Goal: Task Accomplishment & Management: Use online tool/utility

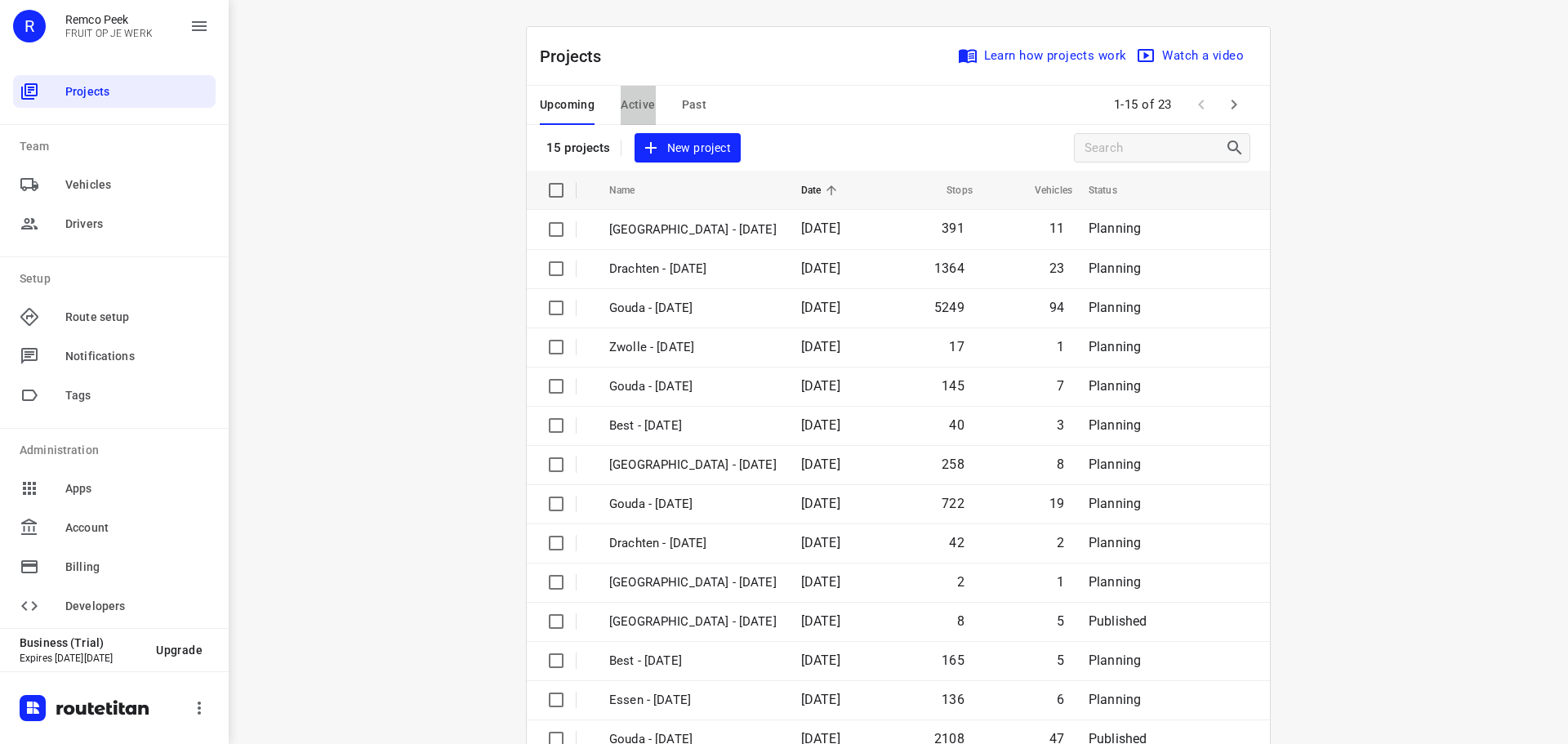
click at [629, 96] on span "Active" at bounding box center [638, 105] width 34 height 20
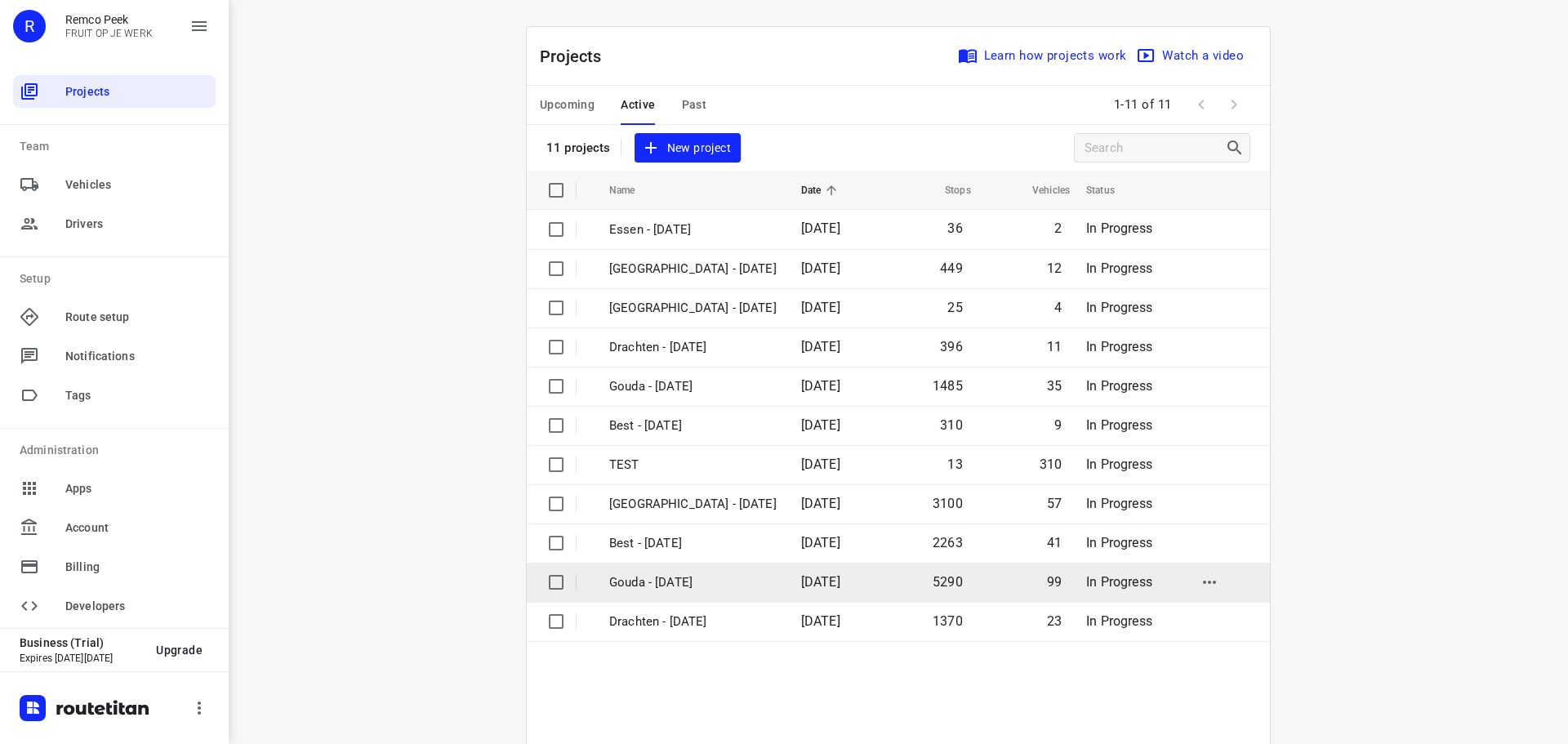
click at [641, 591] on p "Gouda - [DATE]" at bounding box center [692, 583] width 167 height 19
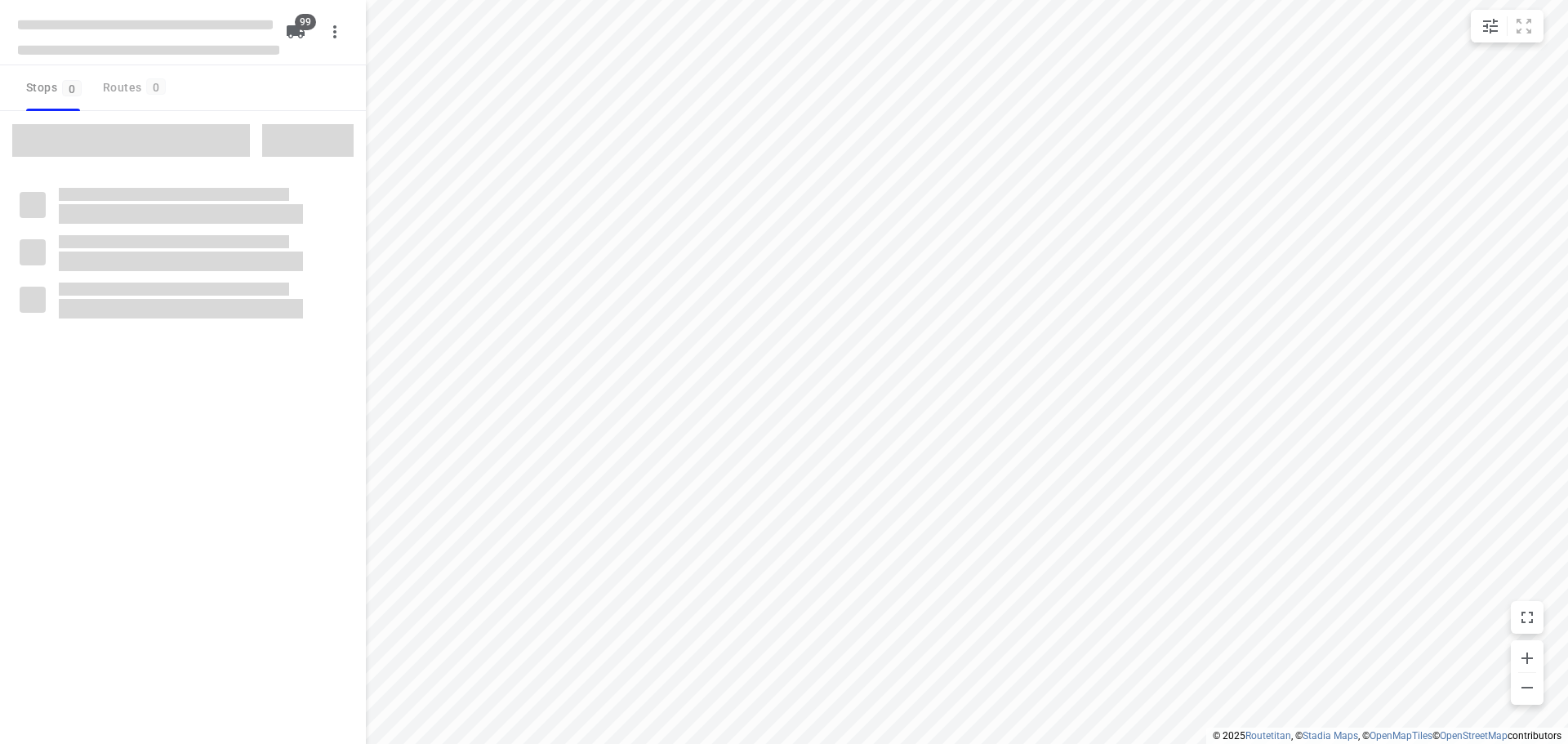
checkbox input "true"
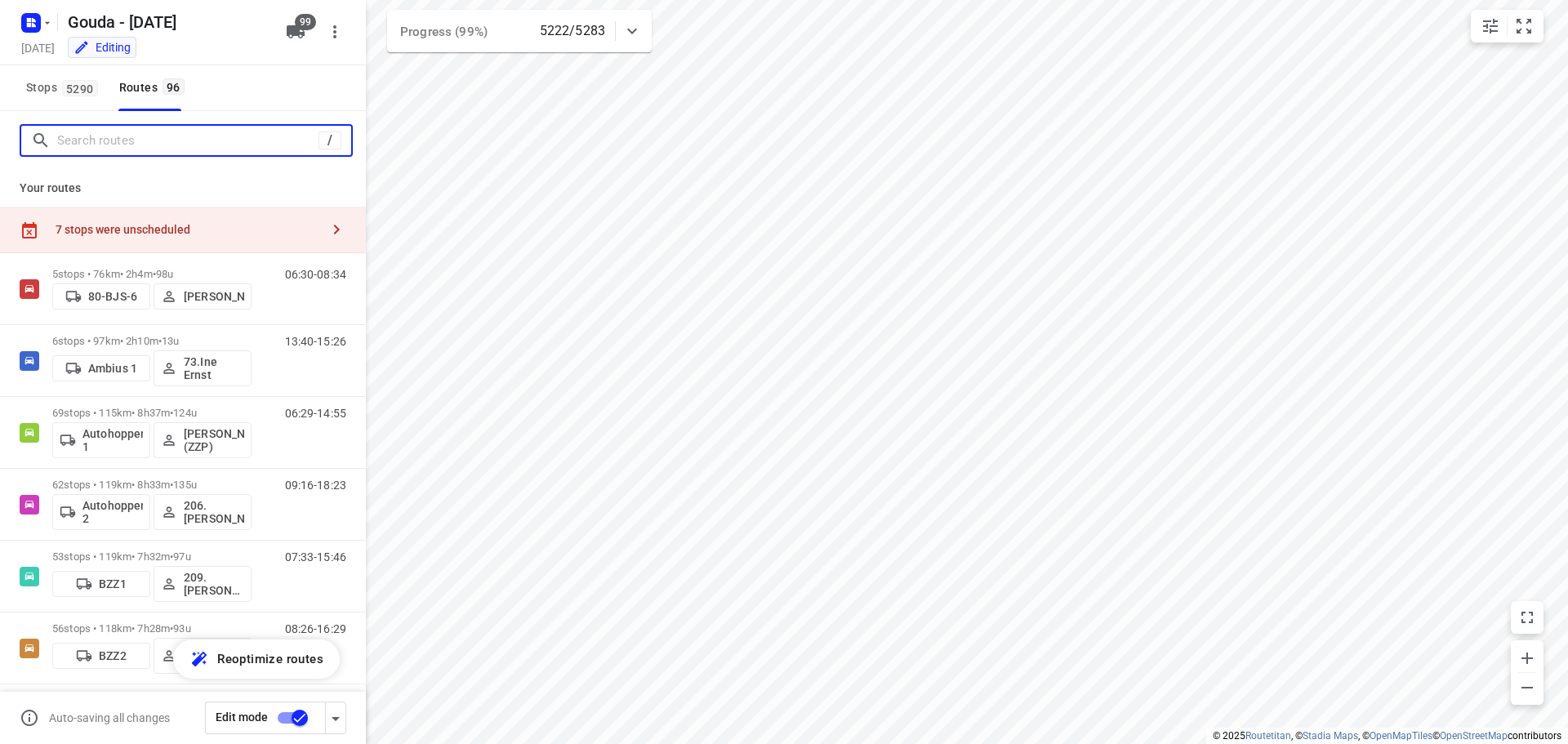
click at [171, 153] on input "Search routes" at bounding box center [188, 141] width 262 height 25
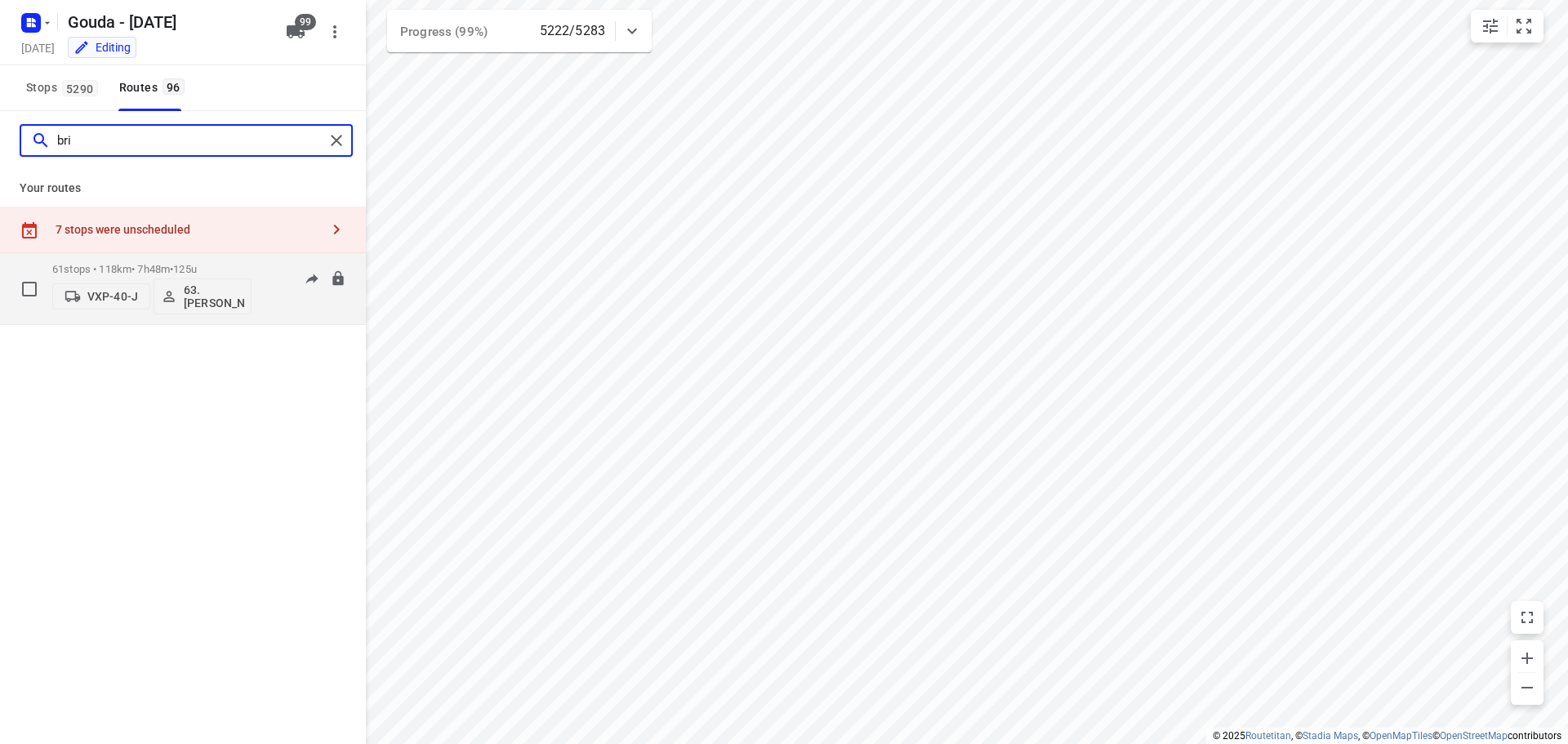
type input "bri"
click at [149, 274] on p "61 stops • 118km • 7h48m • 125u" at bounding box center [152, 269] width 200 height 12
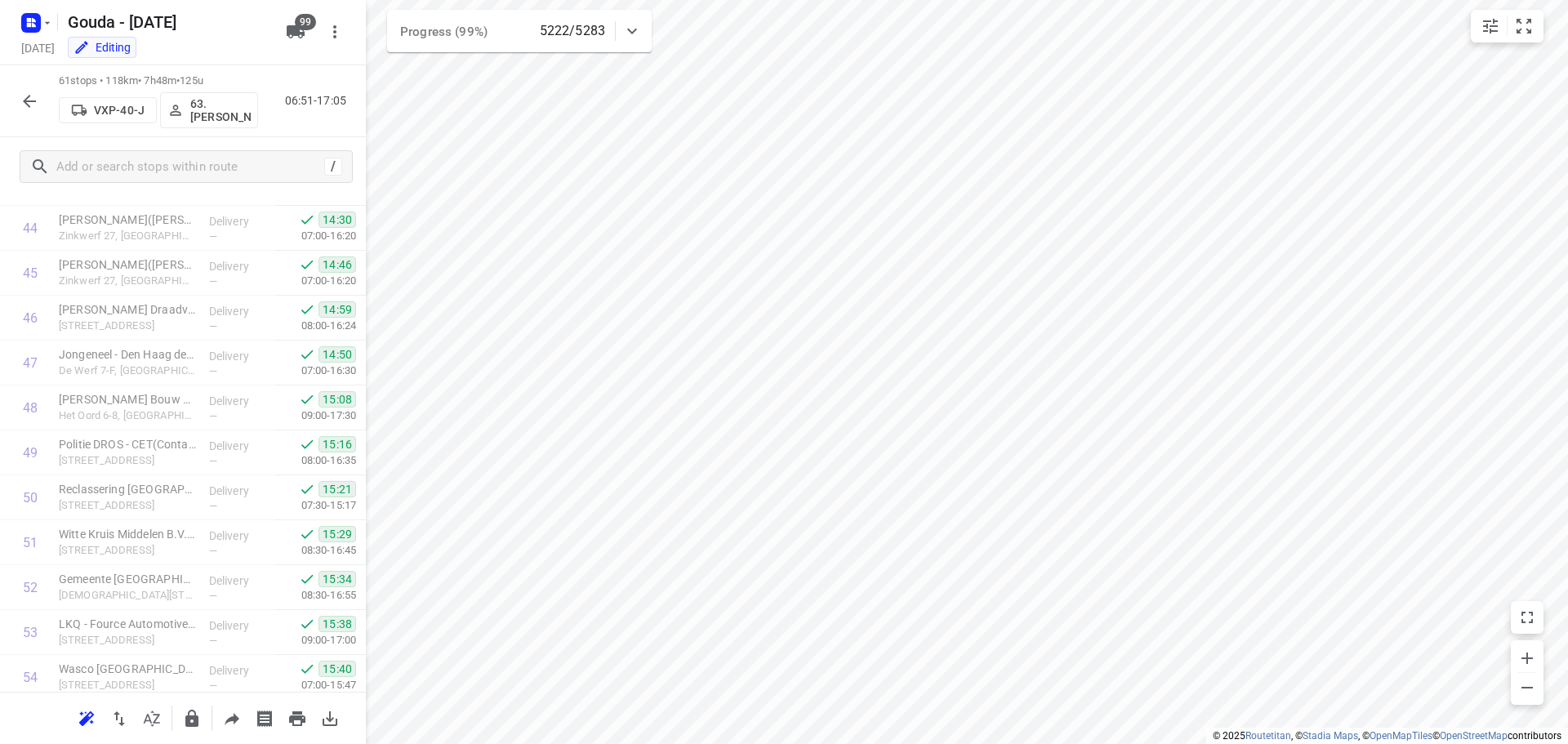
scroll to position [2418, 0]
click at [19, 109] on button "button" at bounding box center [29, 101] width 32 height 32
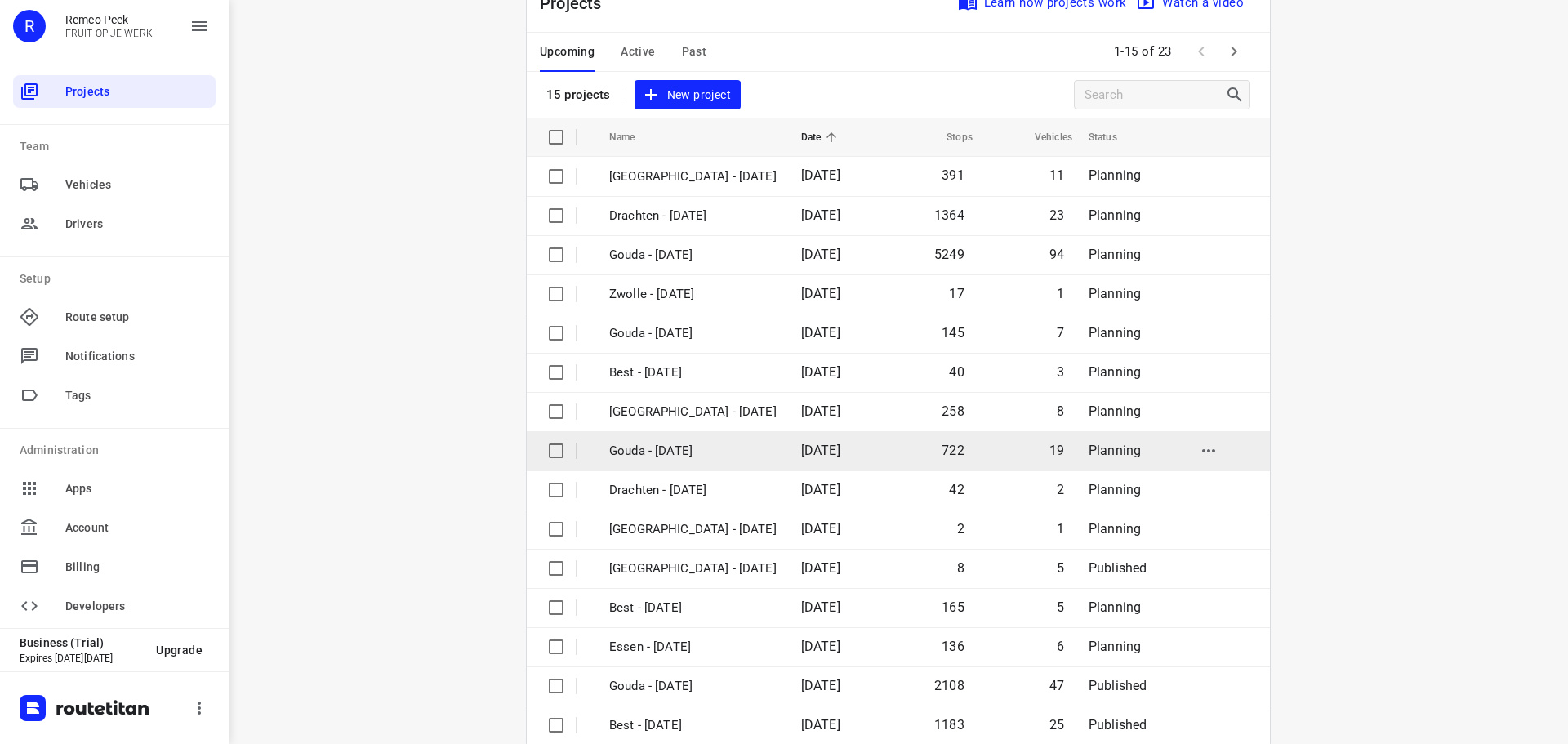
scroll to position [82, 0]
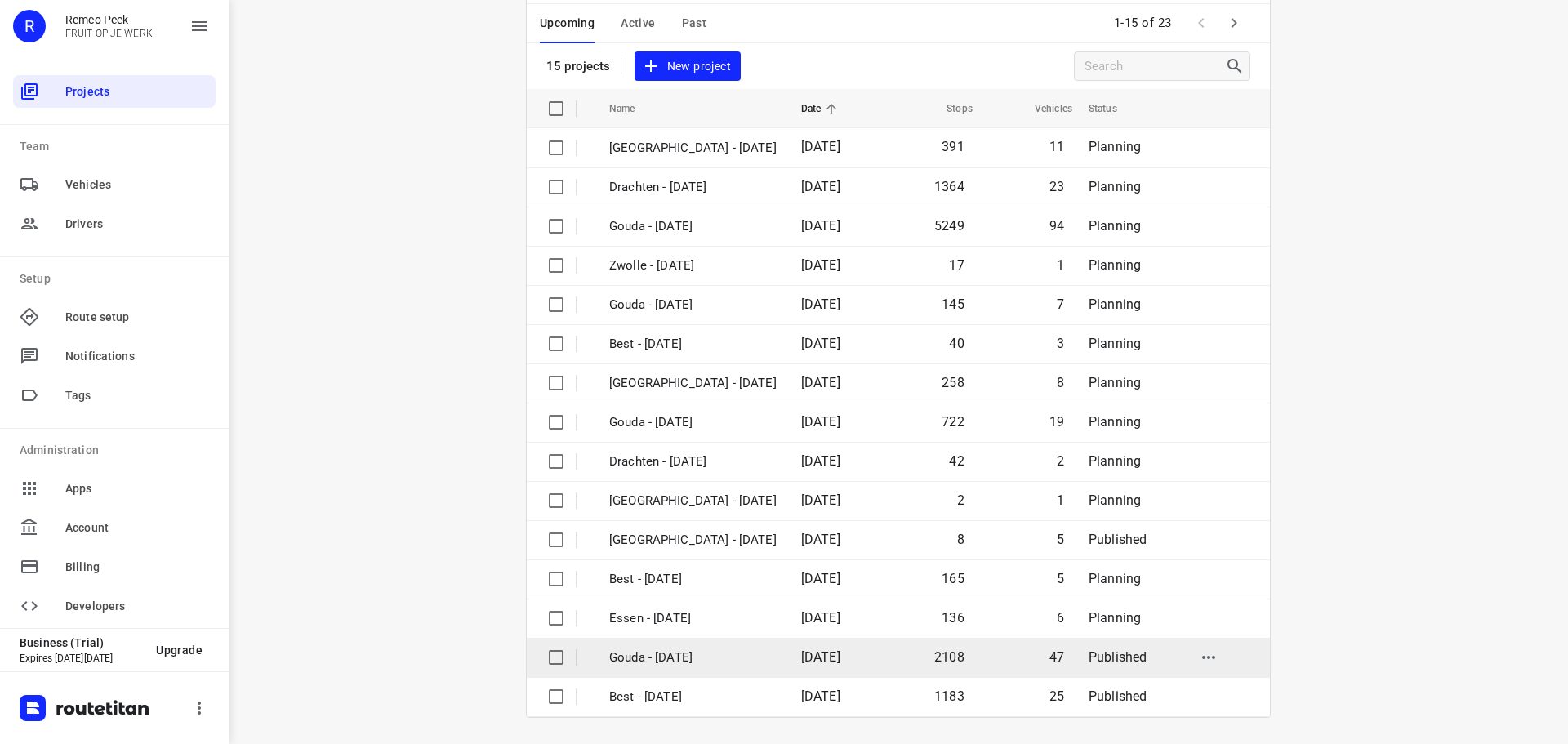
click at [688, 644] on td "Gouda - [DATE]" at bounding box center [691, 657] width 195 height 39
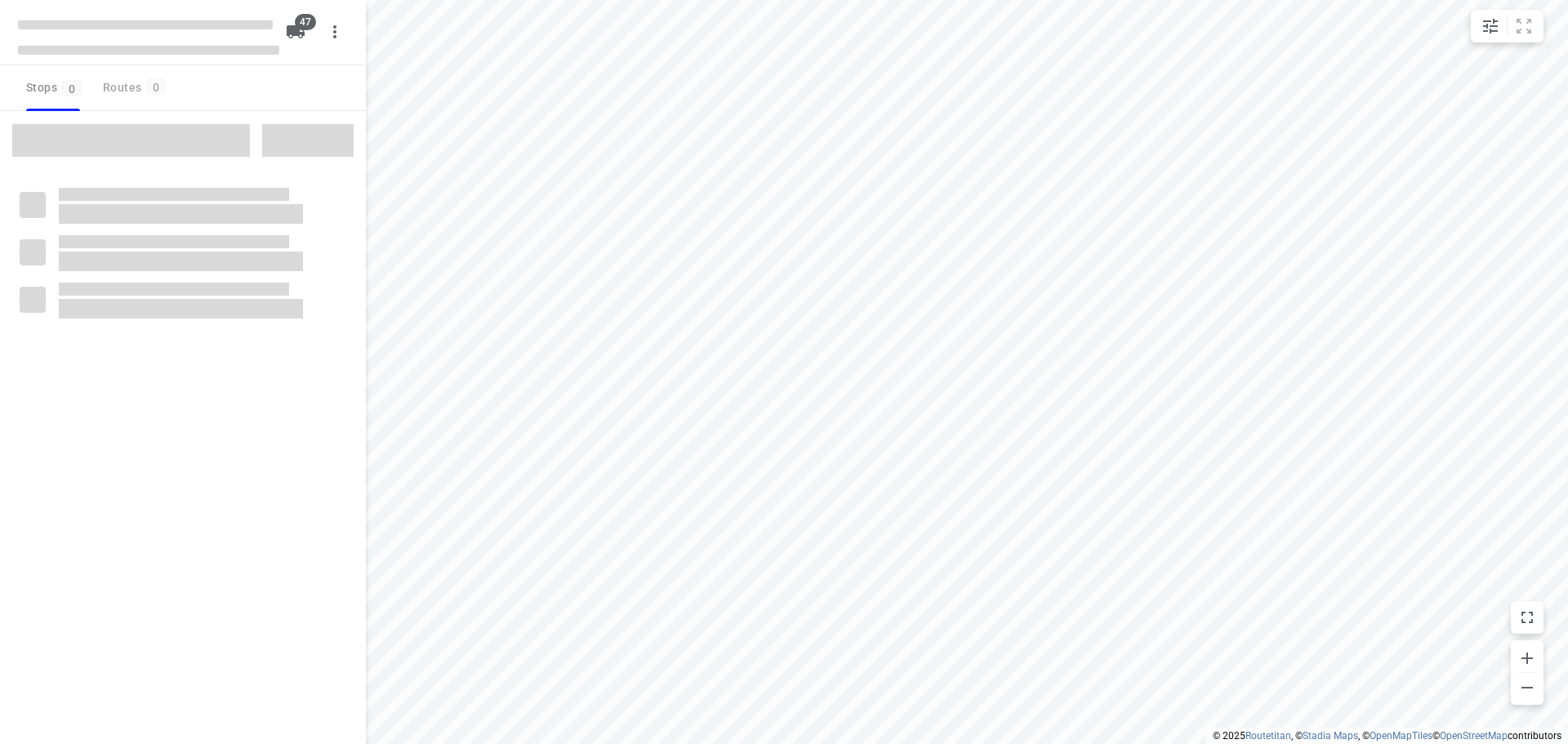
checkbox input "true"
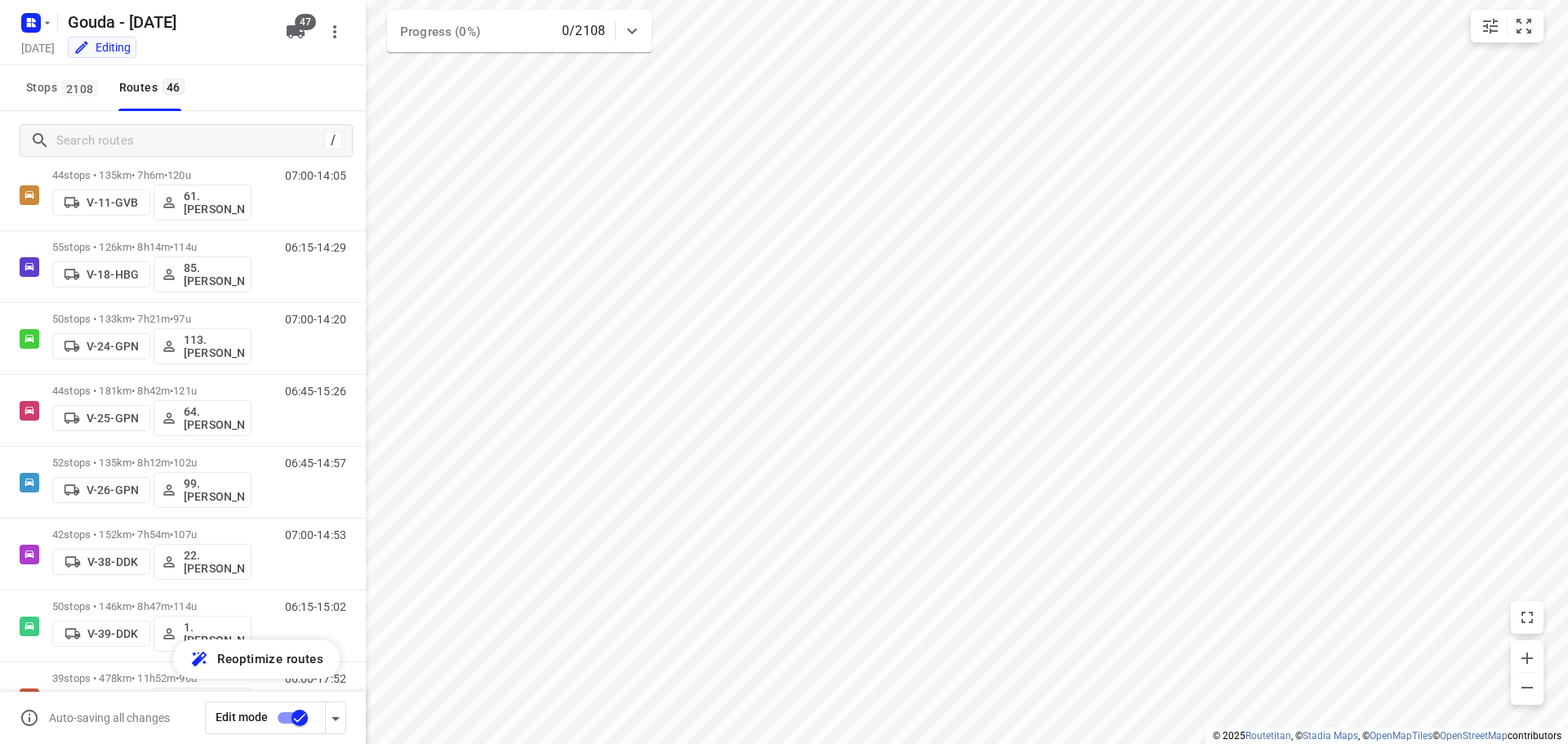
scroll to position [409, 0]
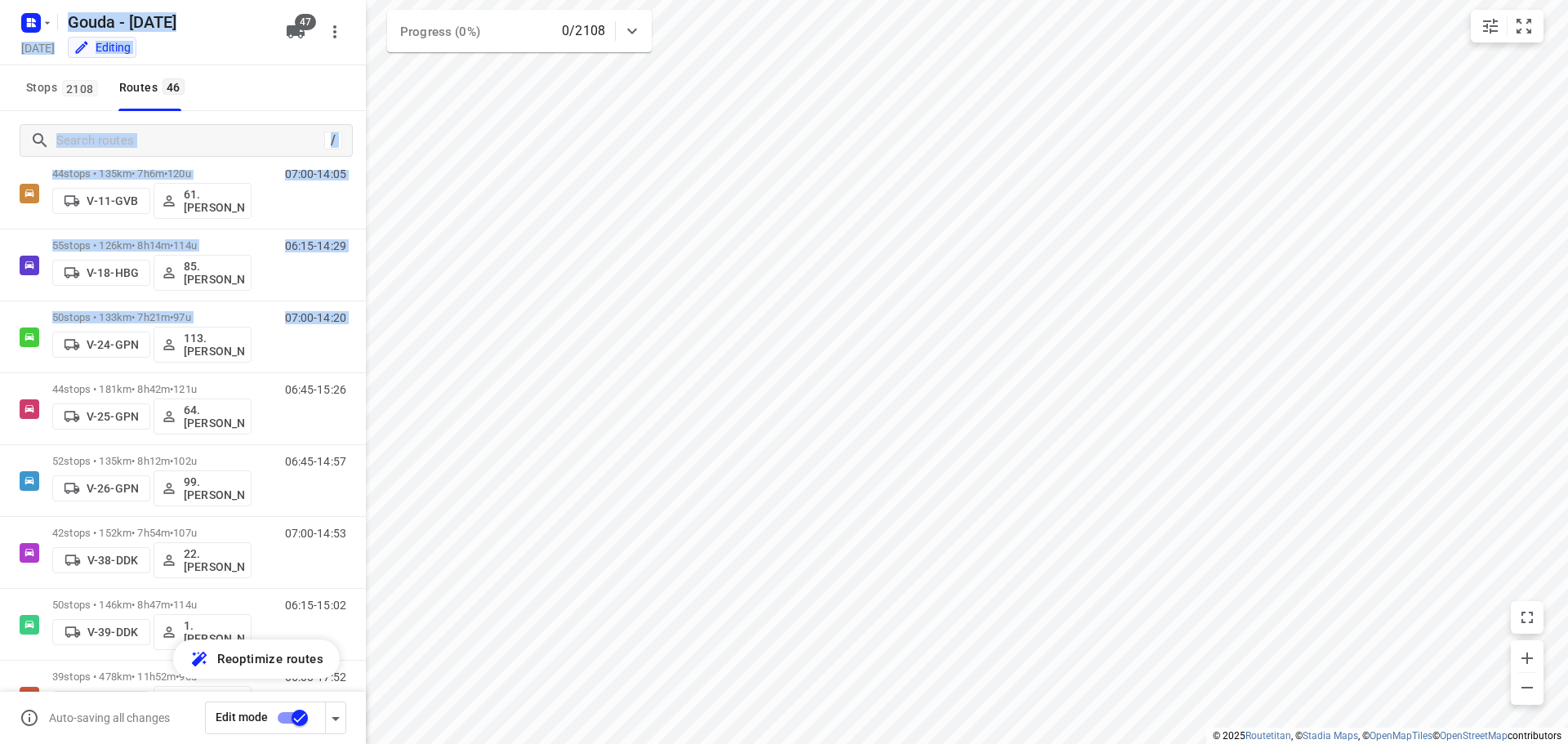
click at [393, 419] on div "i © 2025 Routetitan , © Stadia Maps , © OpenMapTiles © OpenStreetMap contributo…" at bounding box center [784, 372] width 1568 height 744
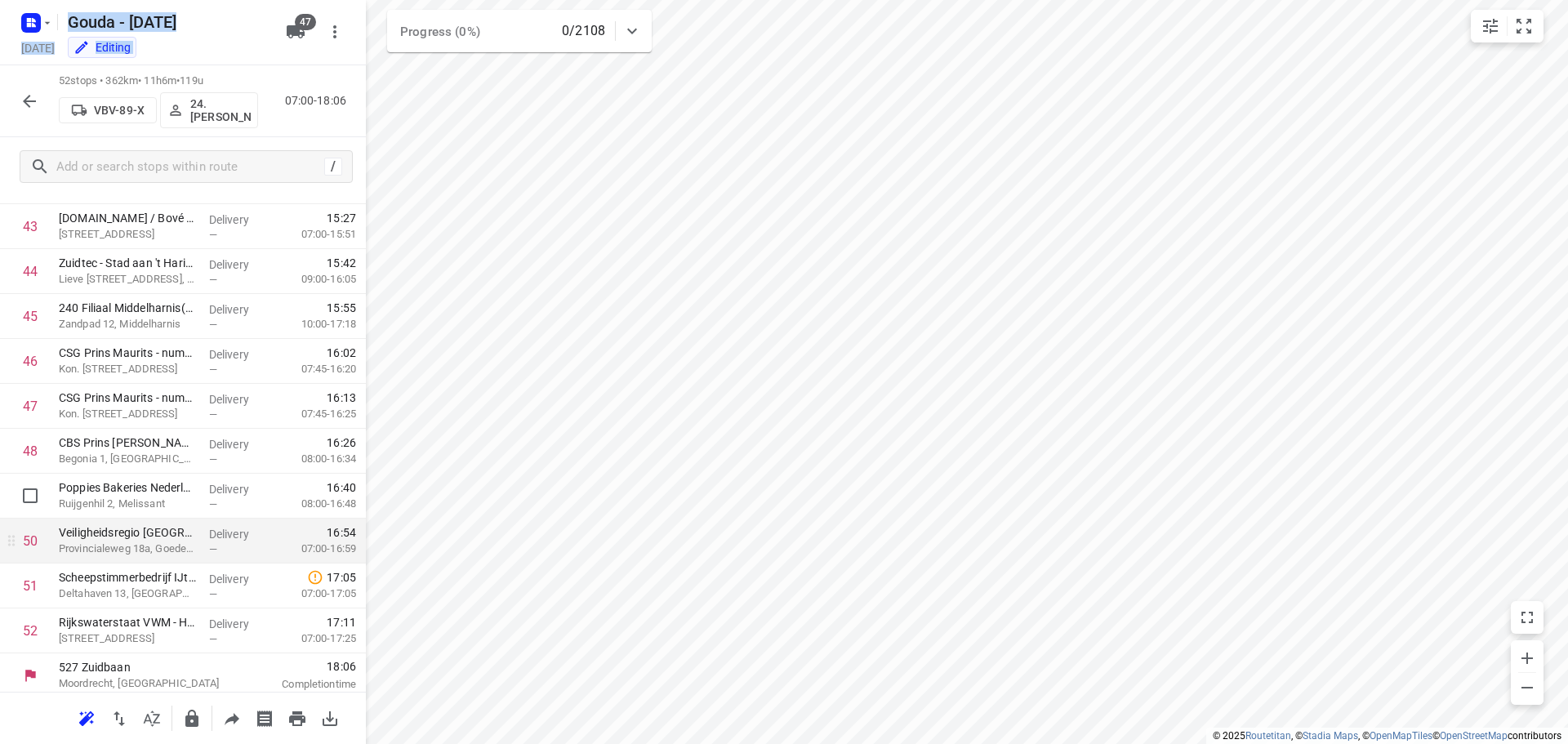
scroll to position [1967, 0]
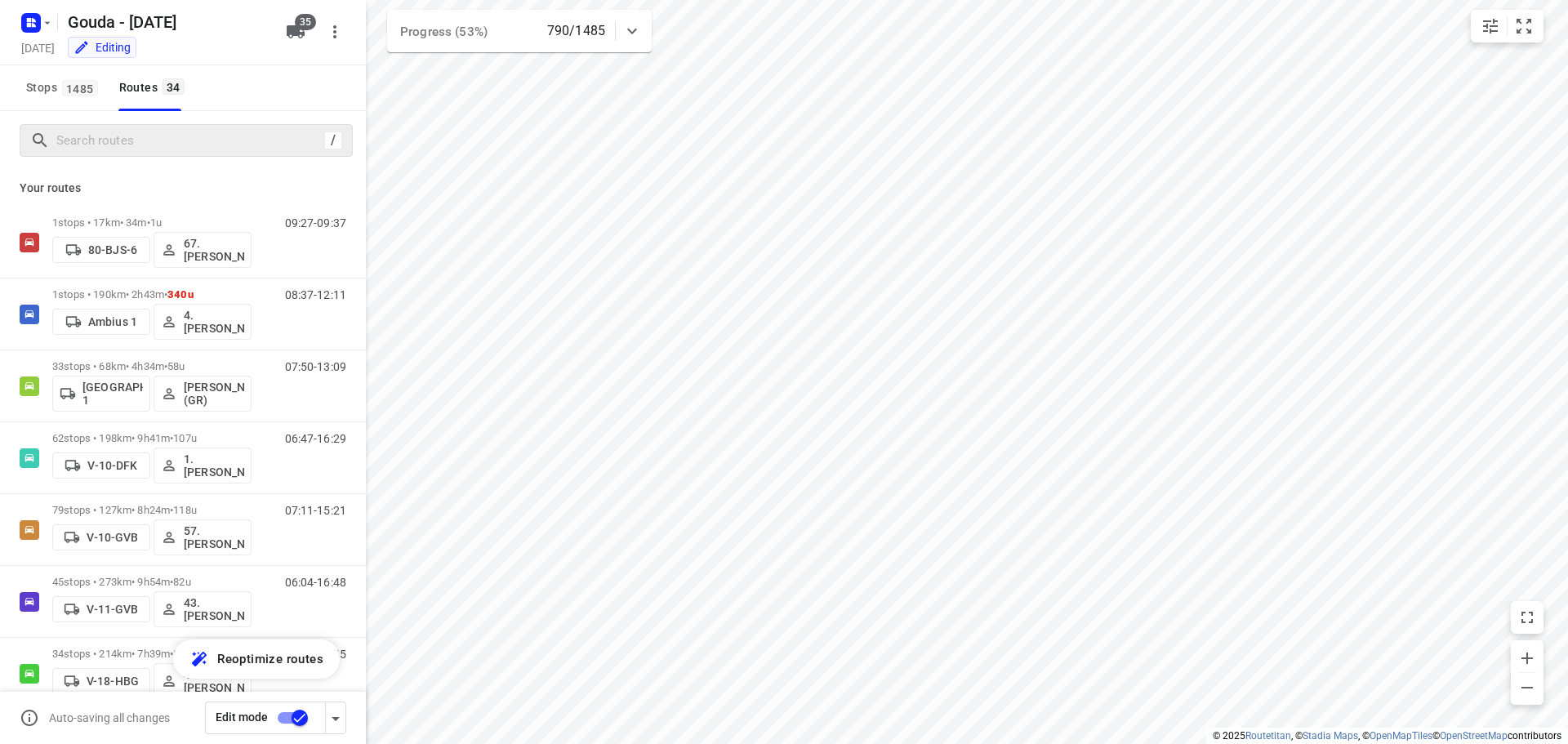
click at [219, 127] on div "/" at bounding box center [186, 140] width 333 height 32
click at [210, 145] on input "Search routes" at bounding box center [188, 141] width 262 height 25
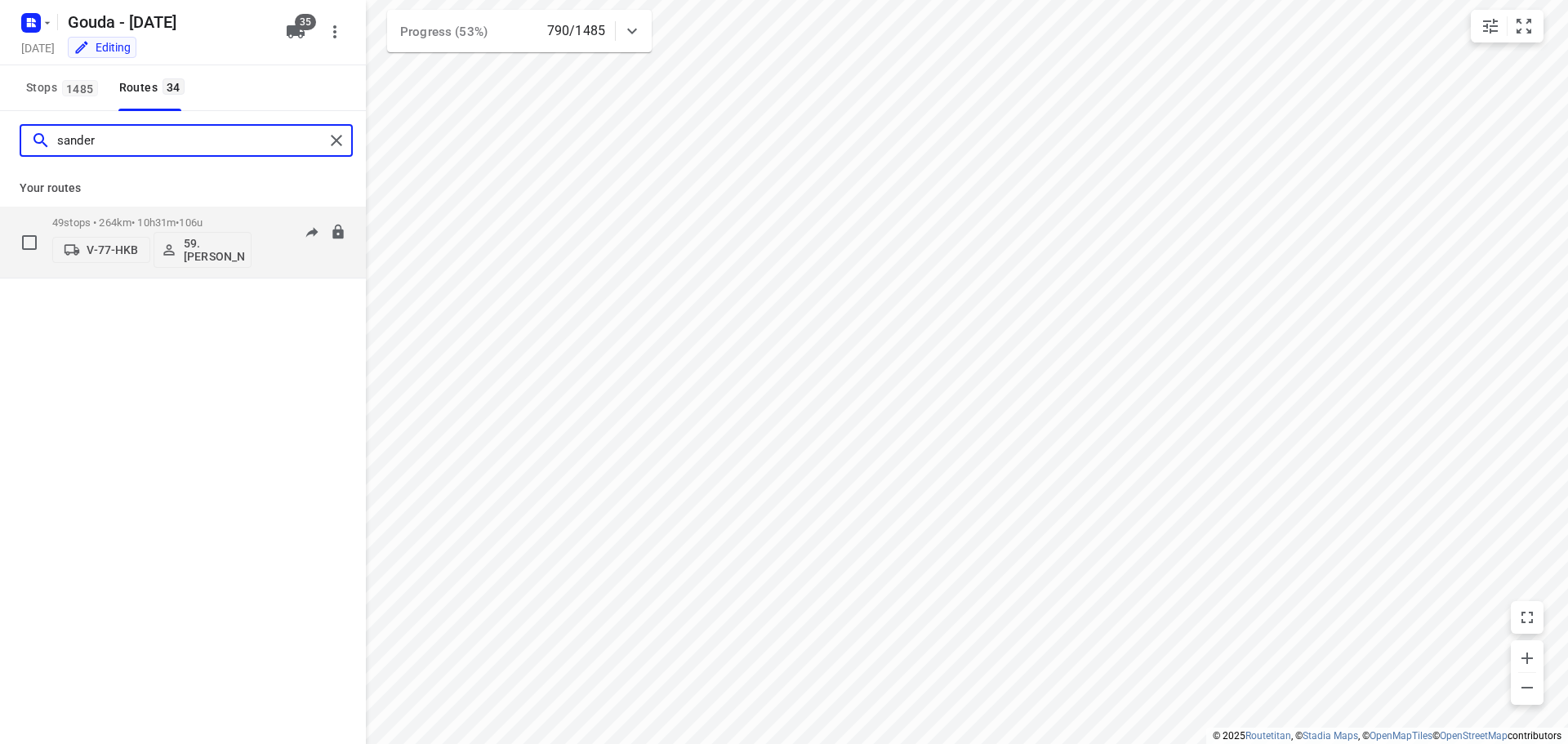
type input "sander"
click at [162, 223] on p "49 stops • 264km • 10h31m • 106u" at bounding box center [152, 223] width 200 height 12
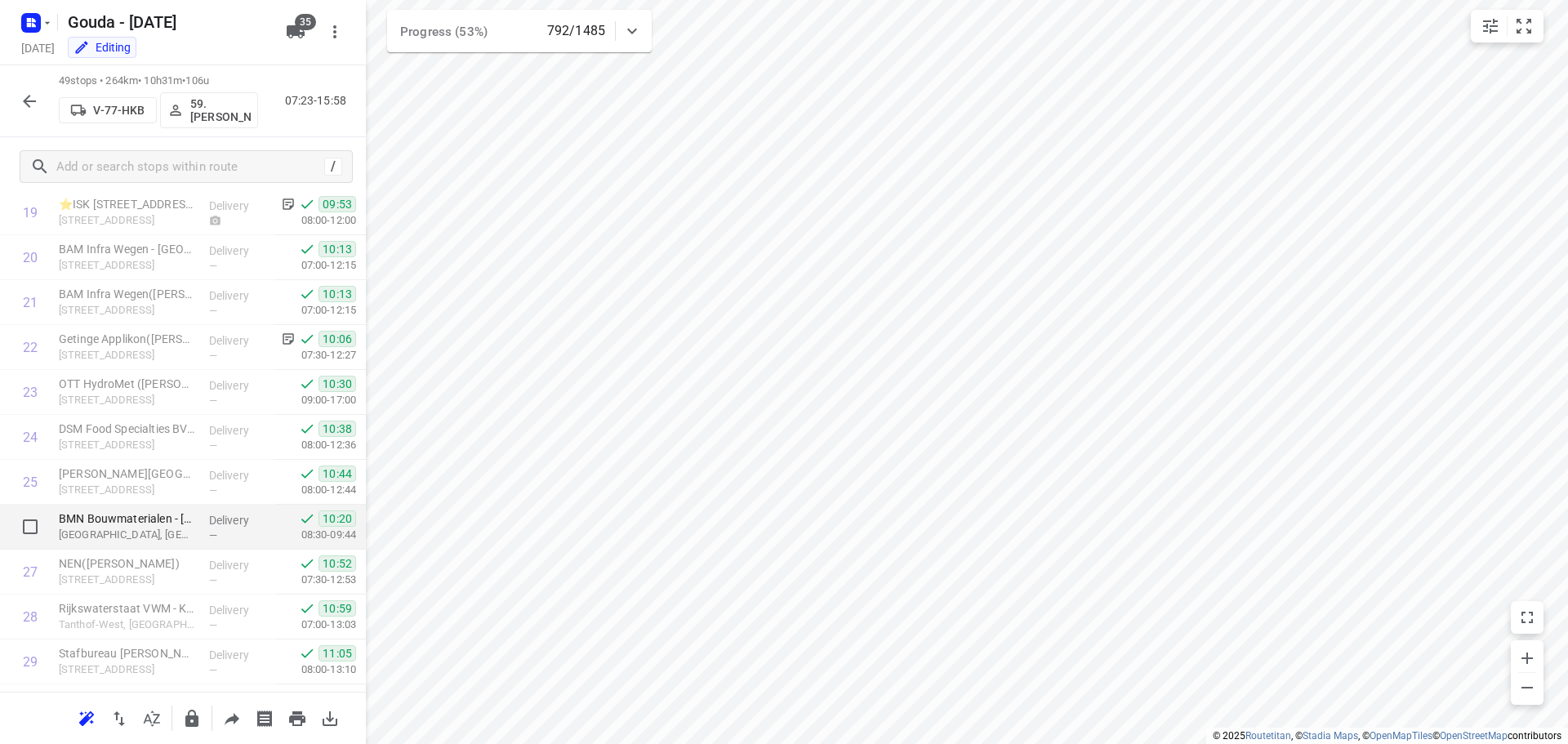
scroll to position [817, 0]
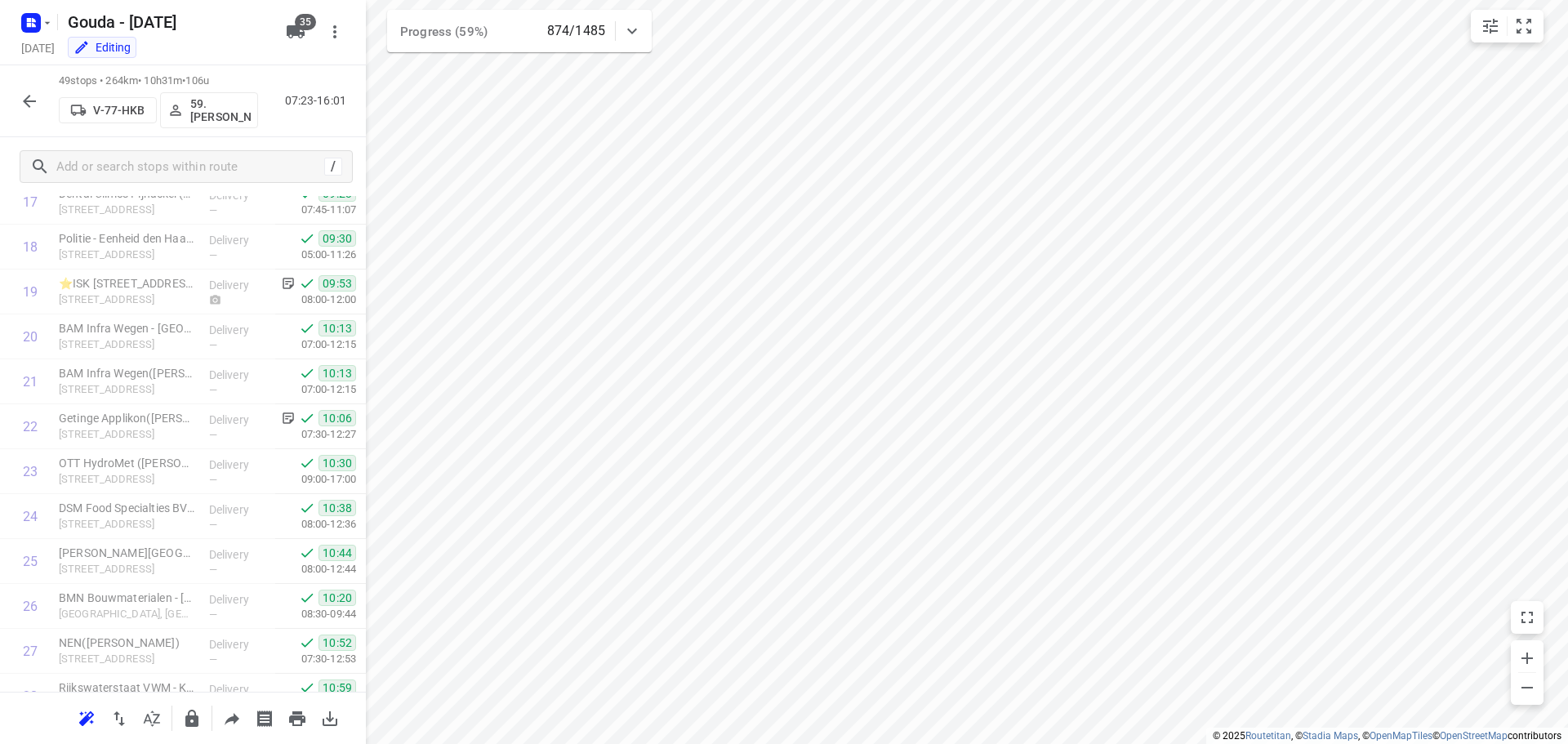
click at [13, 94] on div at bounding box center [29, 101] width 32 height 32
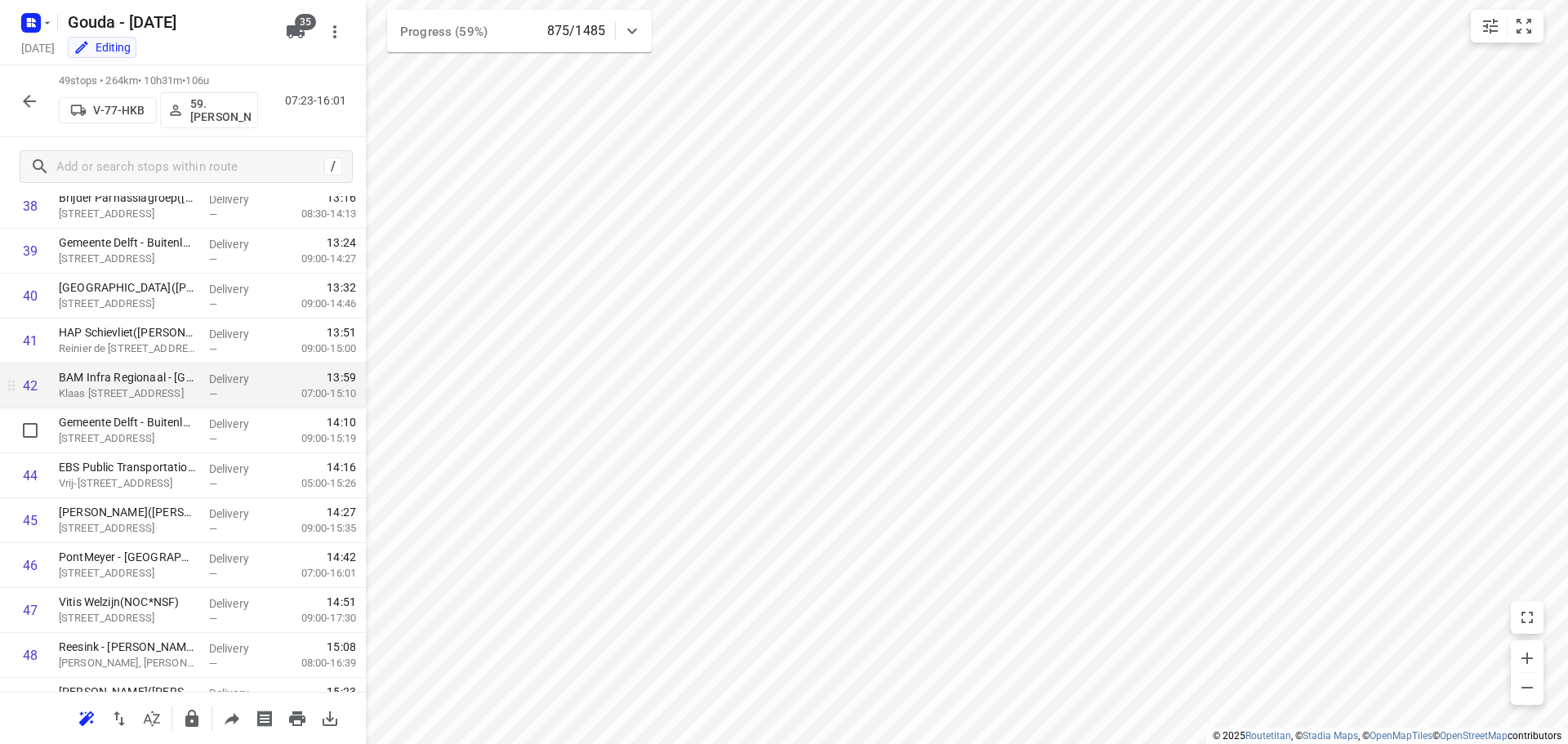
scroll to position [1750, 0]
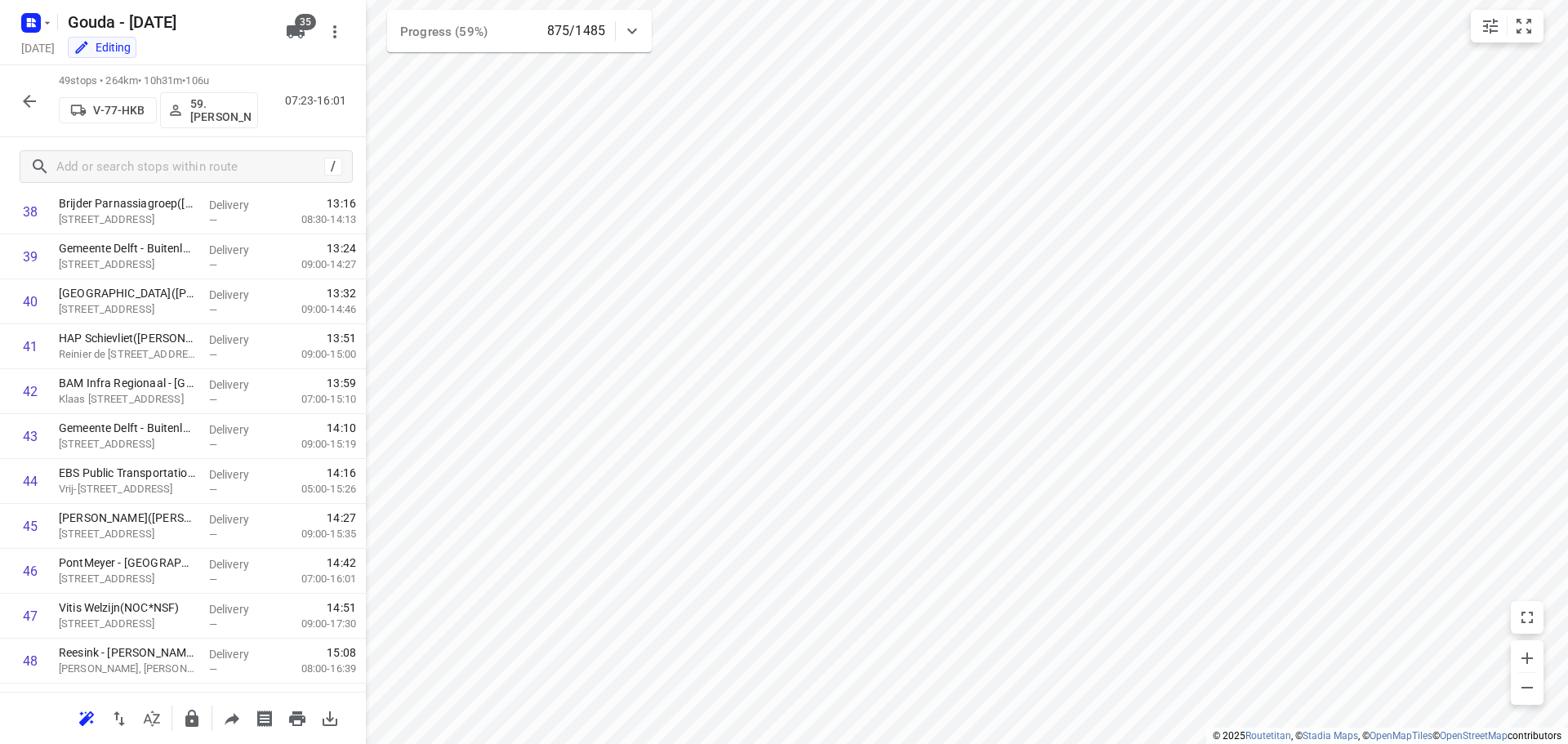
click at [11, 101] on div "49 stops • 264km • 10h31m • 106u V-77-HKB 59.Sander Jannes 07:23-16:01" at bounding box center [183, 101] width 366 height 72
click at [17, 101] on button "button" at bounding box center [29, 101] width 32 height 32
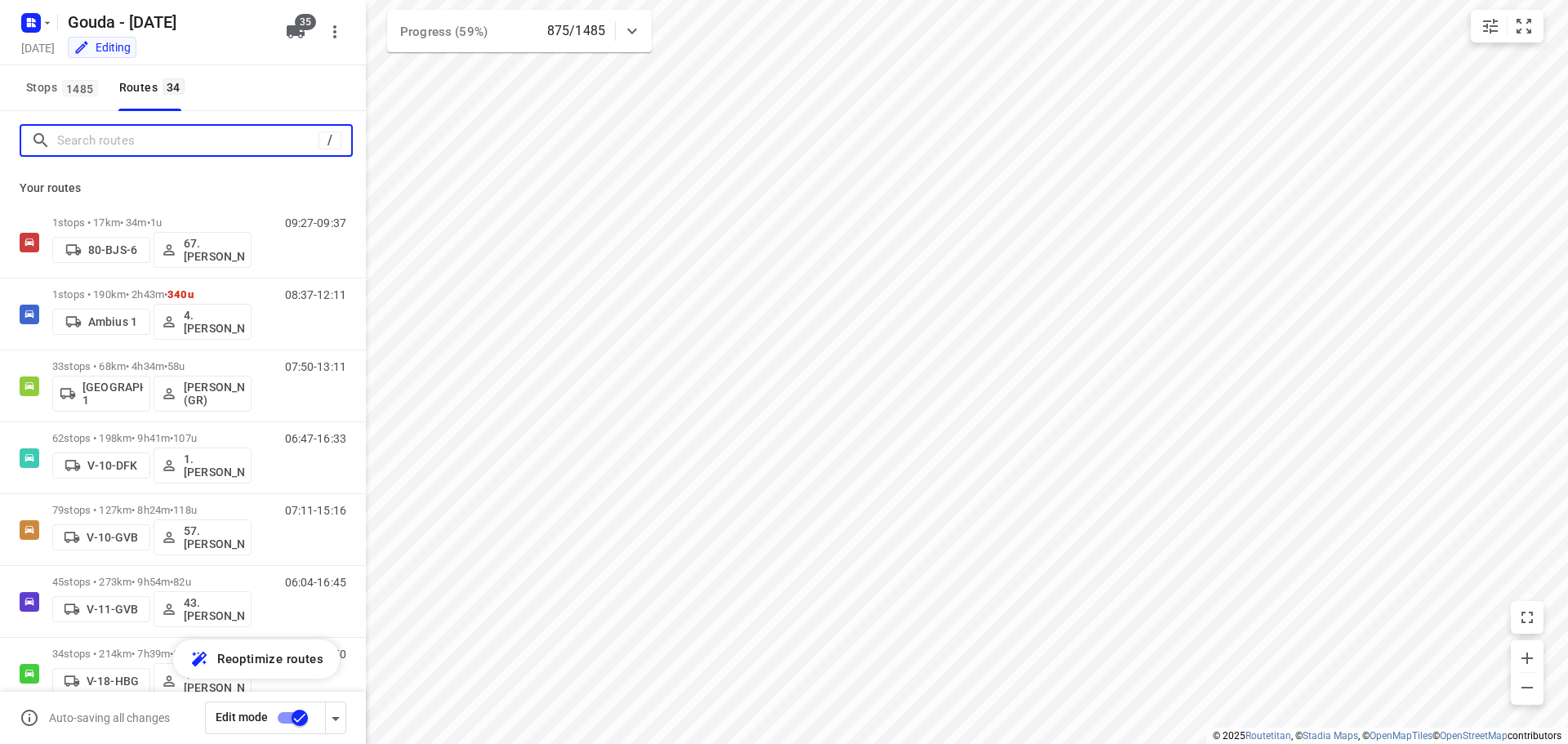
click at [149, 144] on input "Search routes" at bounding box center [188, 141] width 262 height 25
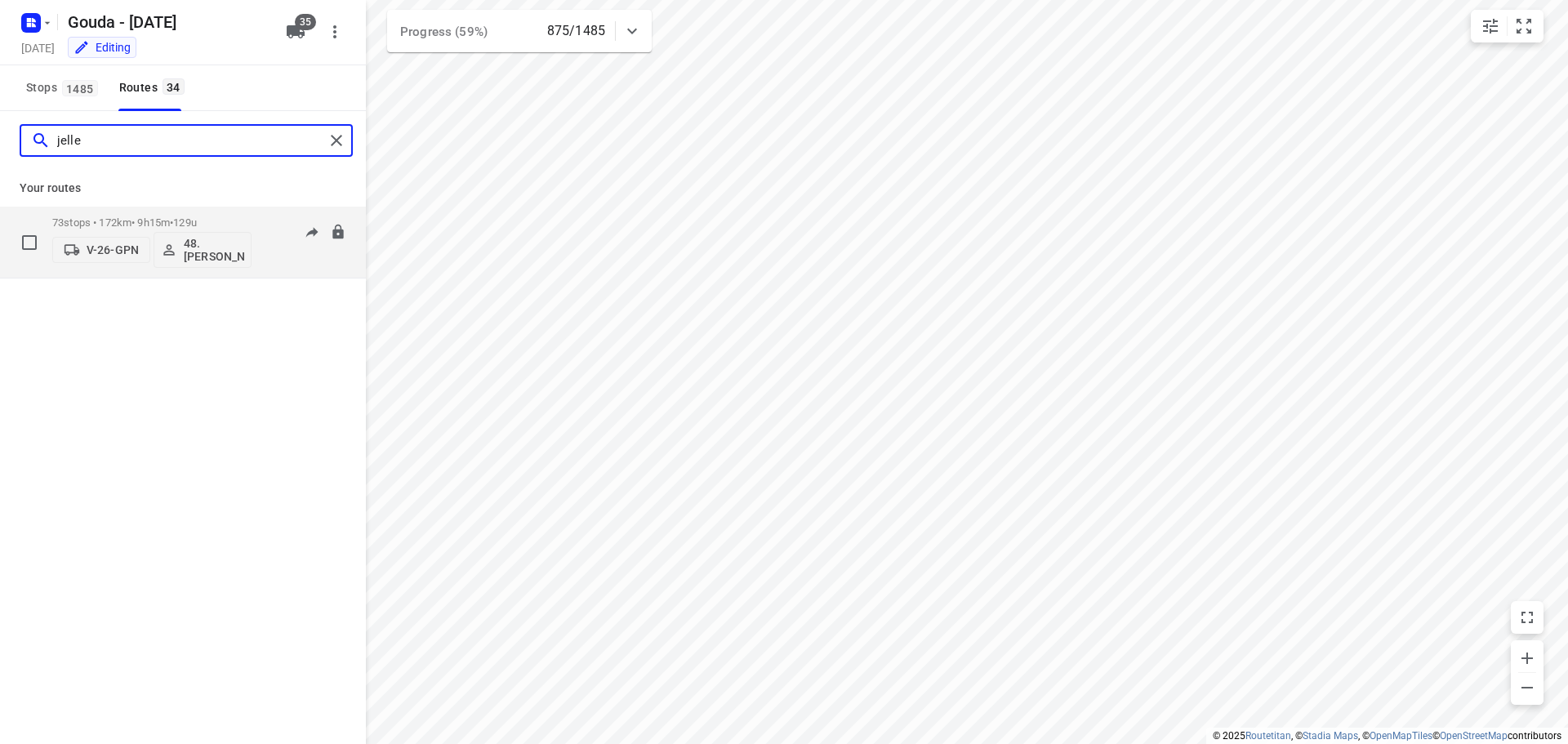
type input "jelle"
click at [148, 217] on p "73 stops • 172km • 9h15m • 129u" at bounding box center [152, 223] width 200 height 12
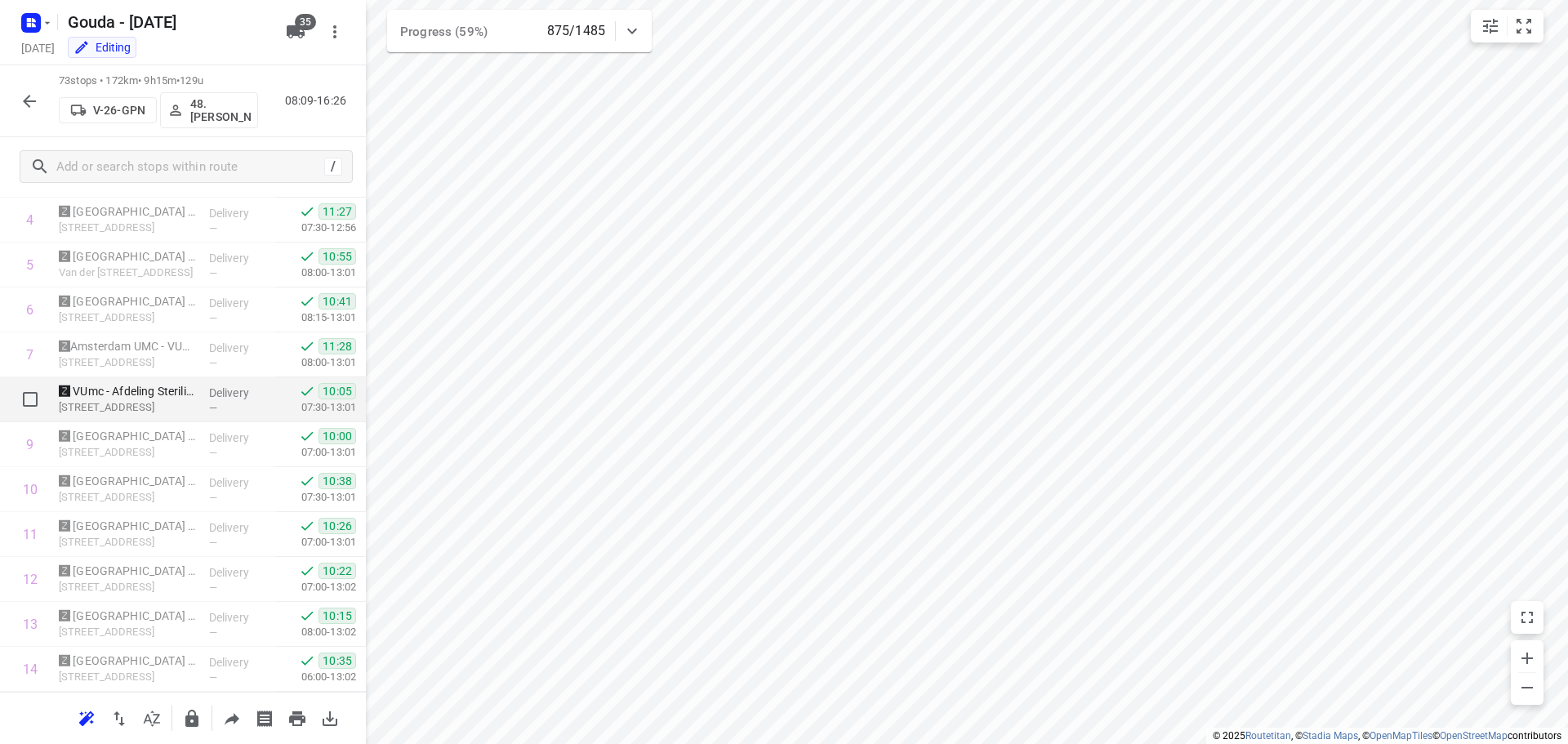
scroll to position [0, 0]
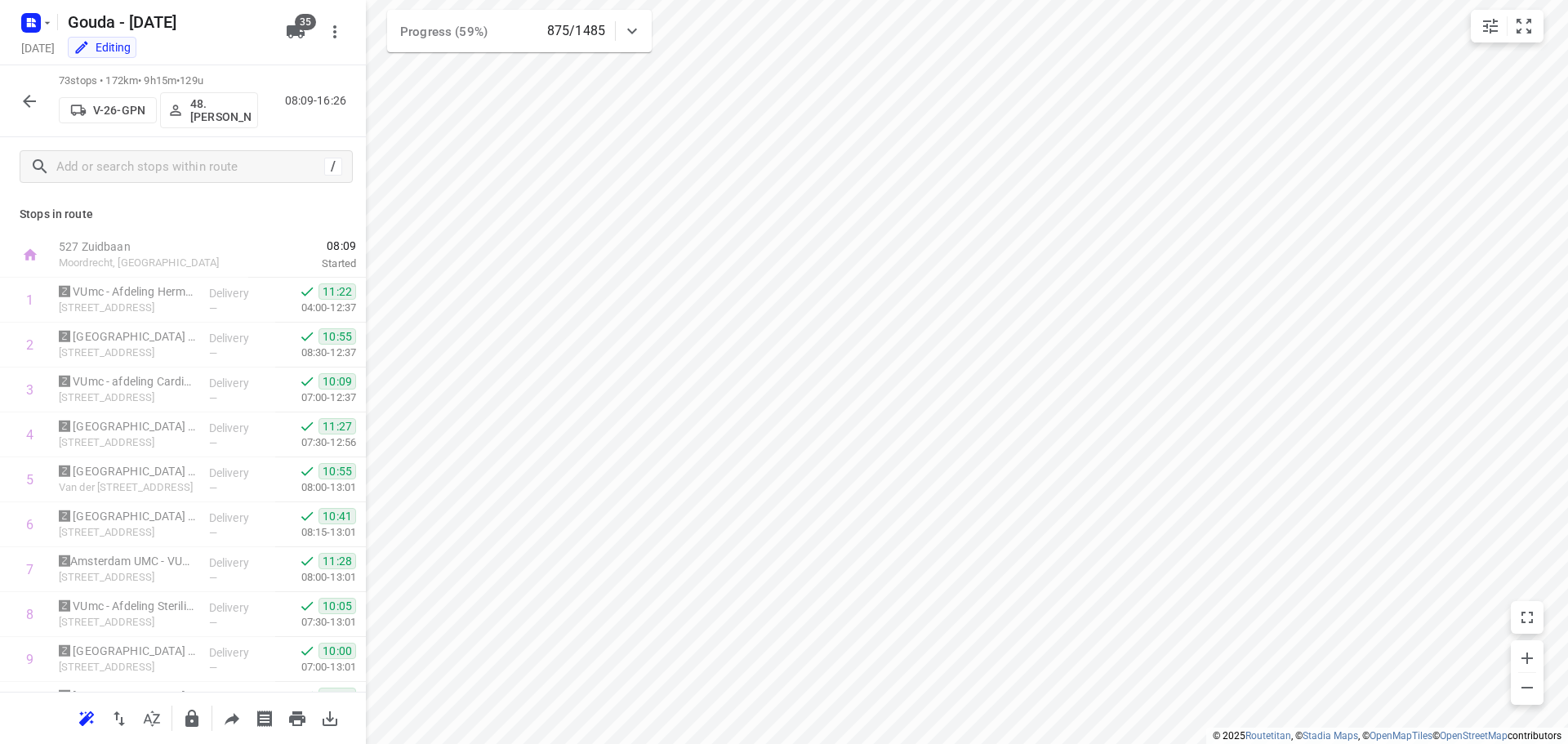
click at [37, 102] on icon "button" at bounding box center [29, 101] width 20 height 20
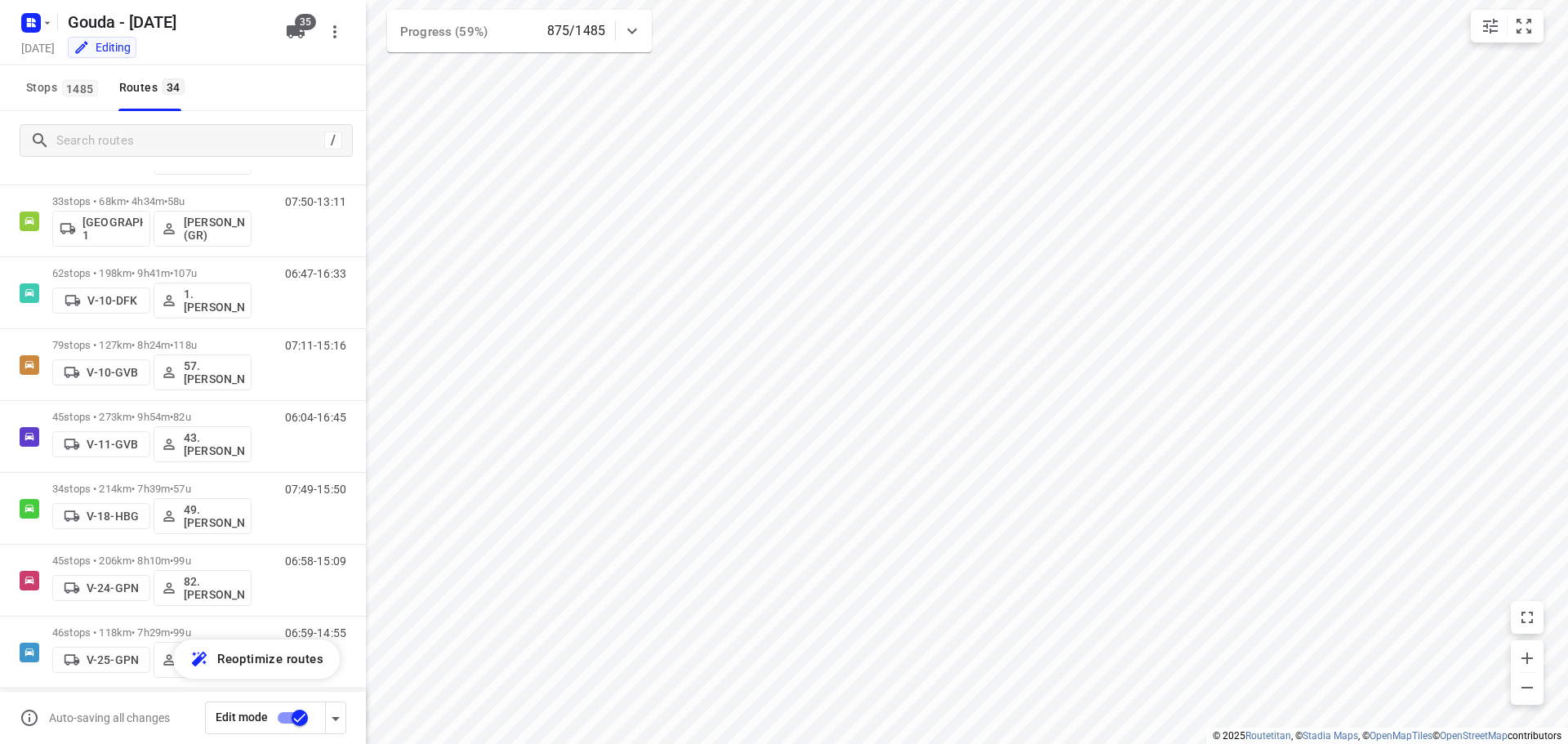
scroll to position [180, 0]
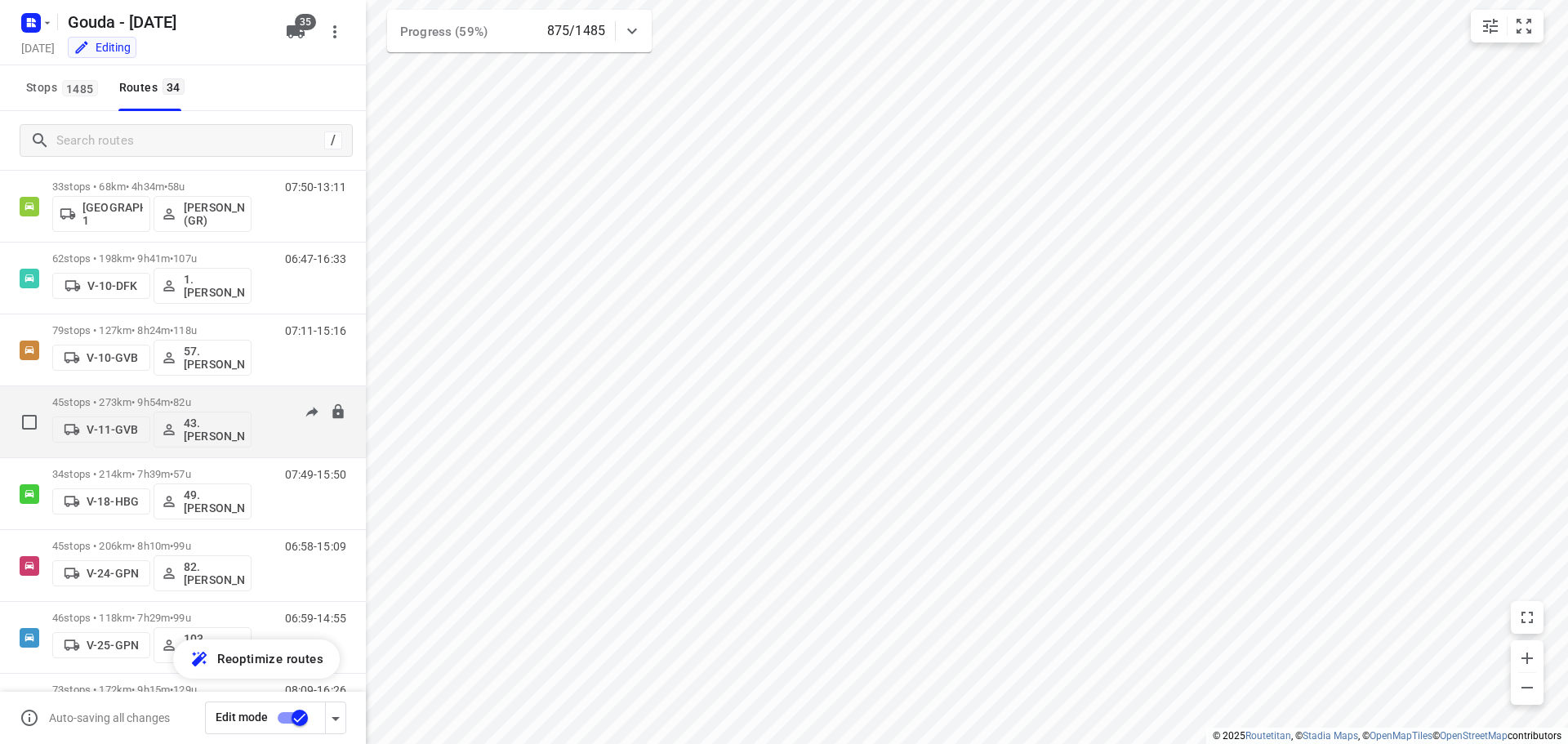
click at [189, 397] on span "82u" at bounding box center [182, 402] width 17 height 12
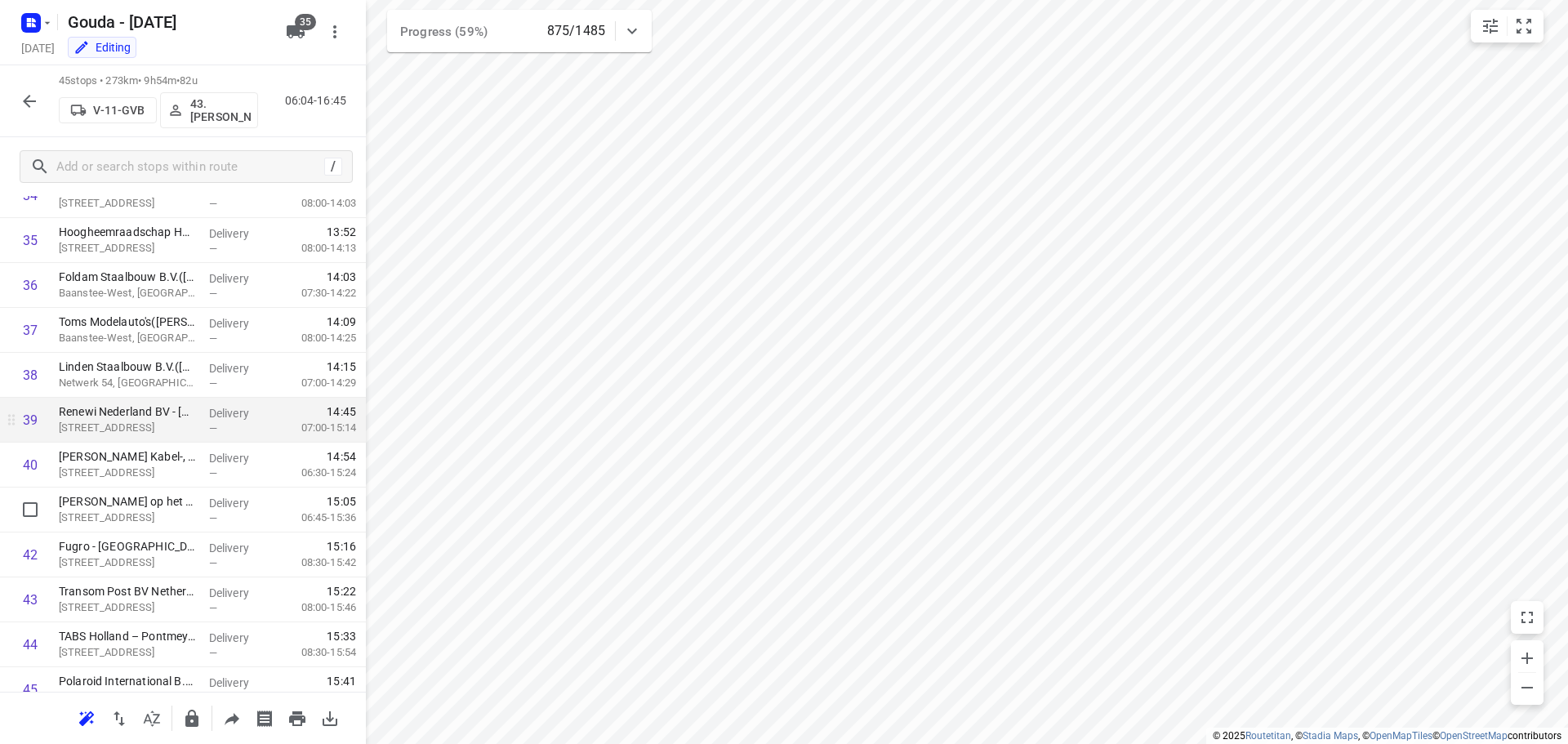
scroll to position [1652, 0]
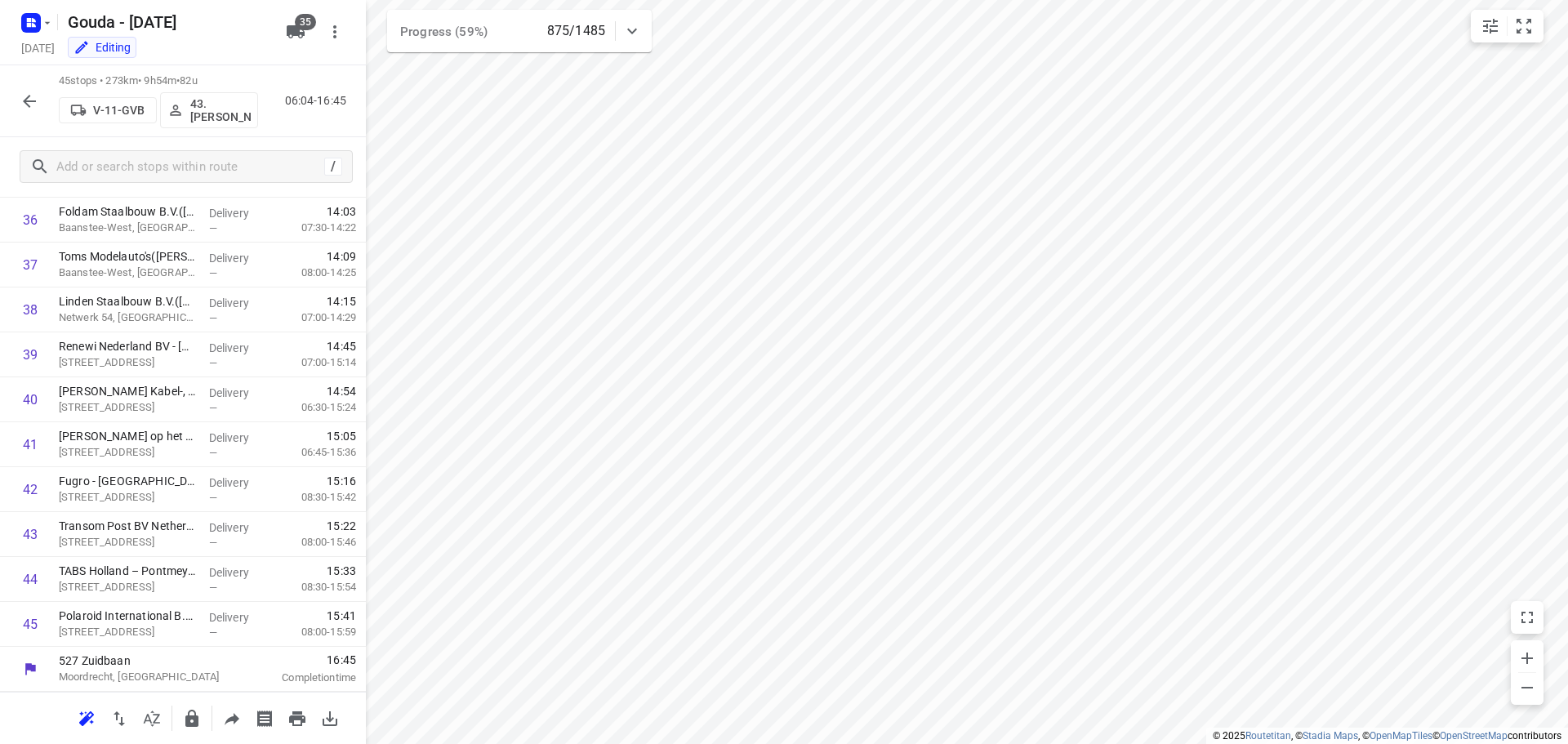
click at [27, 107] on icon "button" at bounding box center [29, 101] width 20 height 20
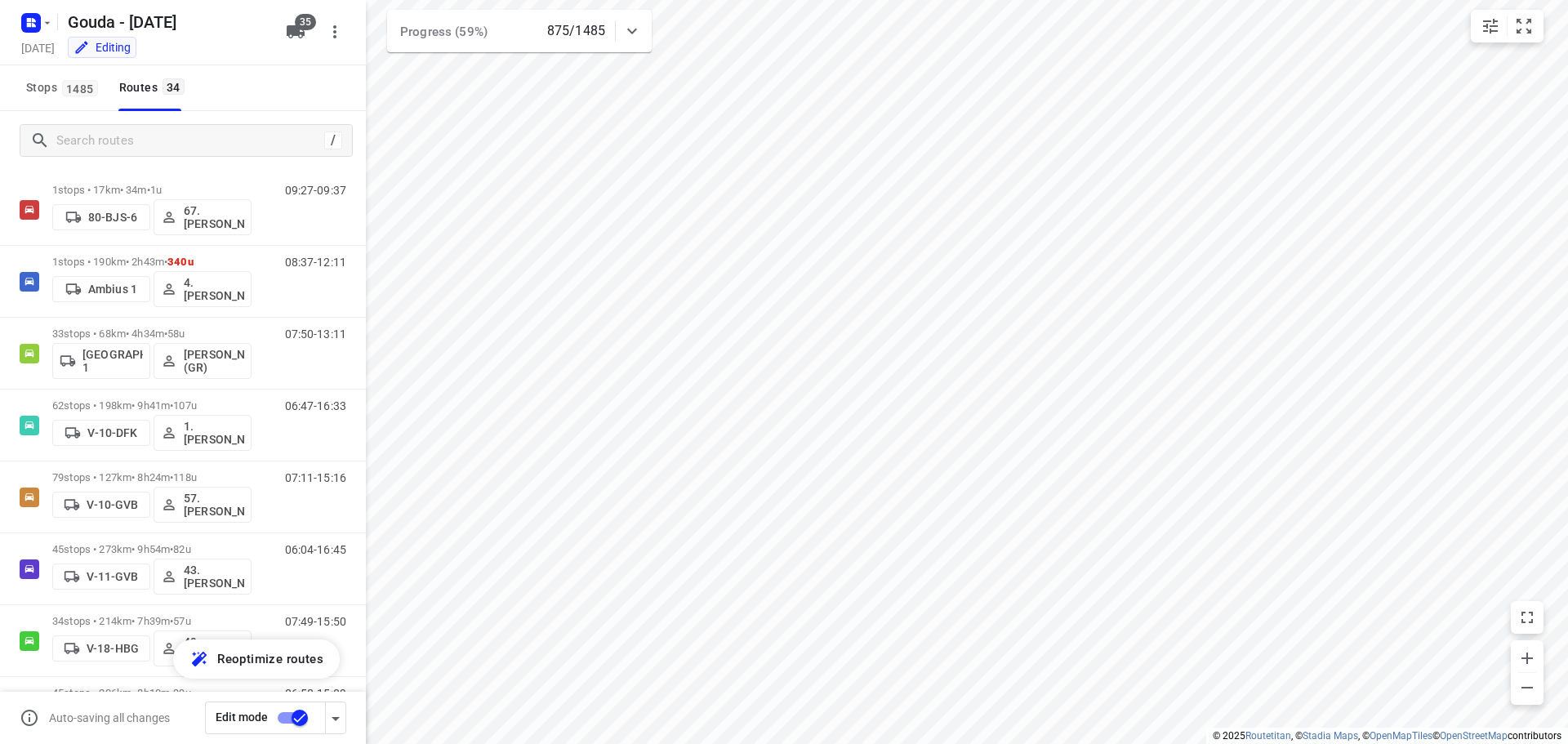
scroll to position [0, 0]
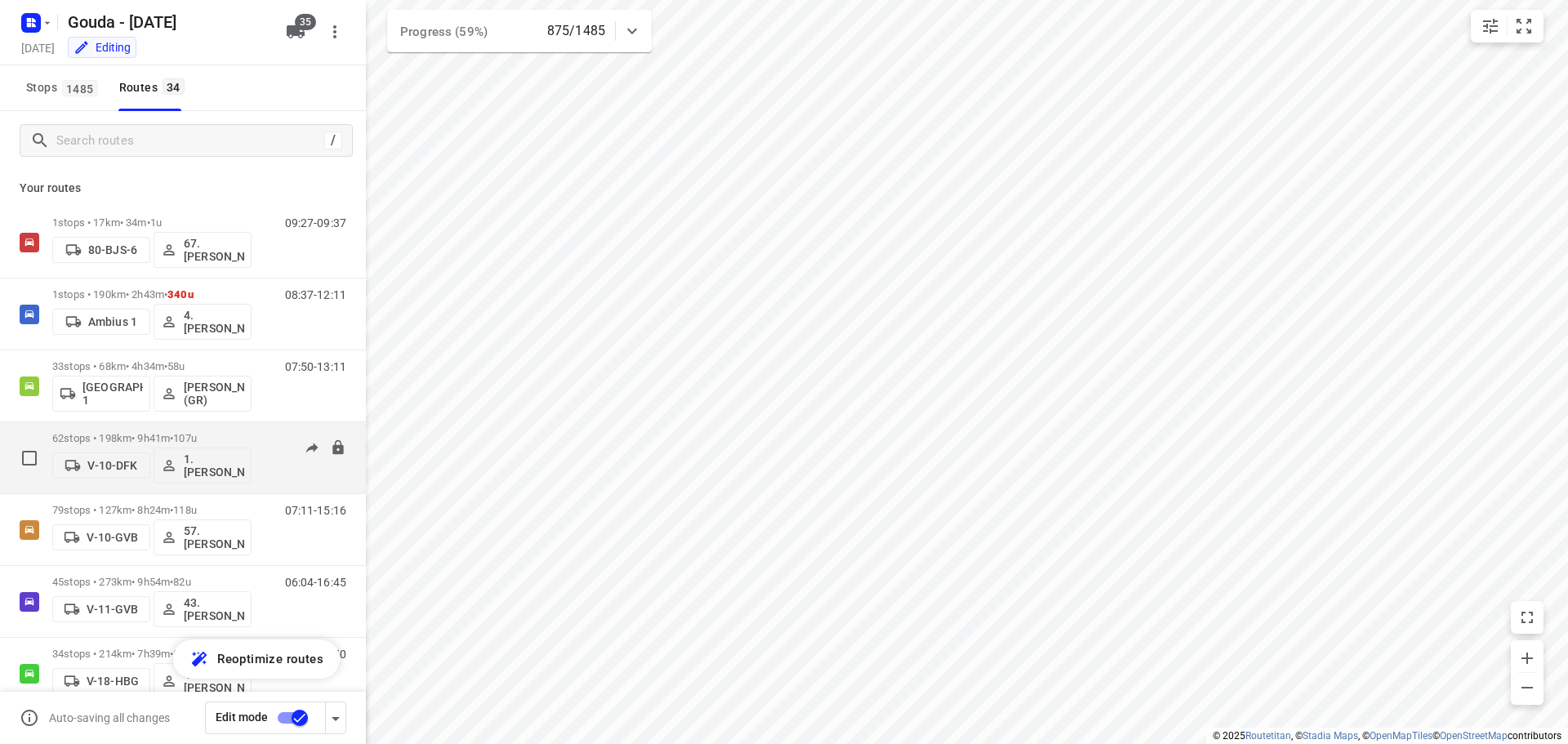
click at [160, 437] on p "62 stops • 198km • 9h41m • 107u" at bounding box center [152, 438] width 200 height 12
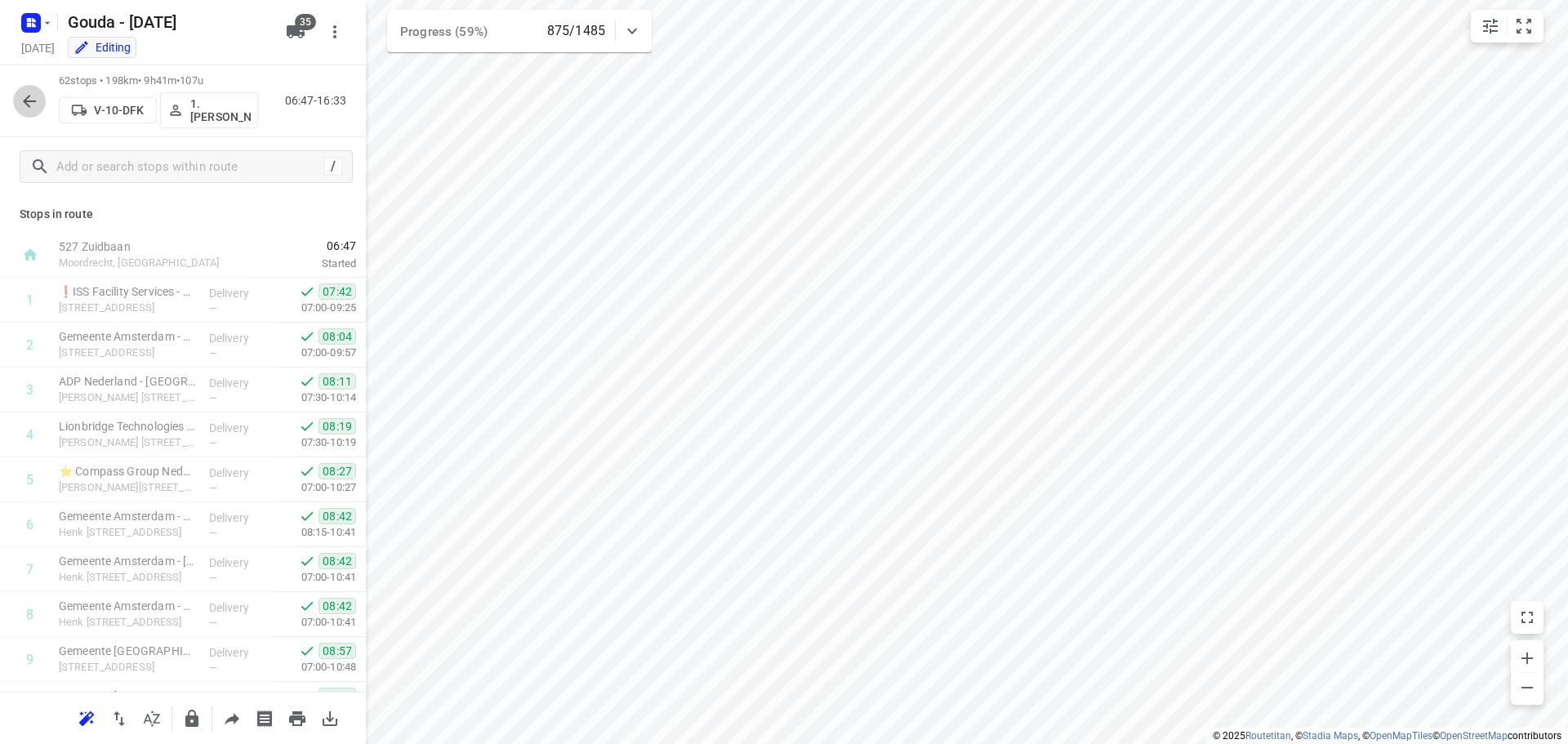
click at [31, 103] on icon "button" at bounding box center [29, 101] width 20 height 20
click at [27, 96] on icon "button" at bounding box center [29, 101] width 20 height 20
click at [20, 105] on icon "button" at bounding box center [29, 101] width 20 height 20
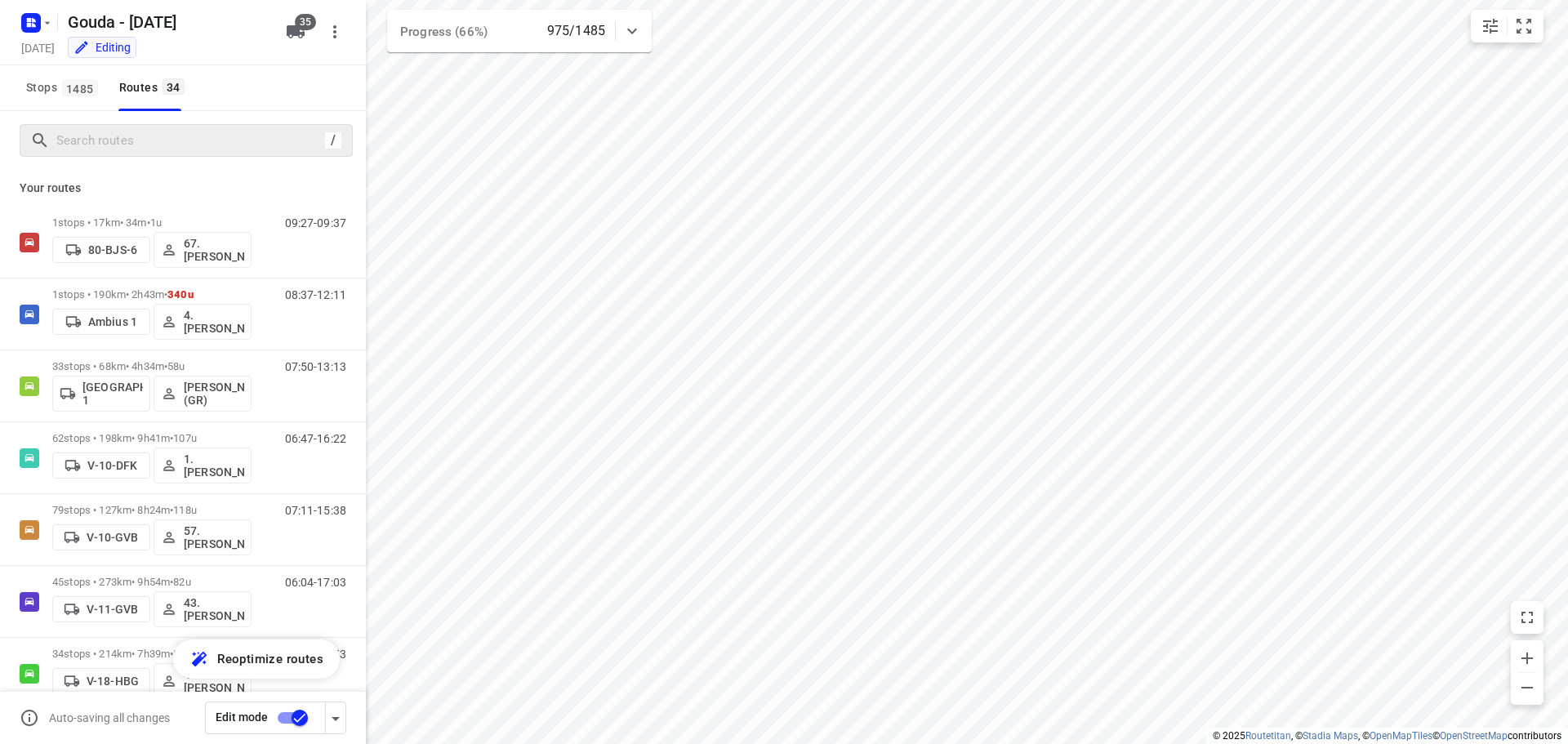
drag, startPoint x: 109, startPoint y: 160, endPoint x: 124, endPoint y: 144, distance: 21.9
click at [118, 149] on div "/" at bounding box center [183, 140] width 366 height 59
click at [124, 144] on input "Search routes" at bounding box center [204, 141] width 294 height 25
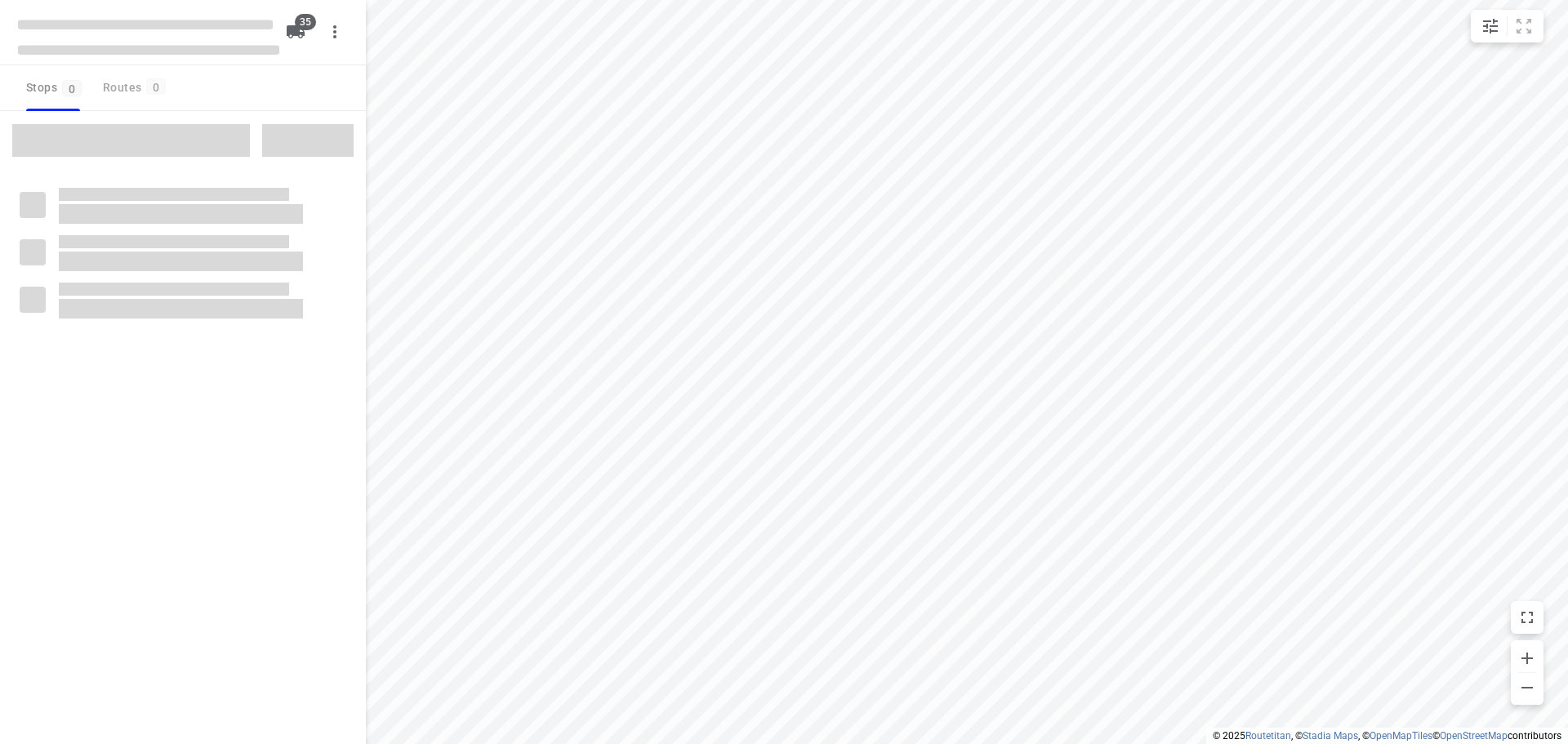
checkbox input "true"
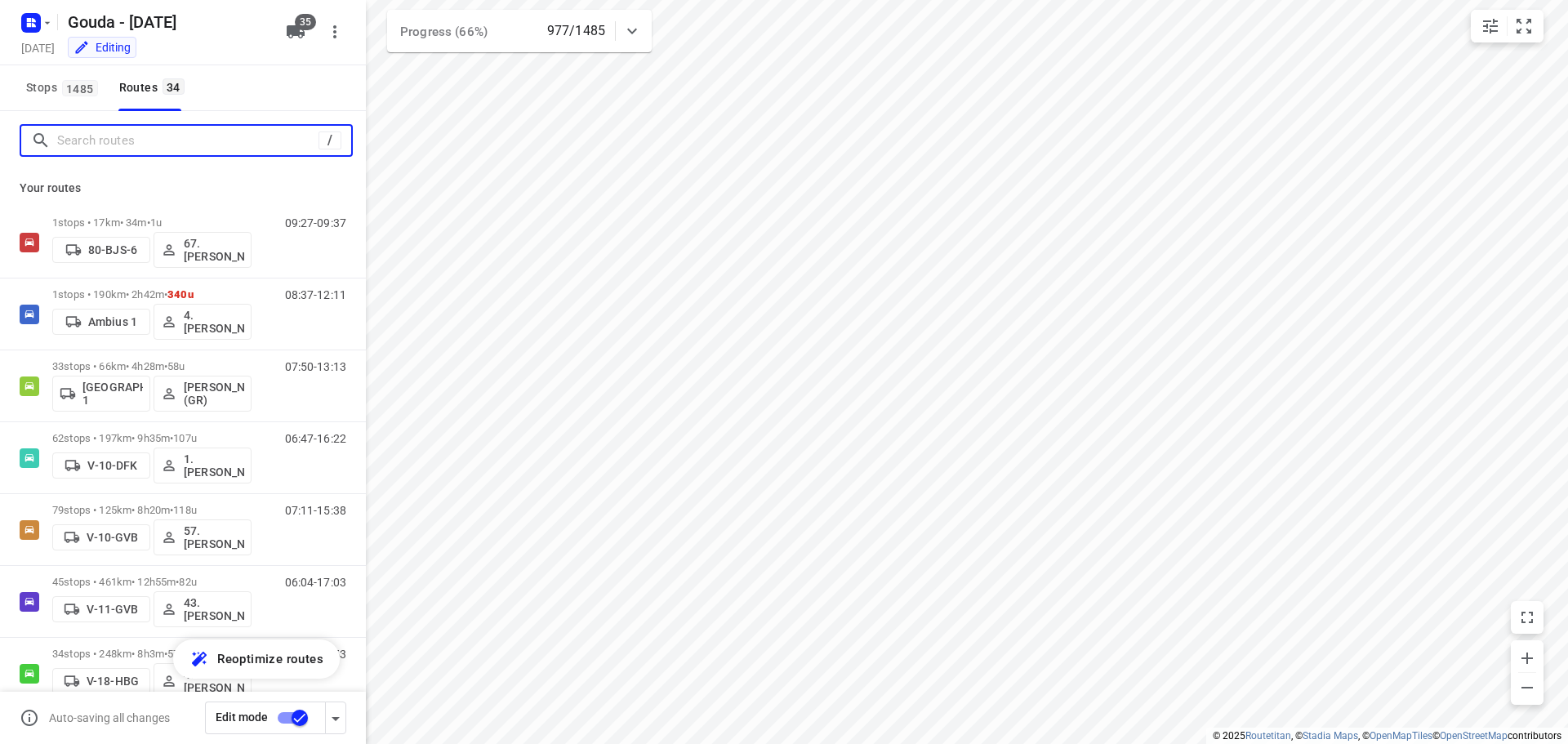
click at [204, 138] on input "Search routes" at bounding box center [188, 141] width 262 height 25
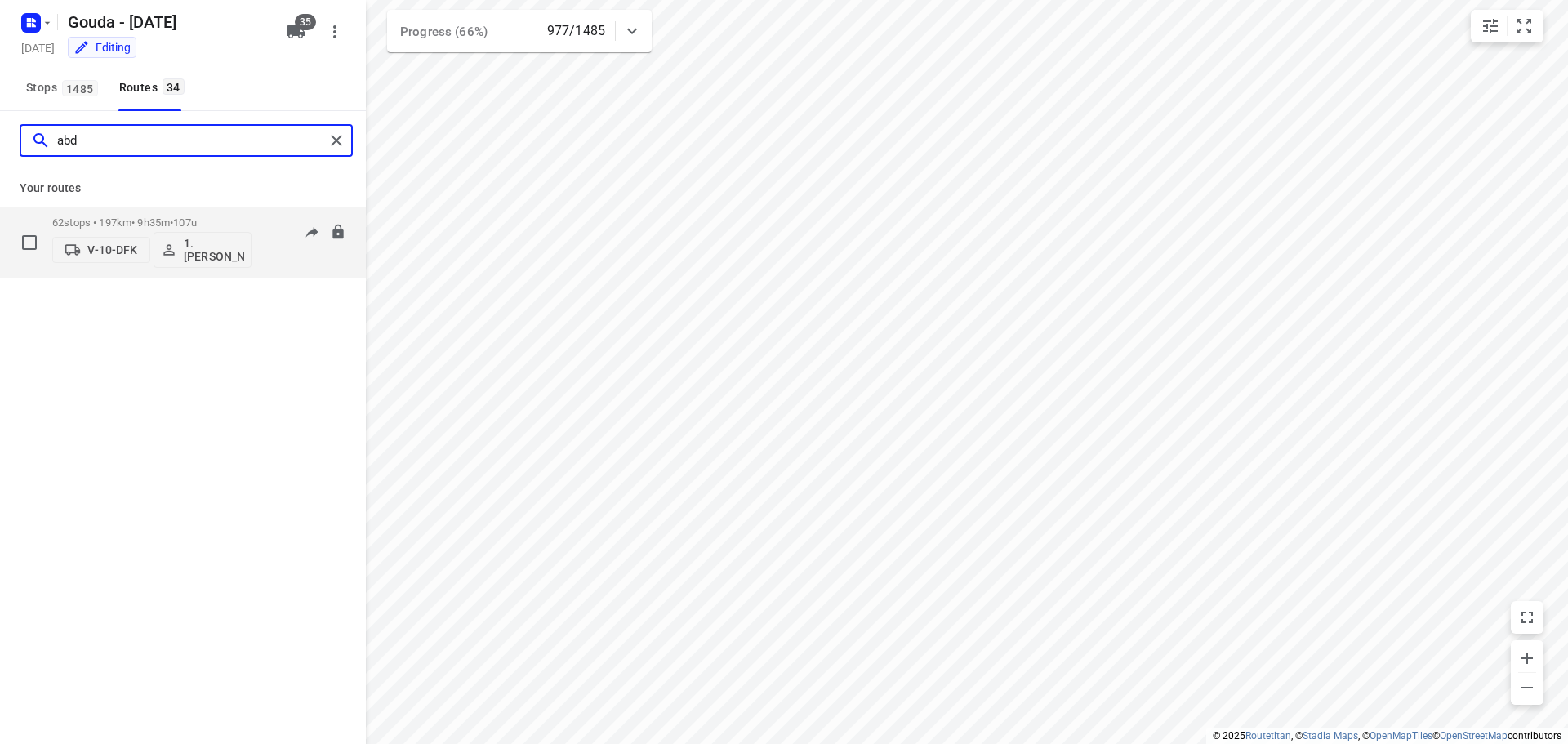
type input "abd"
click at [173, 223] on span "•" at bounding box center [172, 223] width 3 height 12
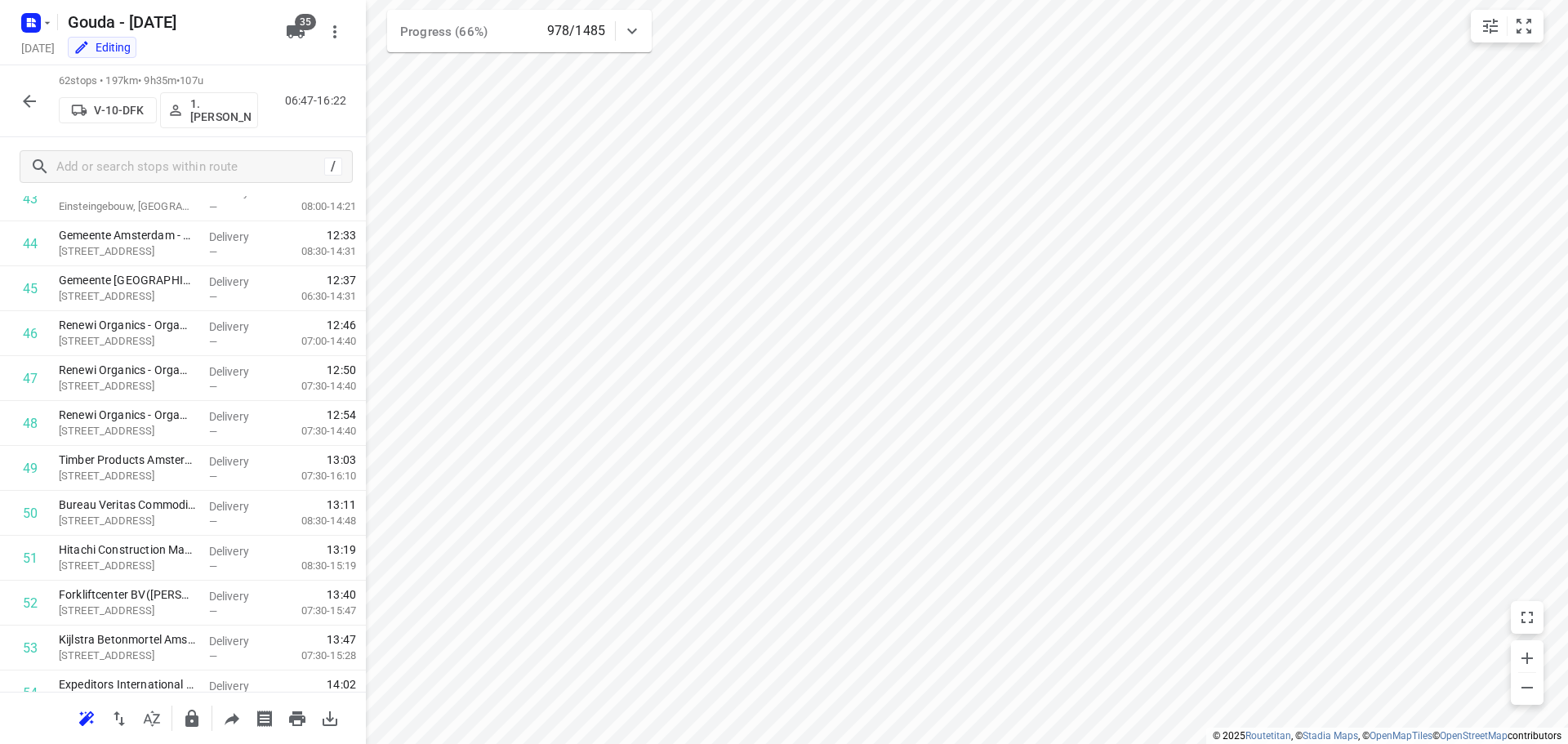
scroll to position [2416, 0]
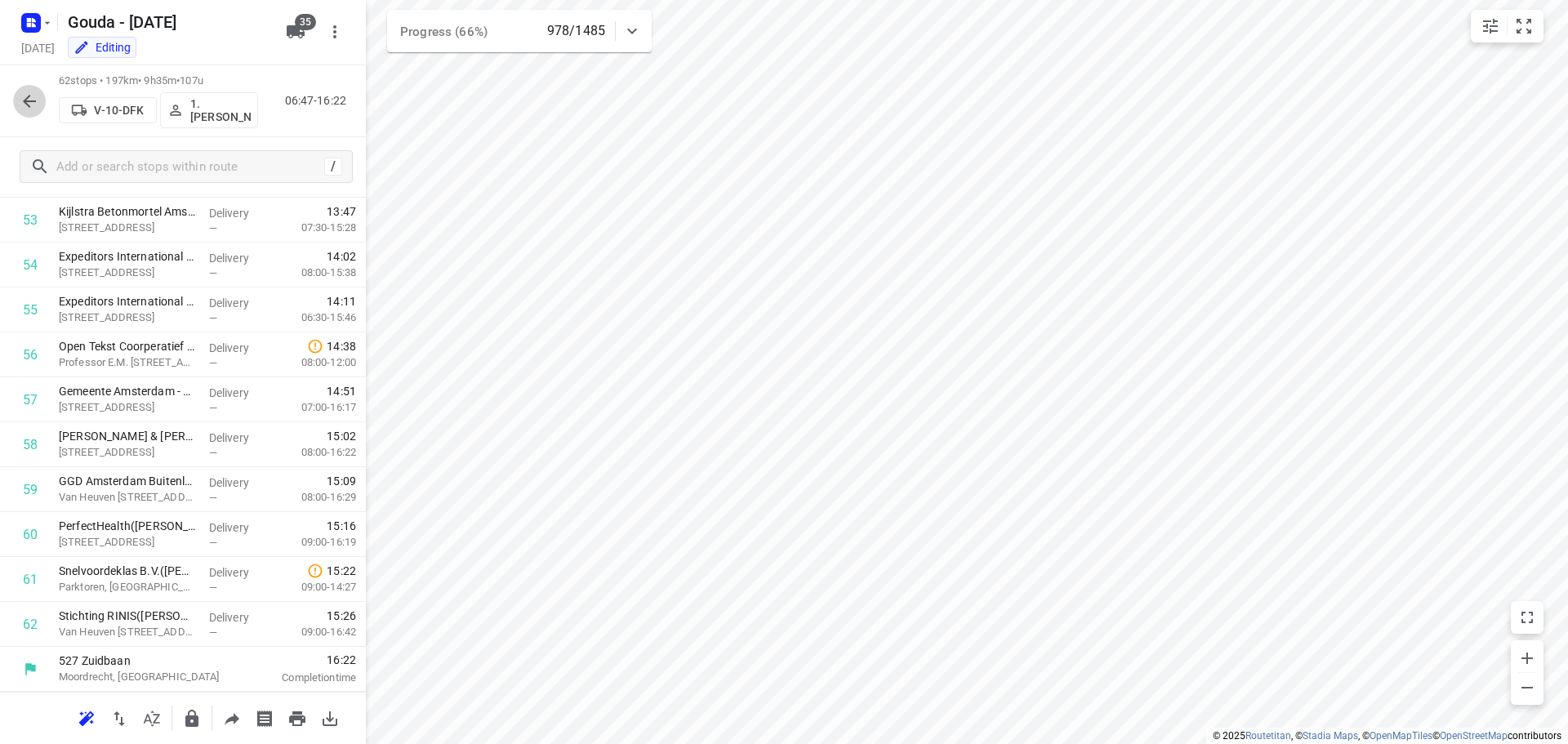
click at [29, 96] on icon "button" at bounding box center [29, 101] width 20 height 20
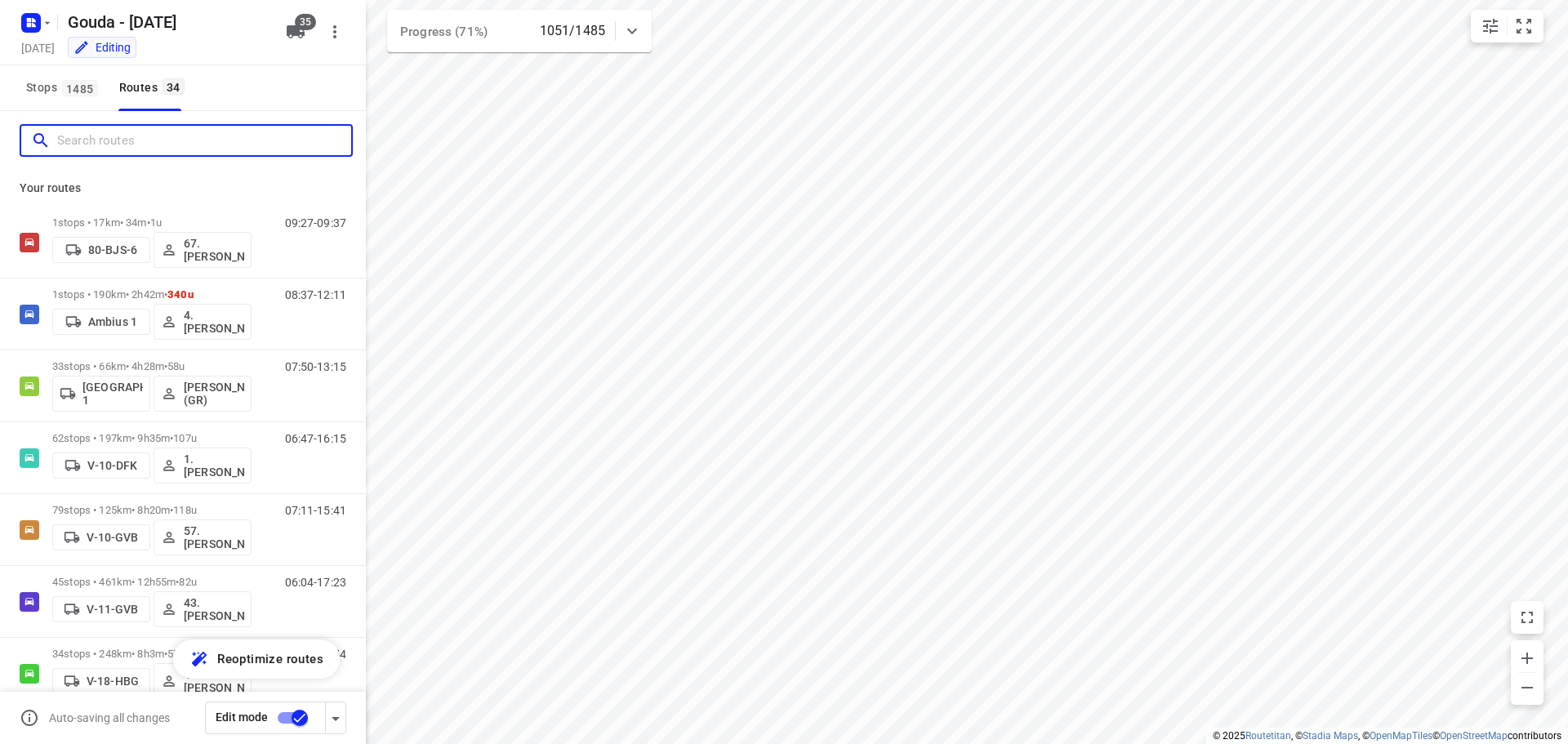
click at [211, 136] on input "Search routes" at bounding box center [204, 141] width 294 height 25
click at [206, 138] on input "Search routes" at bounding box center [204, 141] width 294 height 25
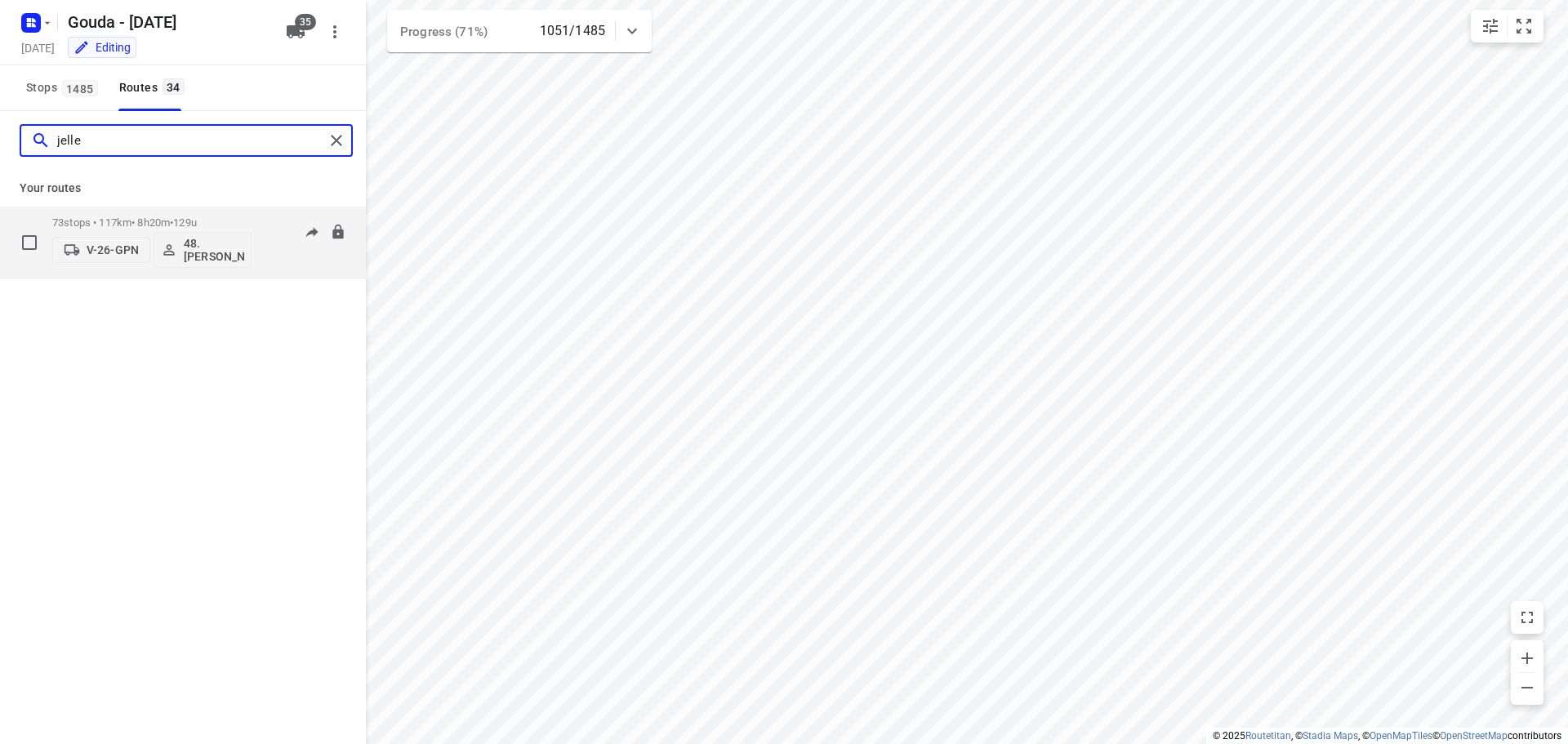
type input "jelle"
click at [143, 217] on p "73 stops • 117km • 8h20m • 129u" at bounding box center [152, 223] width 200 height 12
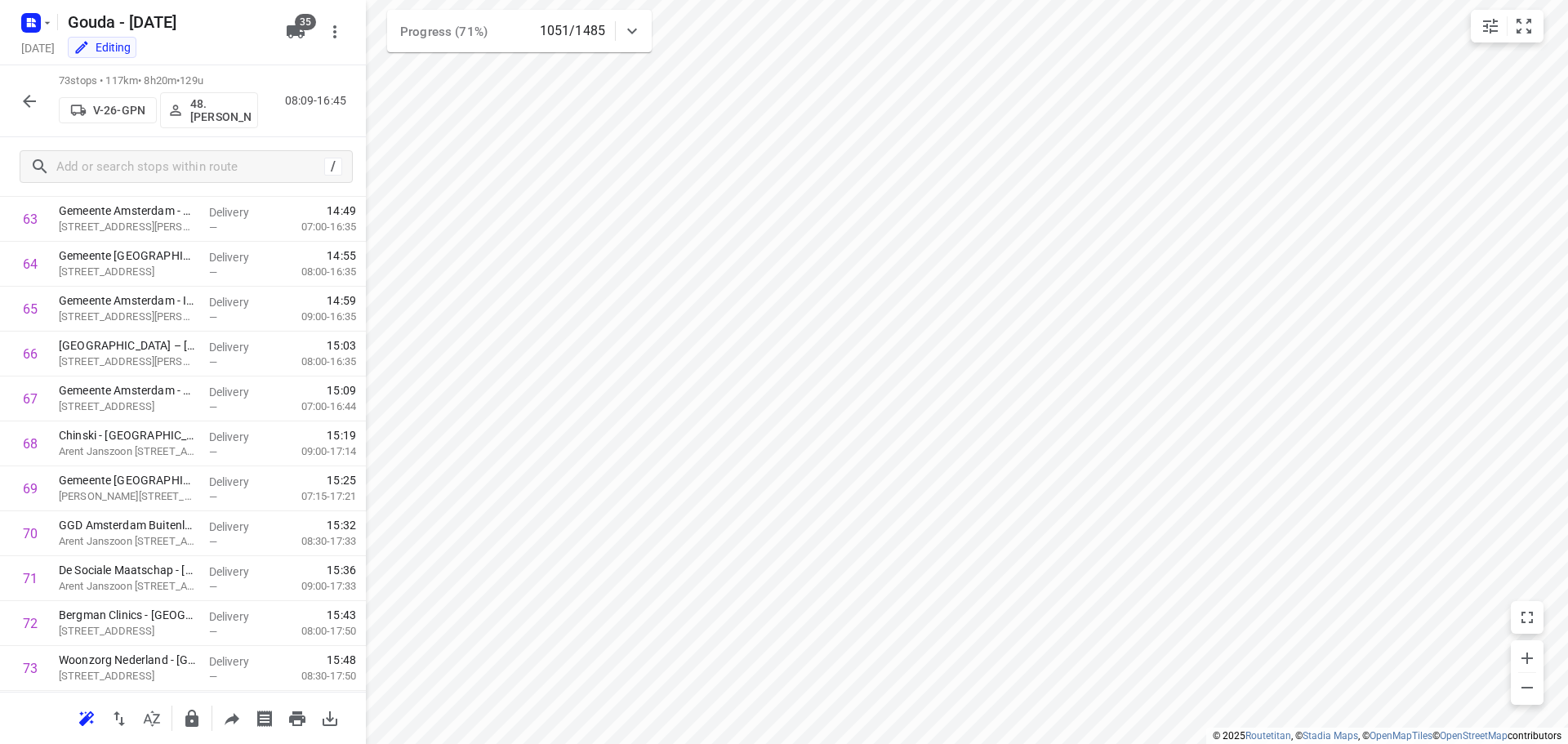
scroll to position [2910, 0]
click at [26, 96] on icon "button" at bounding box center [29, 101] width 20 height 20
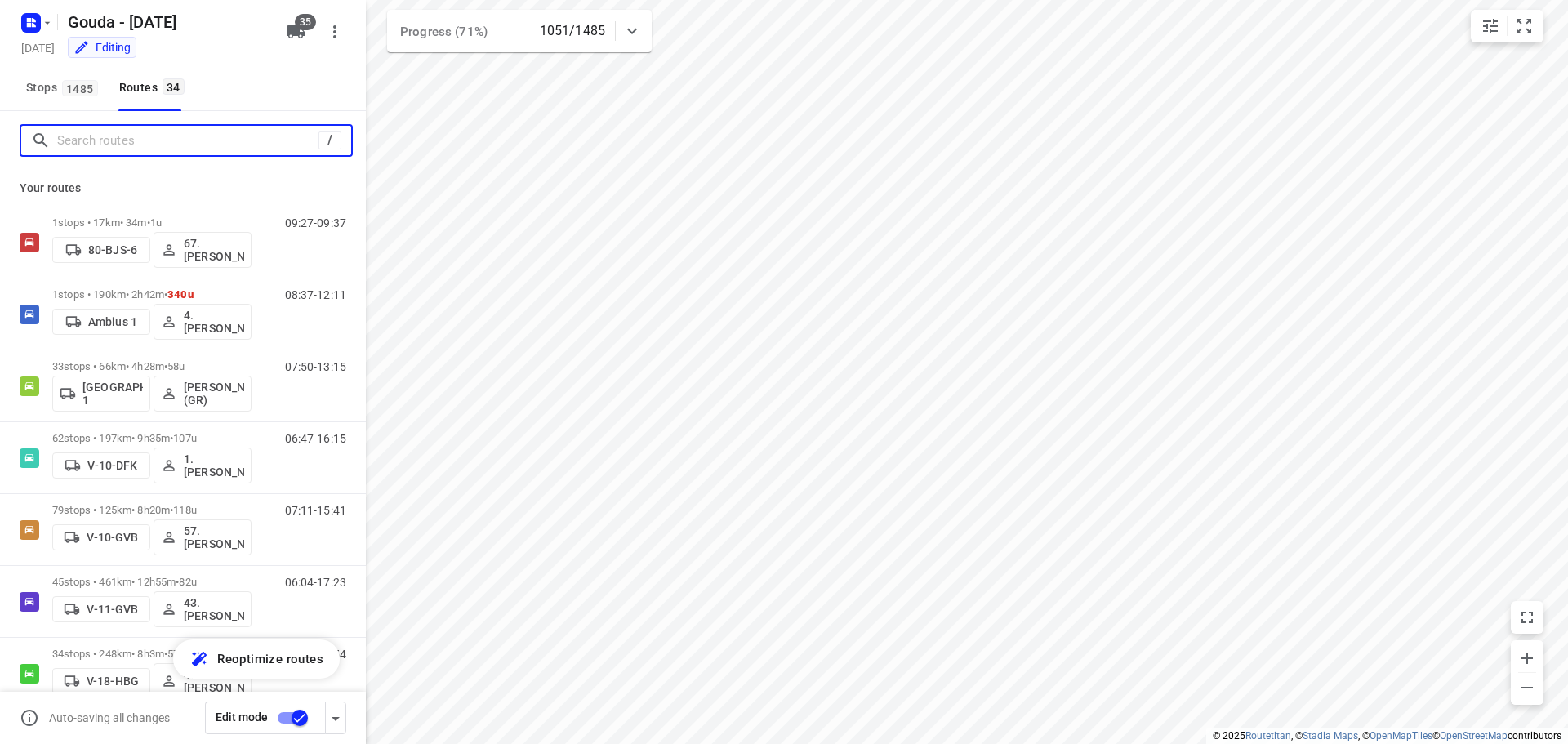
click at [102, 152] on input "Search routes" at bounding box center [188, 141] width 262 height 25
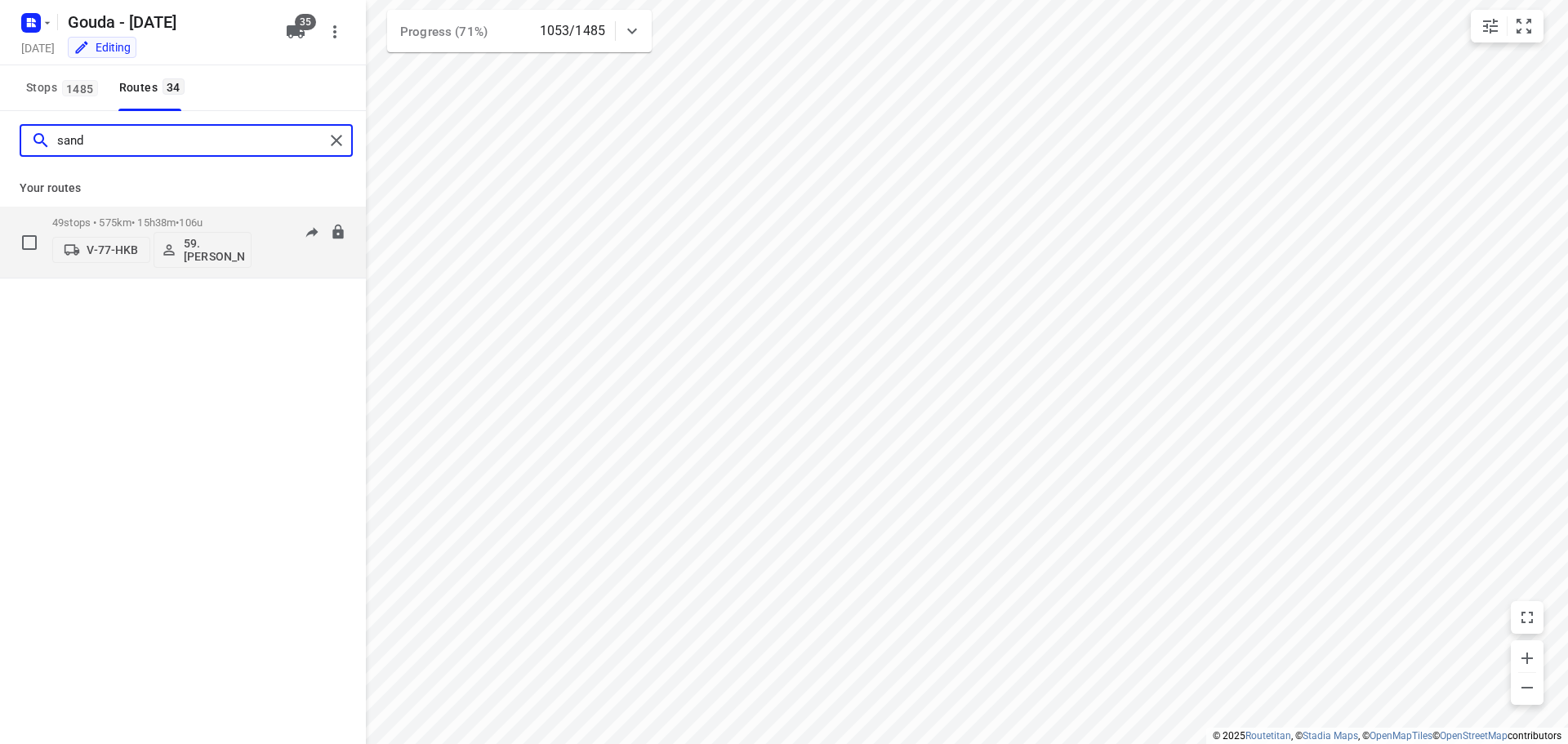
type input "sand"
click at [86, 227] on p "49 stops • 575km • 15h38m • 106u" at bounding box center [152, 223] width 200 height 12
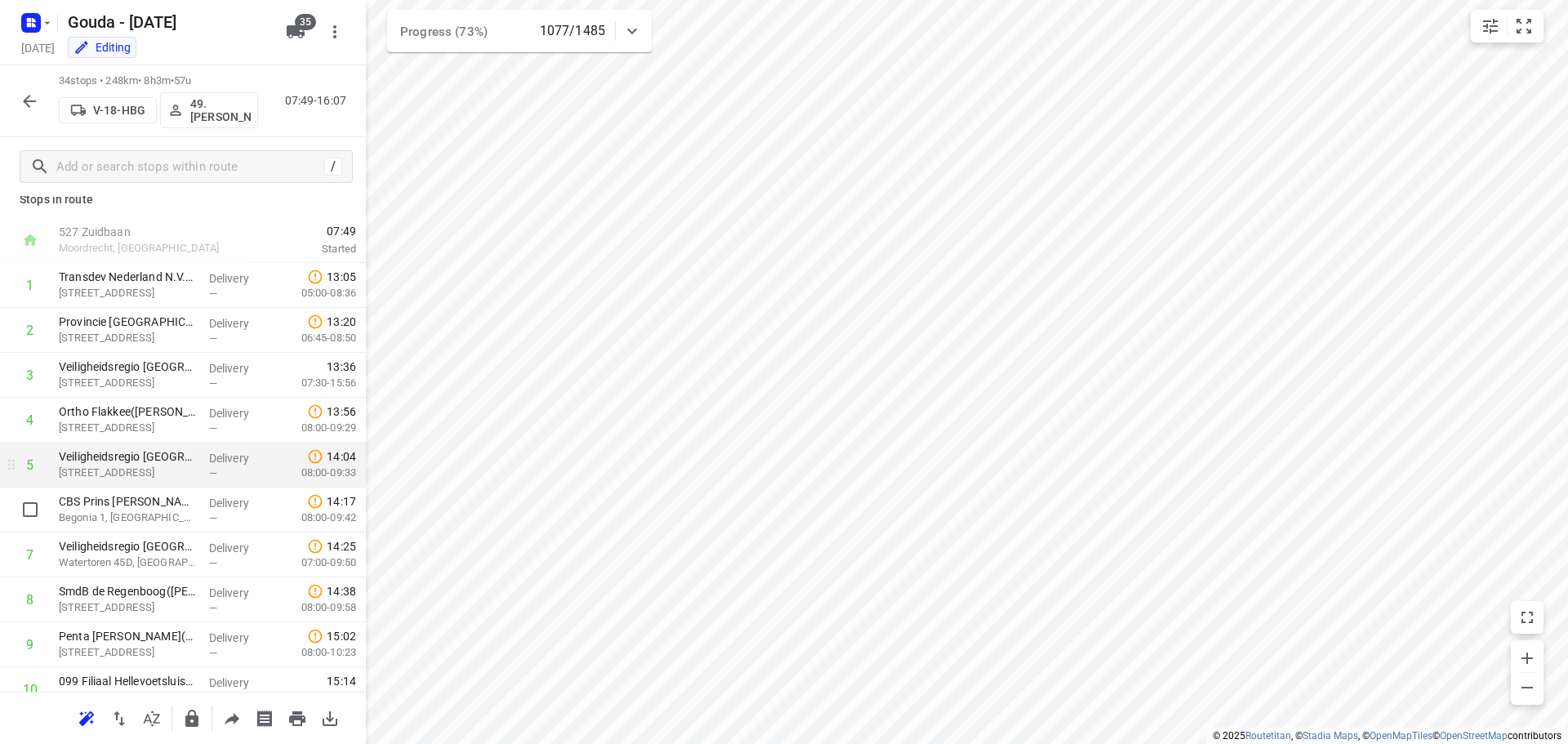
scroll to position [96, 0]
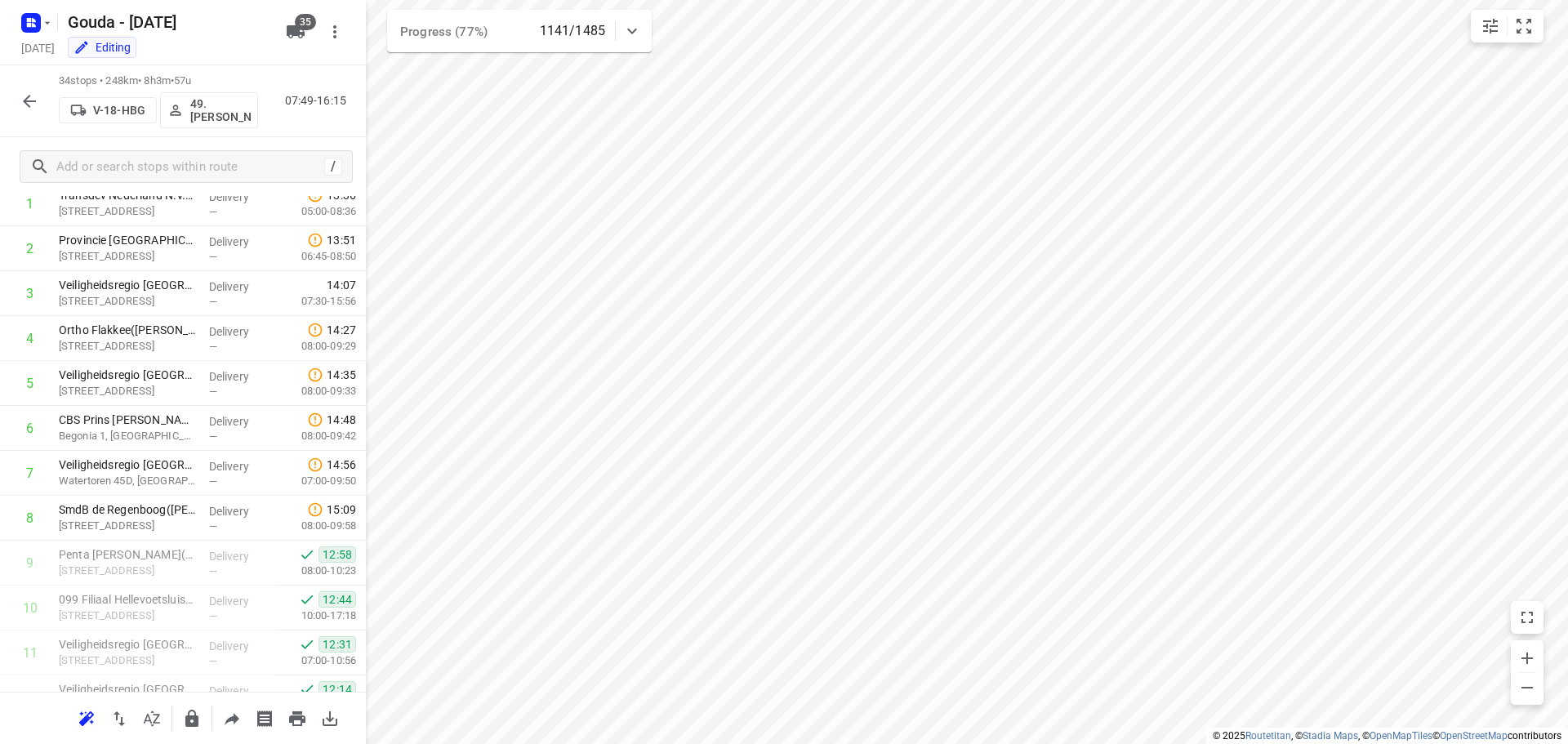
click at [33, 93] on icon "button" at bounding box center [29, 101] width 20 height 20
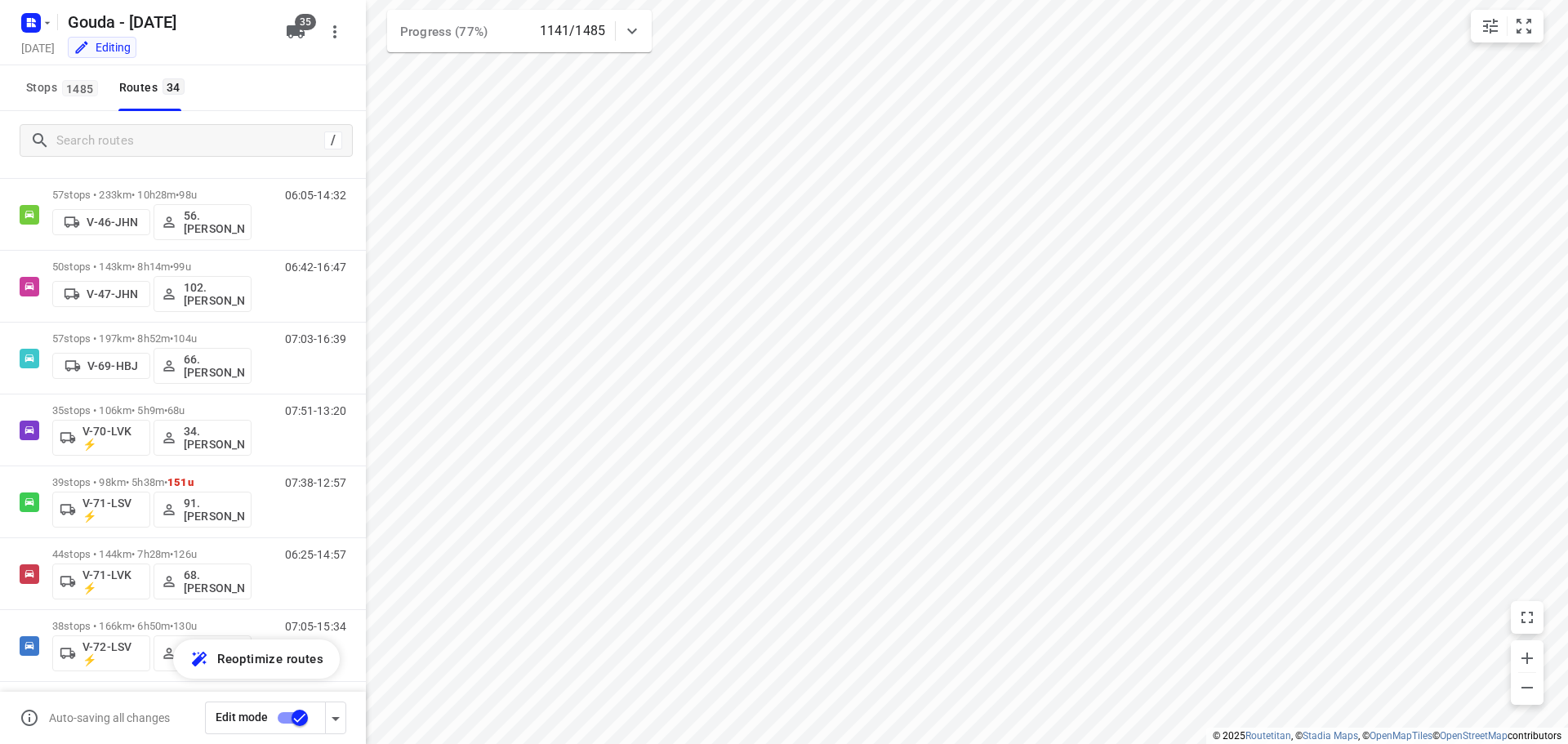
scroll to position [967, 0]
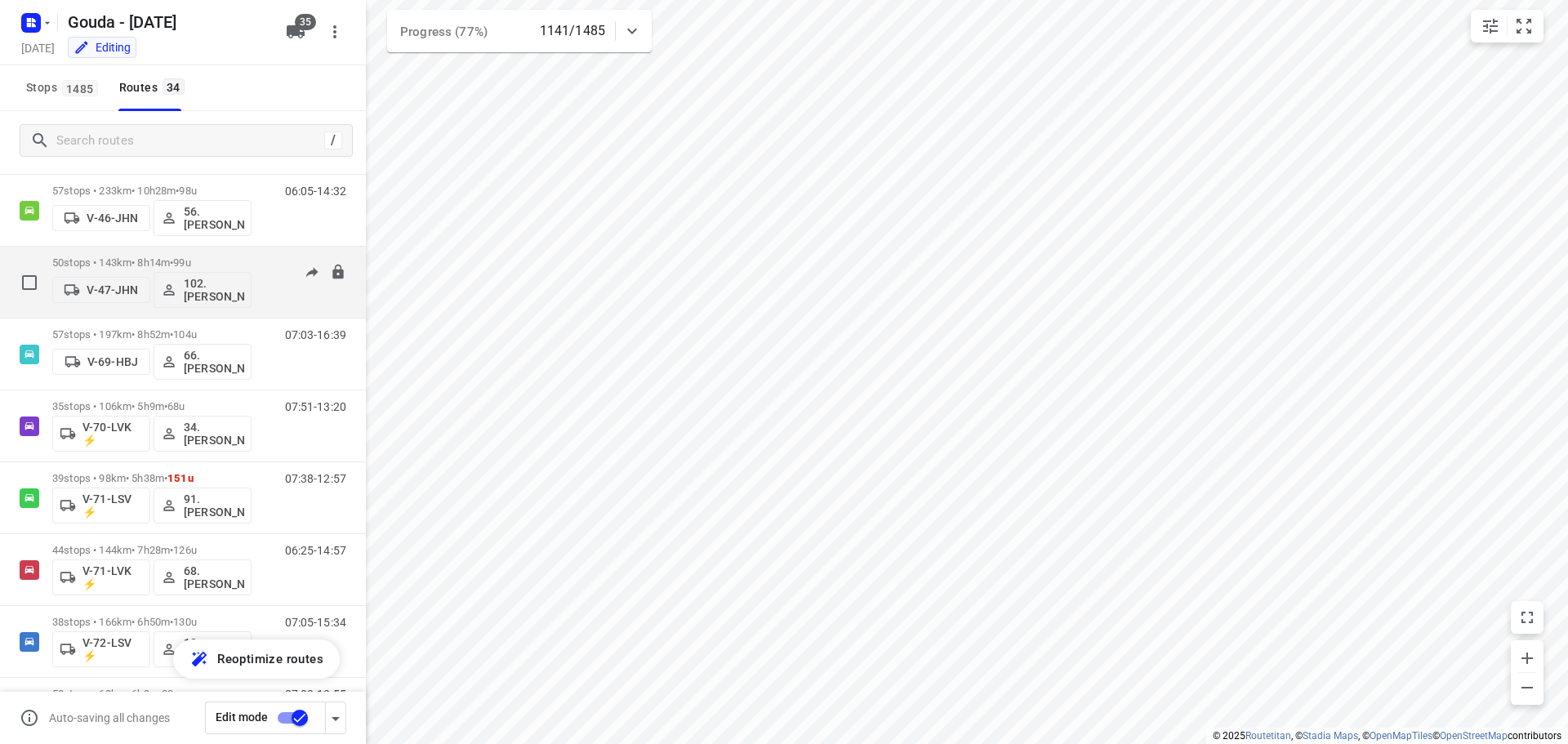
click at [190, 264] on span "99u" at bounding box center [182, 262] width 17 height 12
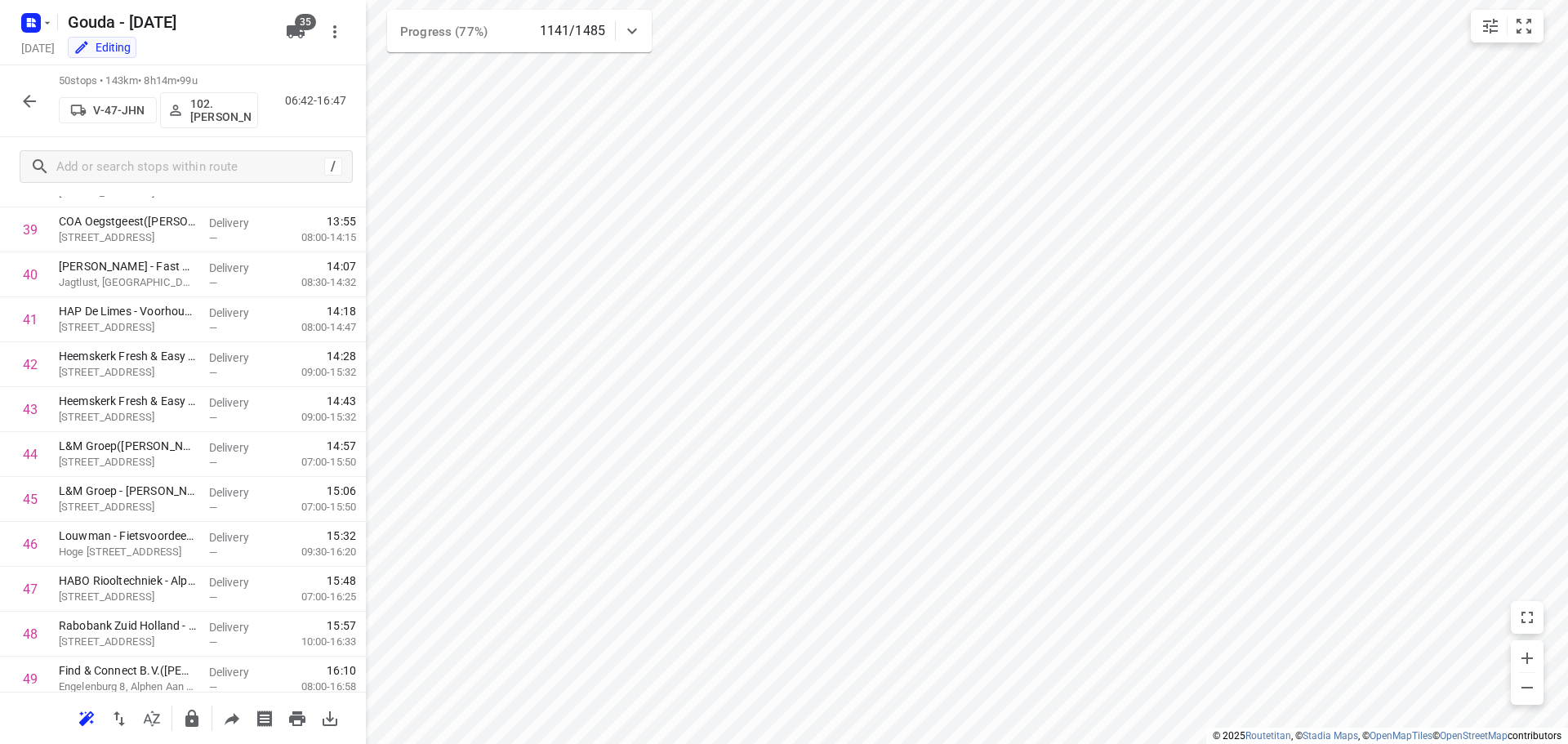
scroll to position [1877, 0]
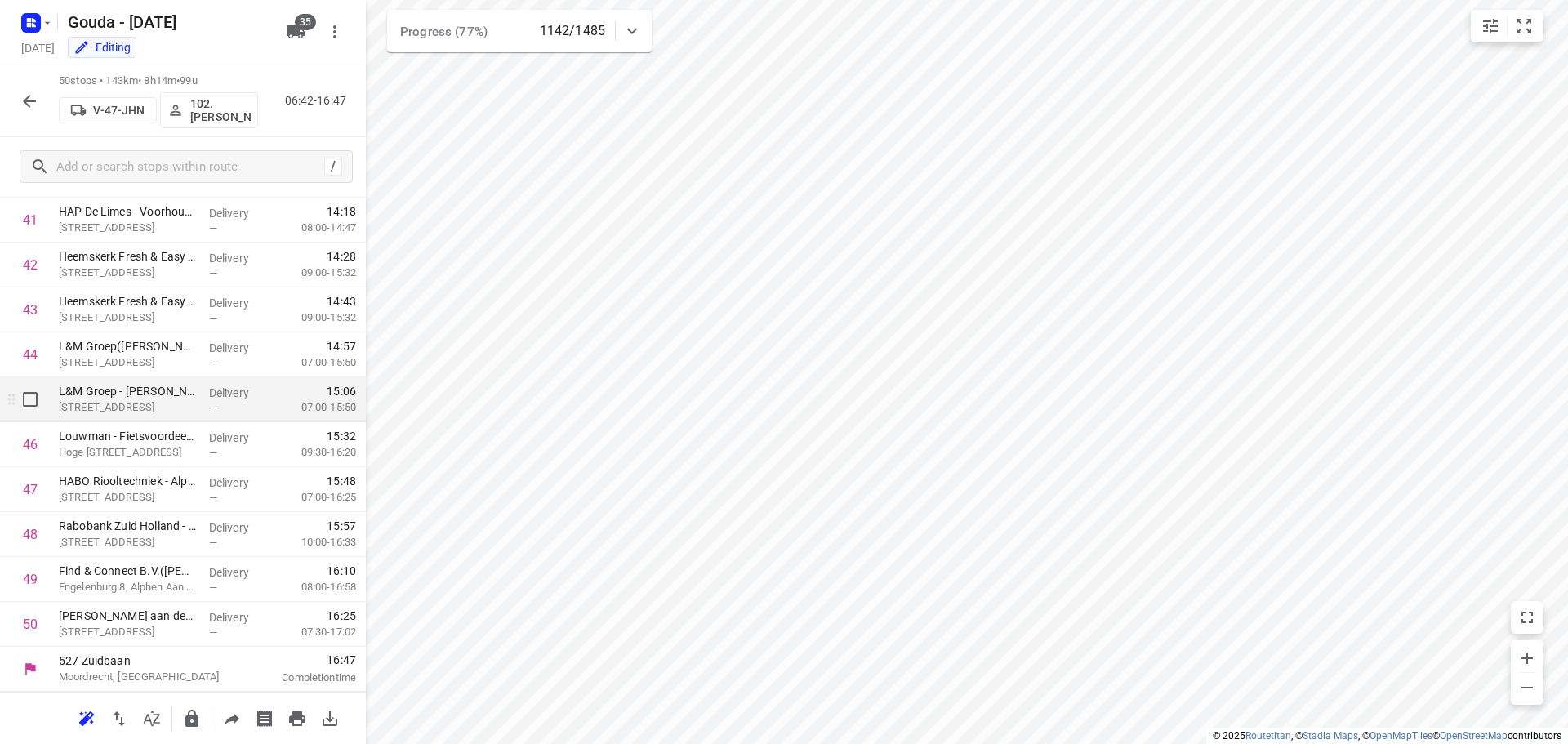
click at [215, 400] on p "Delivery" at bounding box center [239, 392] width 60 height 16
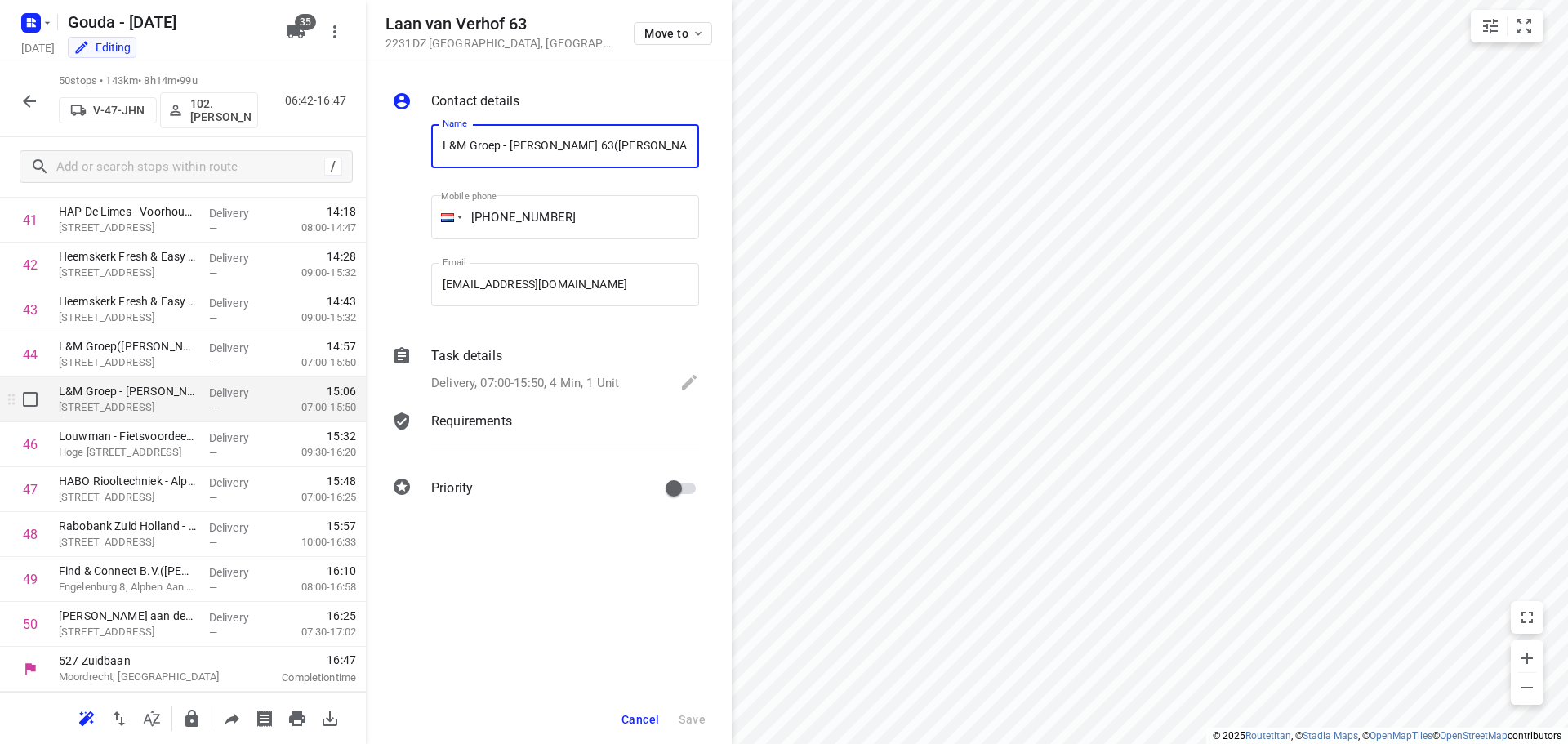
scroll to position [0, 25]
click at [195, 447] on div "Louwman - Fietsvoordeelshop - Zoeterwoude(Manon van Leeuwen-Feenstra (WIJZIGING…" at bounding box center [127, 444] width 150 height 45
drag, startPoint x: 646, startPoint y: 711, endPoint x: 668, endPoint y: 690, distance: 30.4
click at [645, 711] on button "Cancel" at bounding box center [640, 719] width 51 height 30
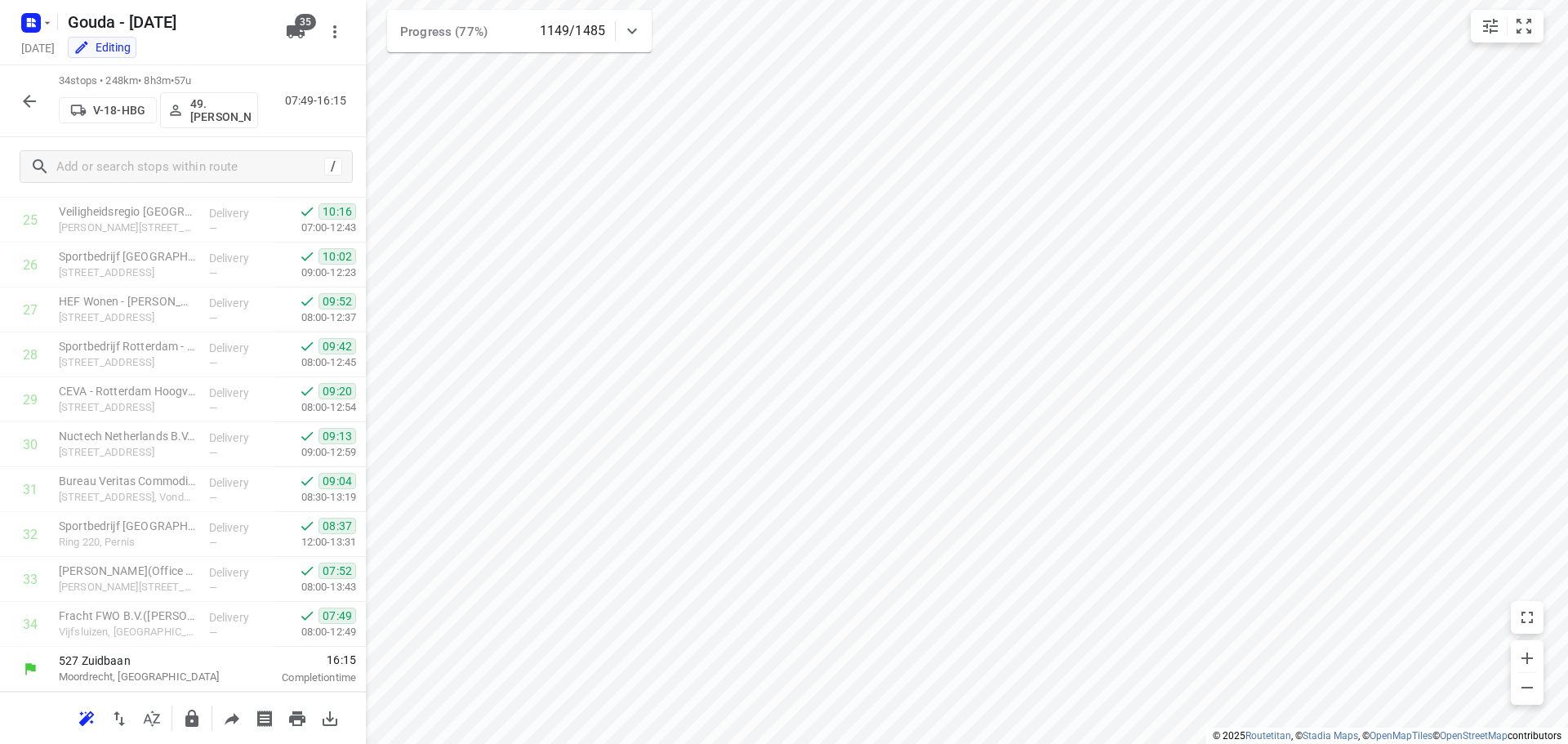
scroll to position [1158, 0]
click at [8, 106] on div "34 stops • 248km • 8h3m • 57u V-18-HBG 49. Mariska van der Meer 07:49-16:15" at bounding box center [183, 101] width 366 height 72
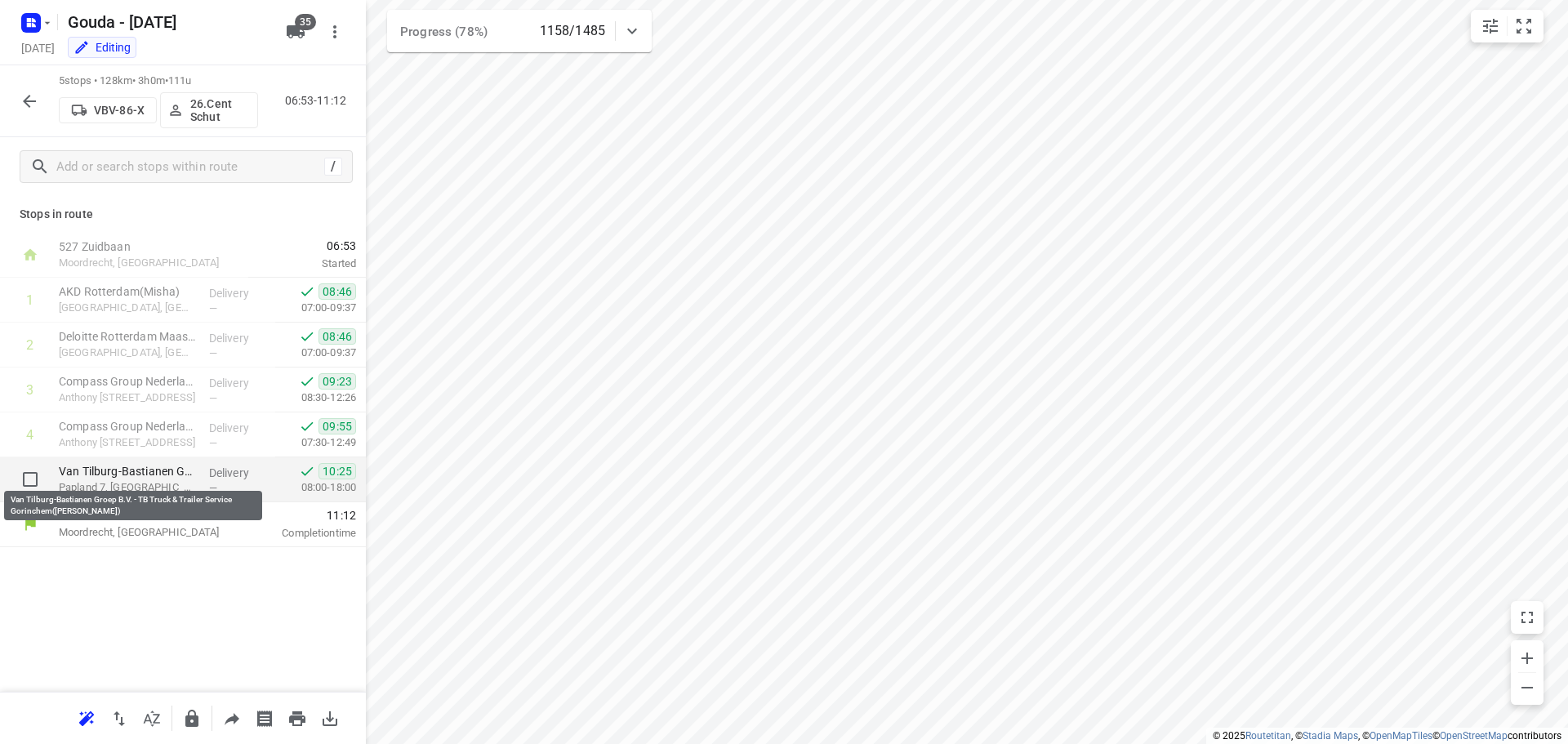
click at [168, 474] on p "Van Tilburg-Bastianen Groep B.V. - TB Truck & Trailer Service Gorinchem(Leo de …" at bounding box center [127, 471] width 138 height 16
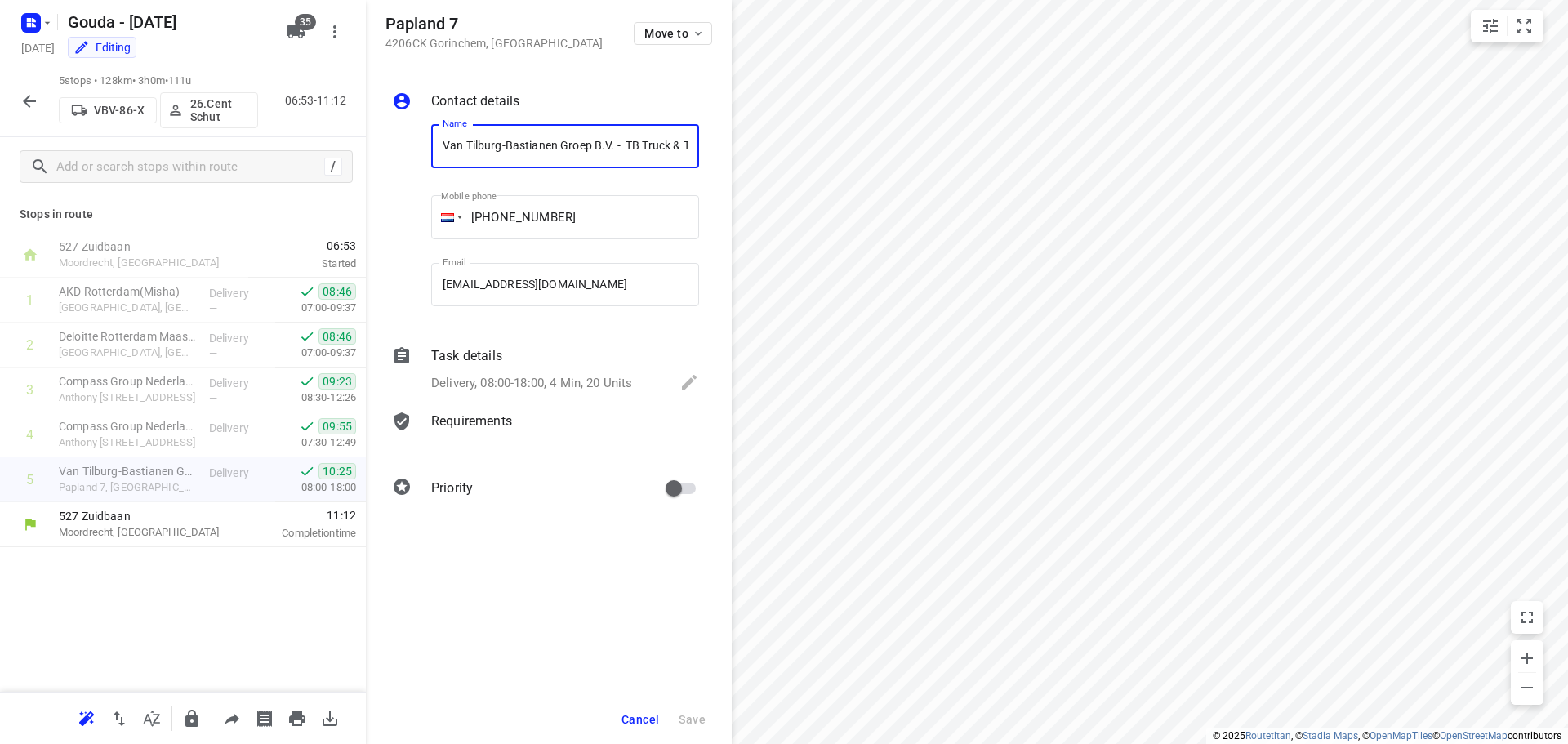
click at [644, 710] on button "Cancel" at bounding box center [640, 719] width 51 height 30
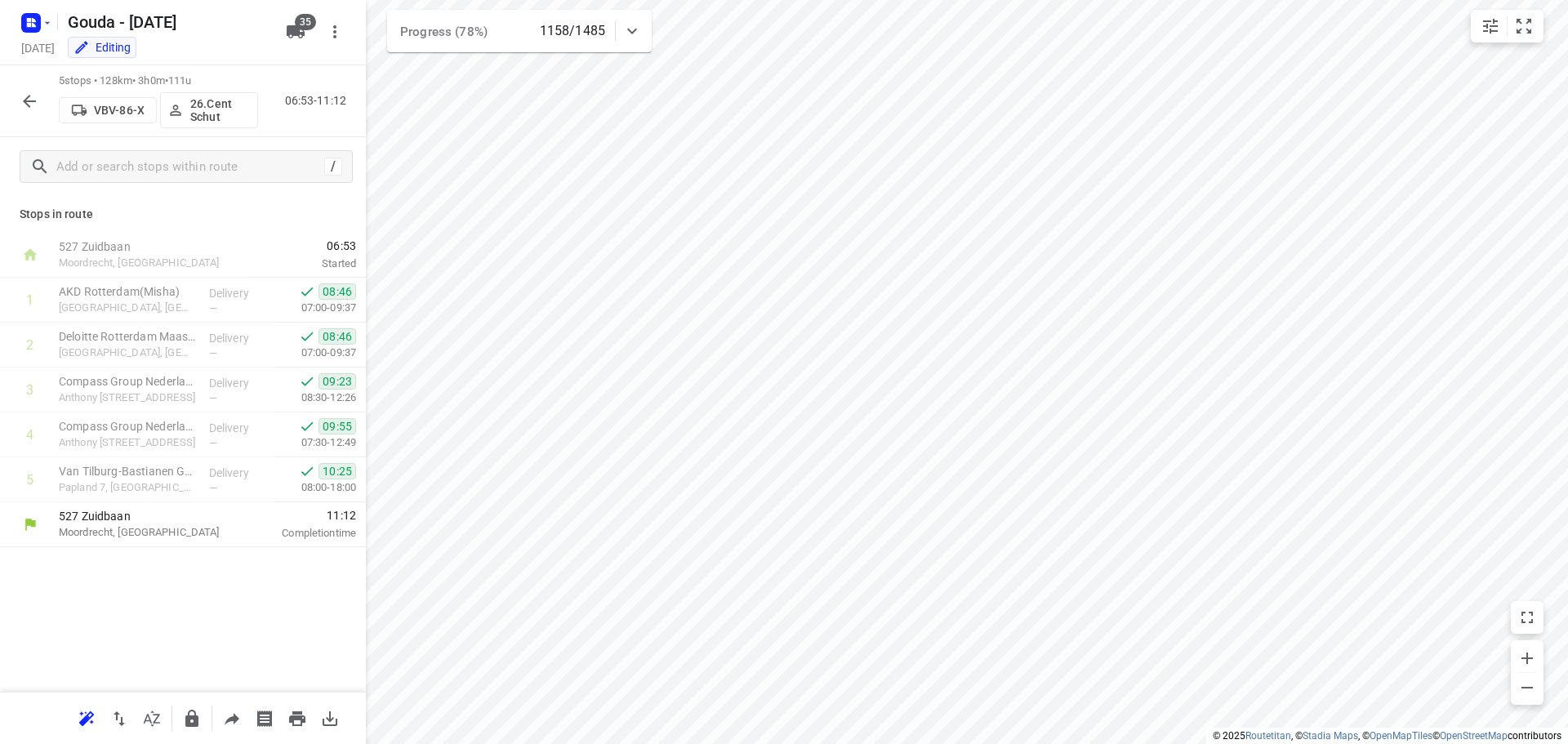
click at [31, 99] on icon "button" at bounding box center [29, 101] width 20 height 20
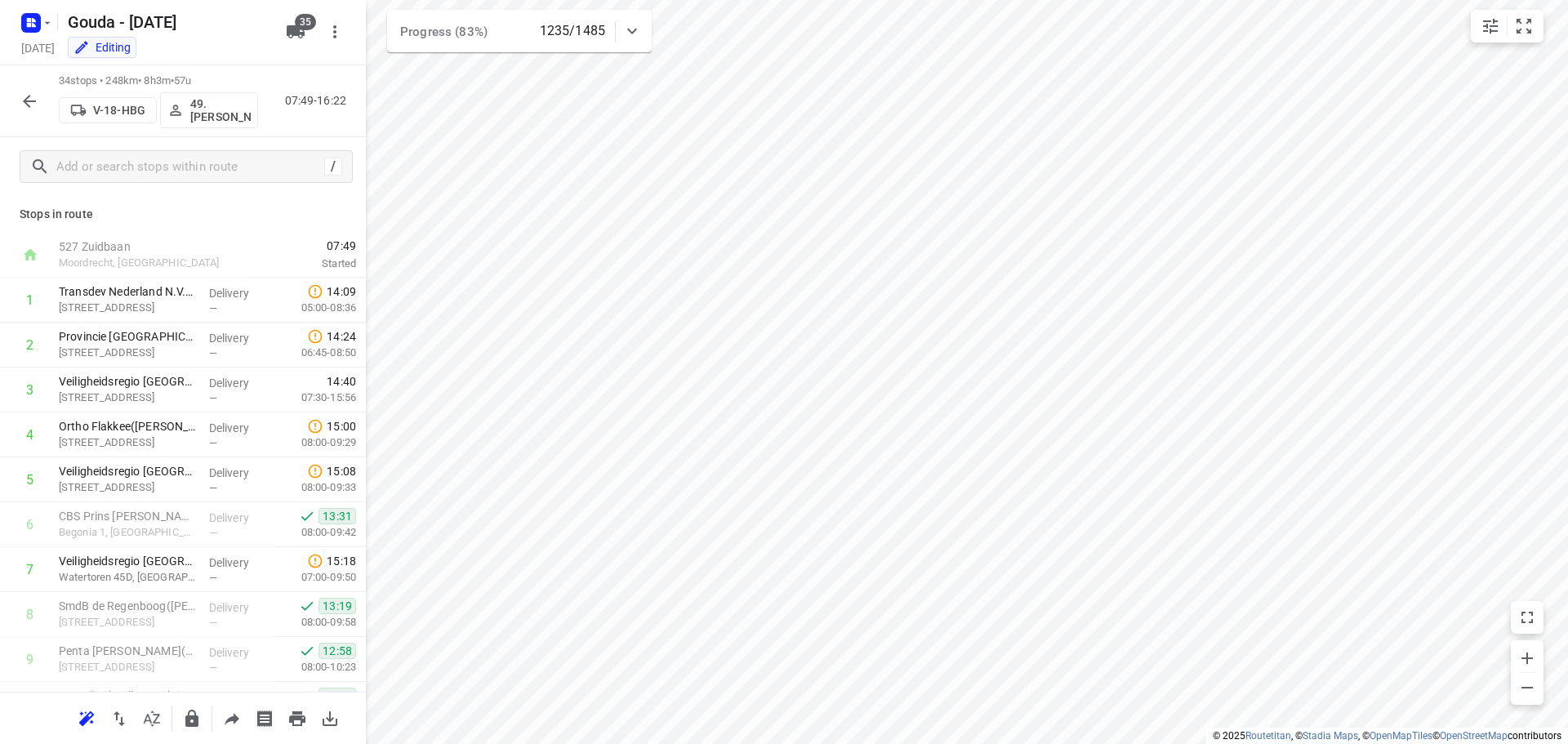
click at [28, 94] on icon "button" at bounding box center [29, 101] width 20 height 20
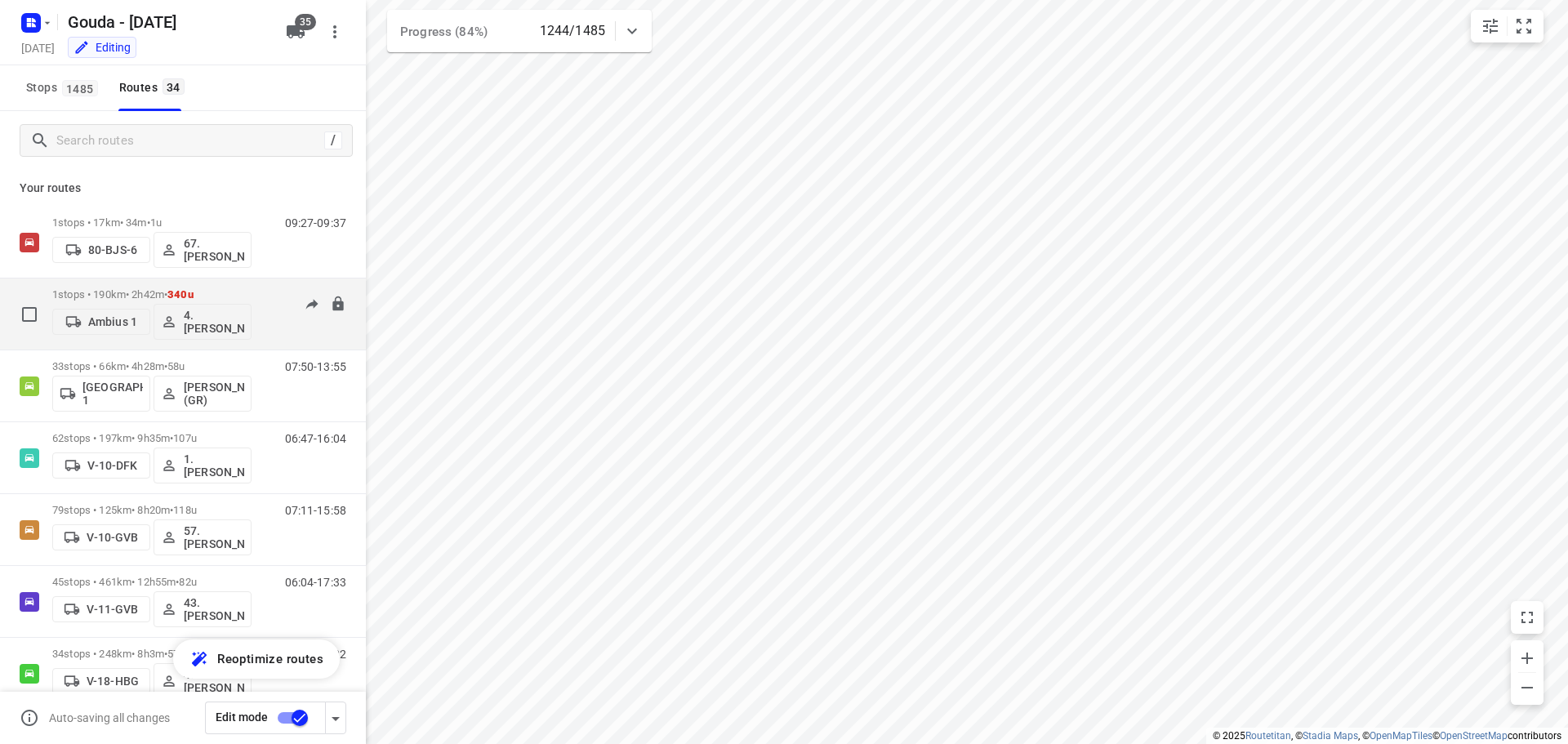
click at [97, 295] on p "1 stops • 190km • 2h42m • 340u" at bounding box center [152, 294] width 200 height 12
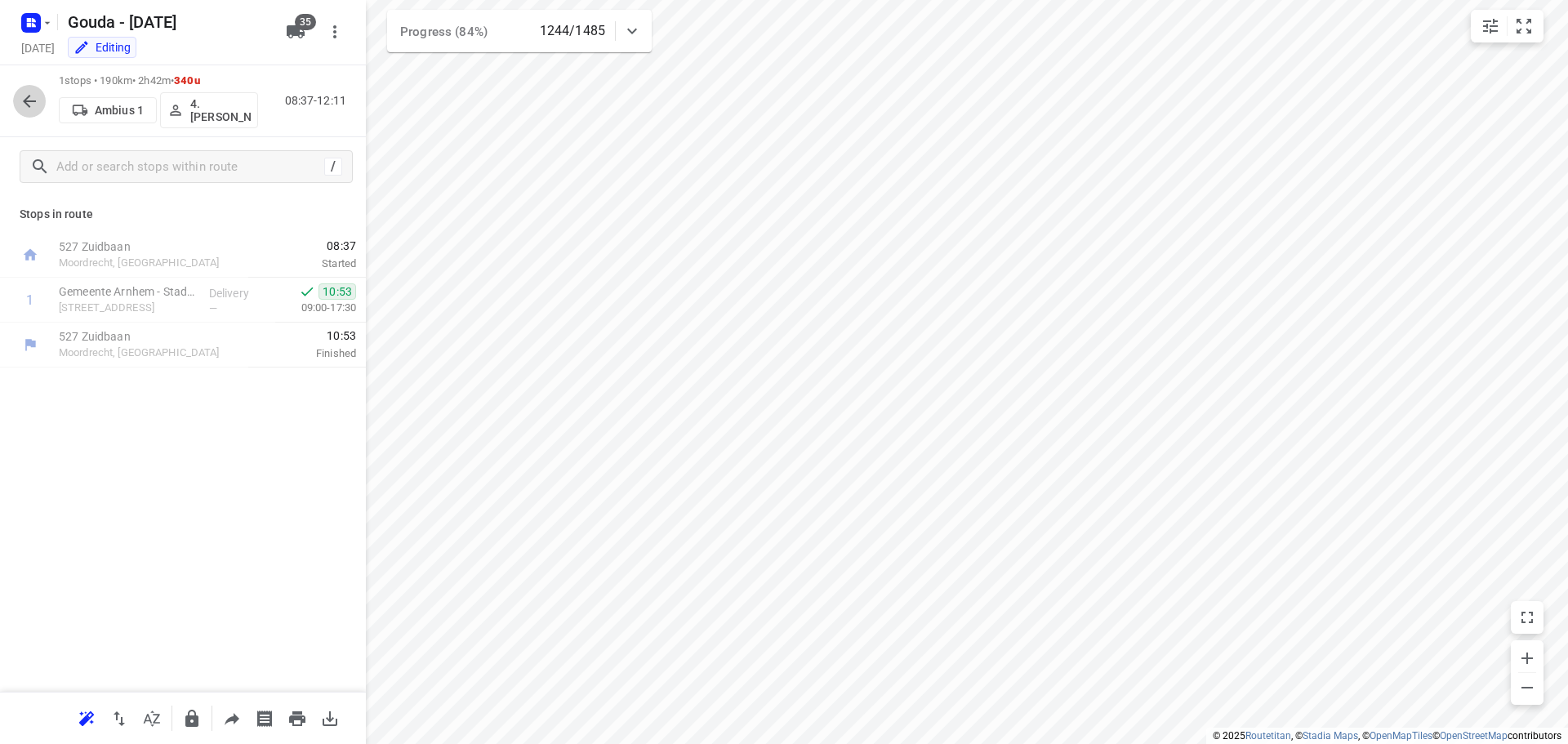
click at [35, 106] on icon "button" at bounding box center [29, 101] width 20 height 20
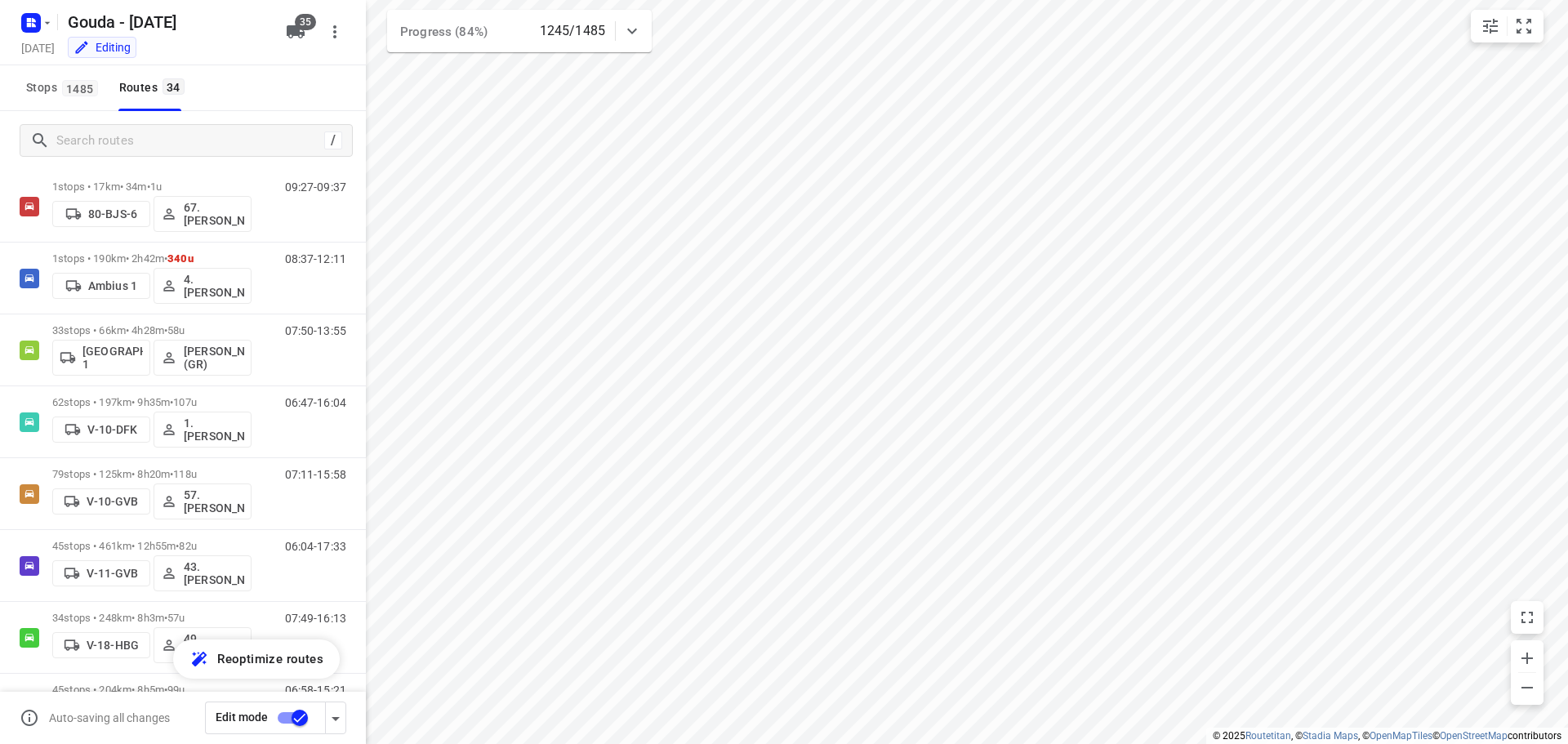
scroll to position [47, 0]
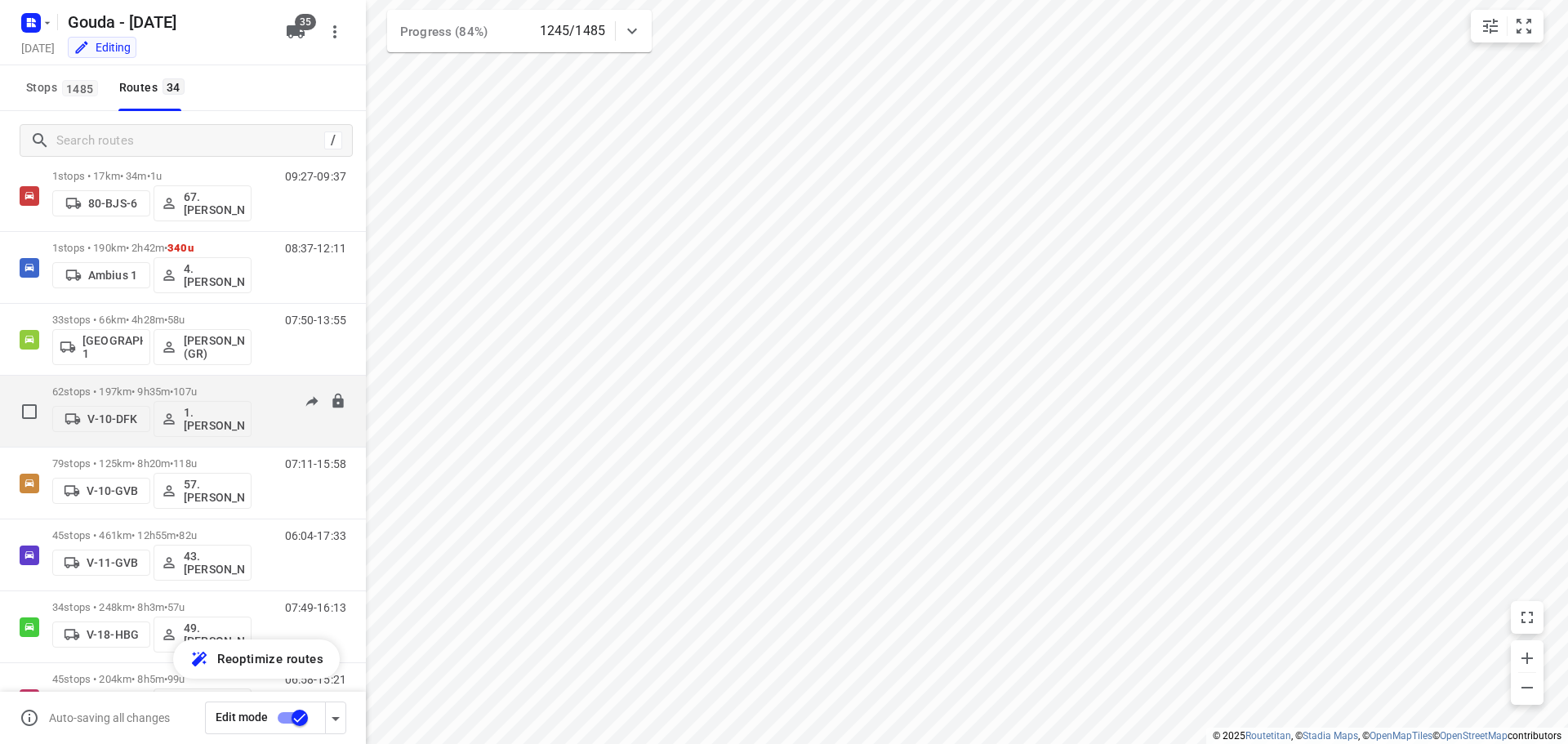
click at [155, 395] on p "62 stops • 197km • 9h35m • 107u" at bounding box center [152, 392] width 200 height 12
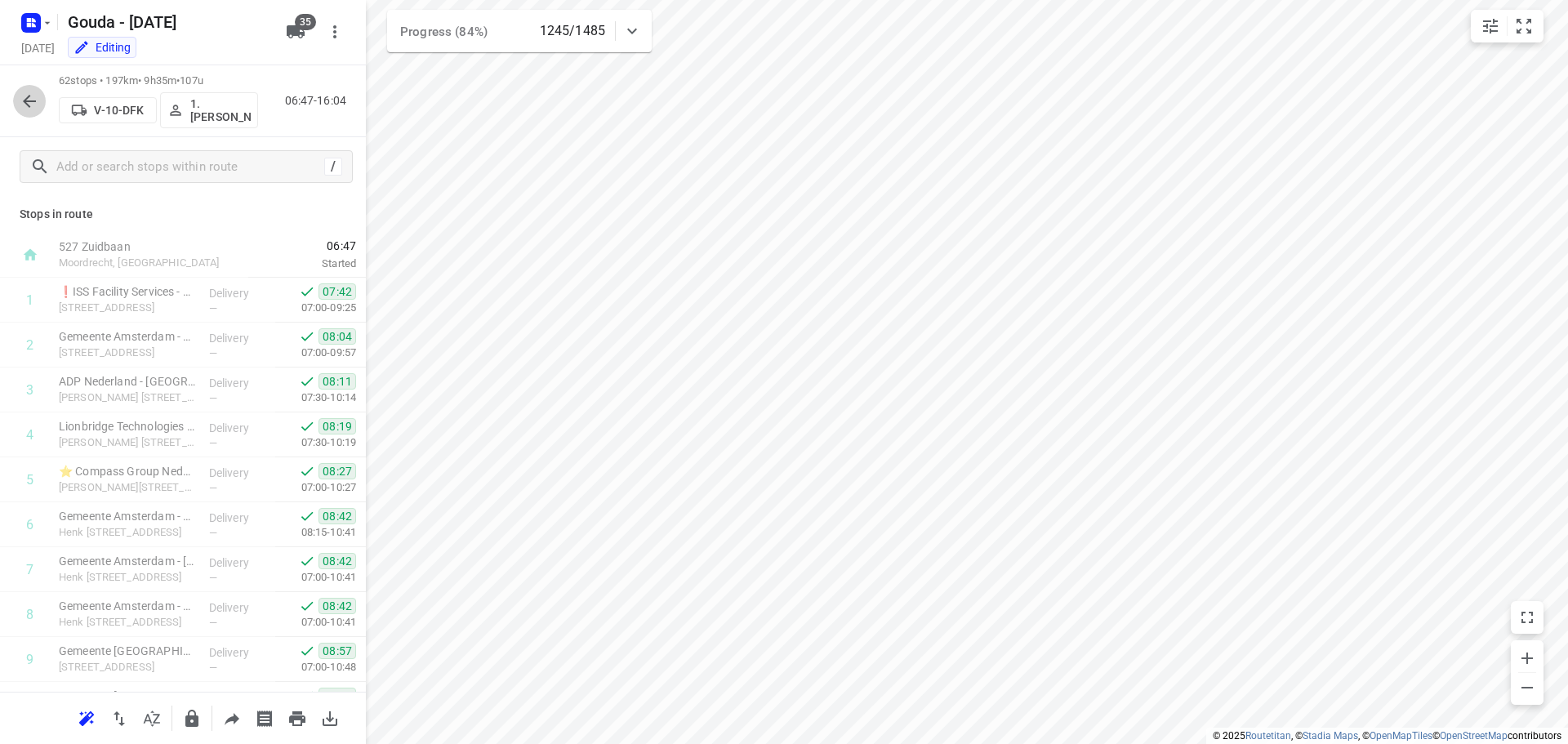
click at [28, 104] on icon "button" at bounding box center [29, 101] width 13 height 13
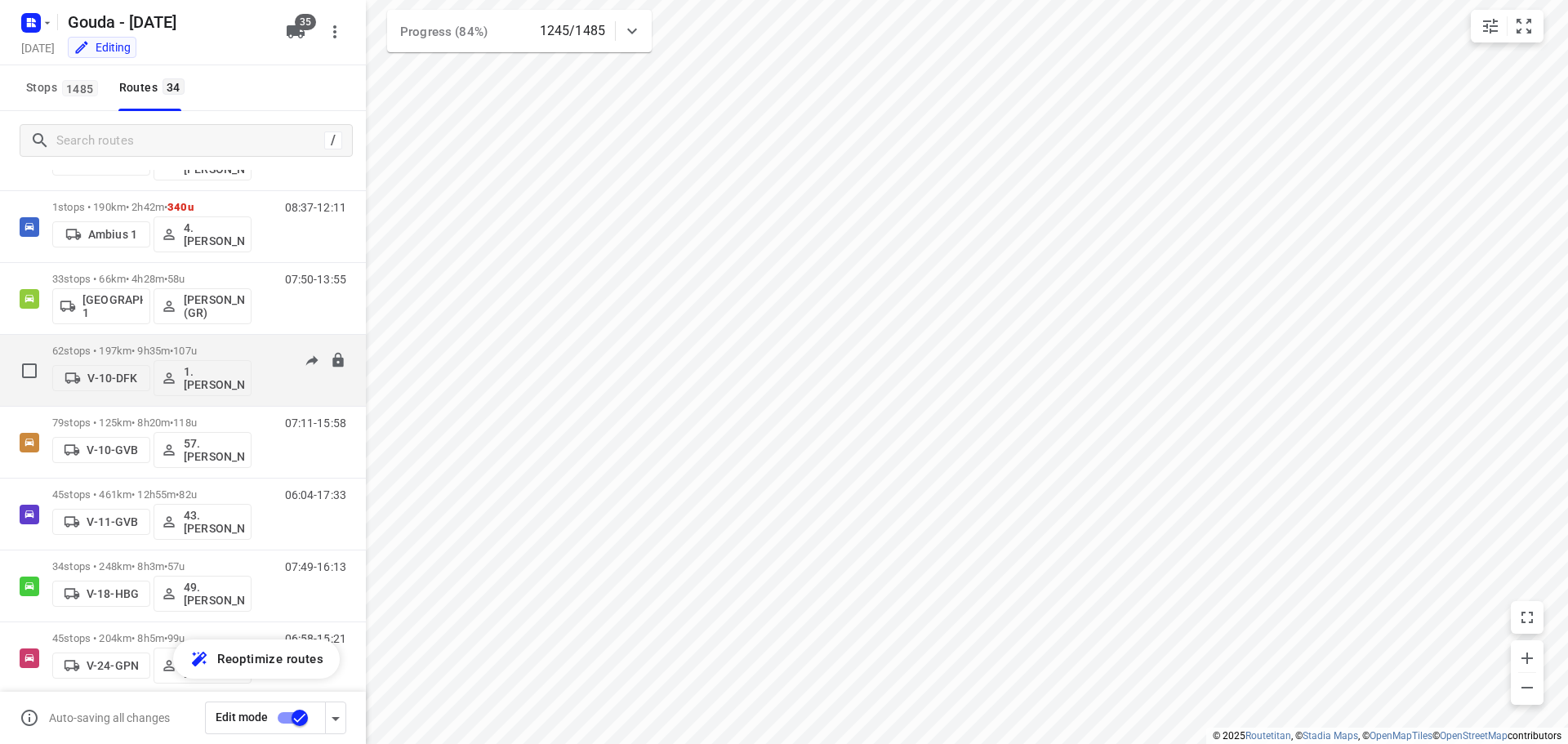
scroll to position [163, 0]
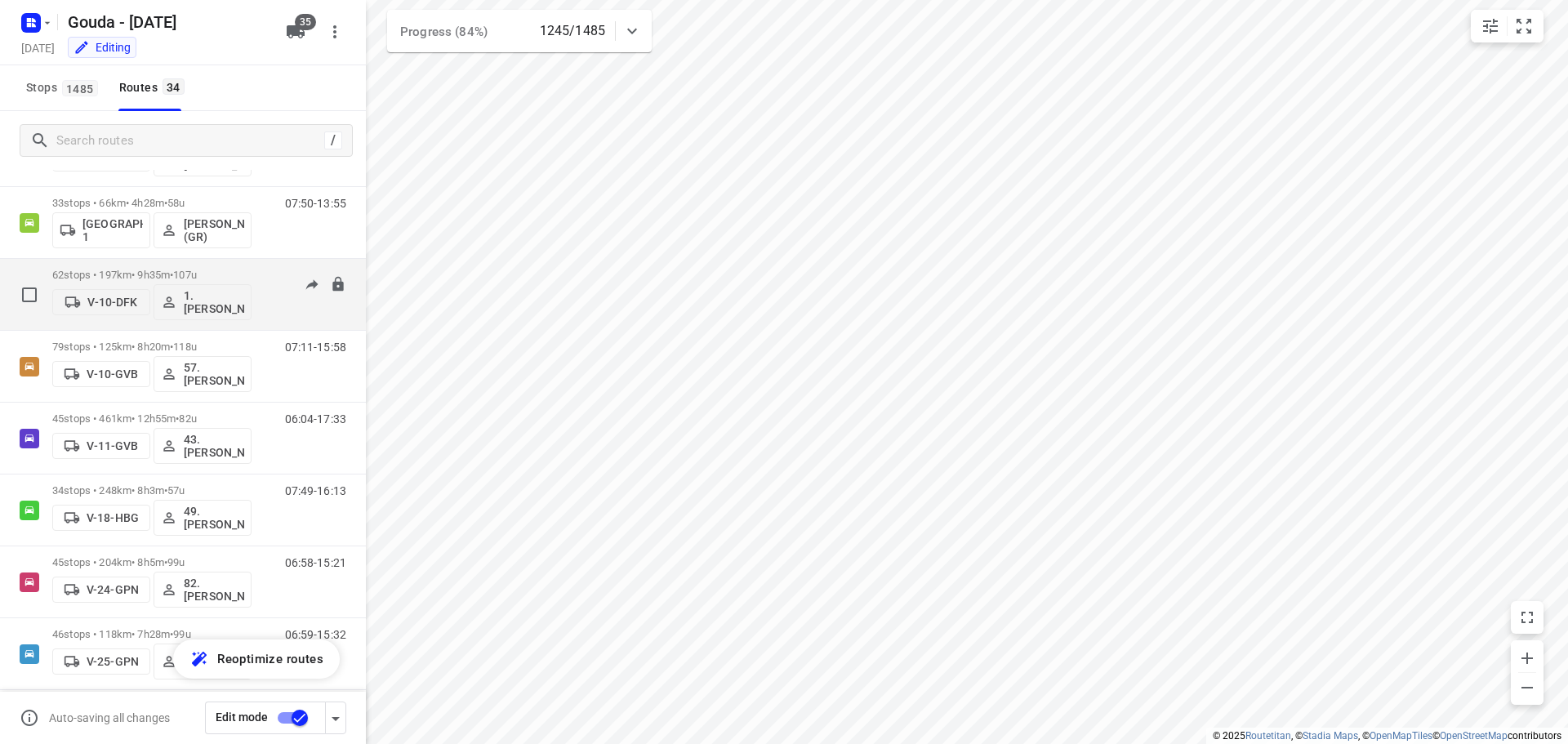
click at [149, 274] on p "62 stops • 197km • 9h35m • 107u" at bounding box center [152, 274] width 200 height 12
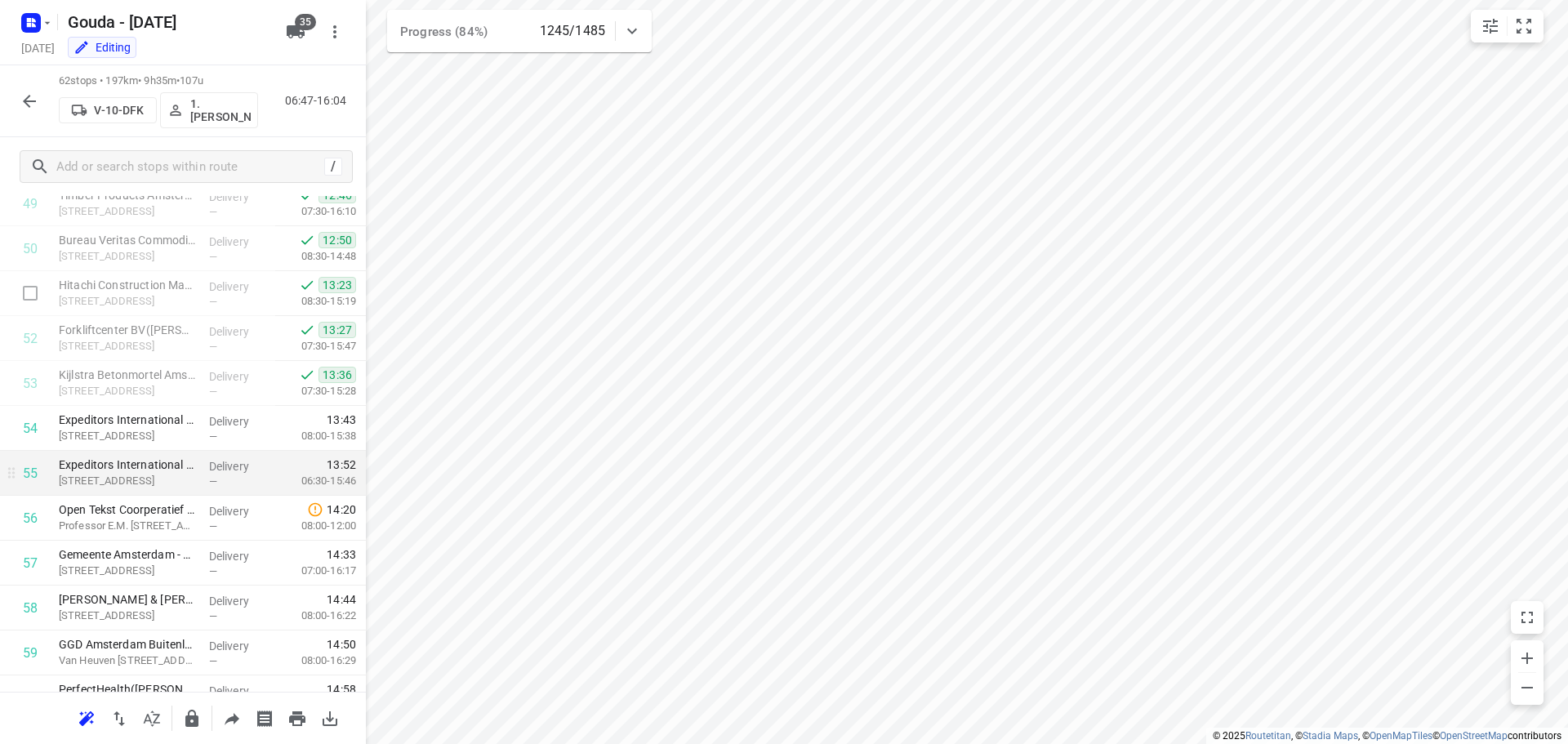
scroll to position [2416, 0]
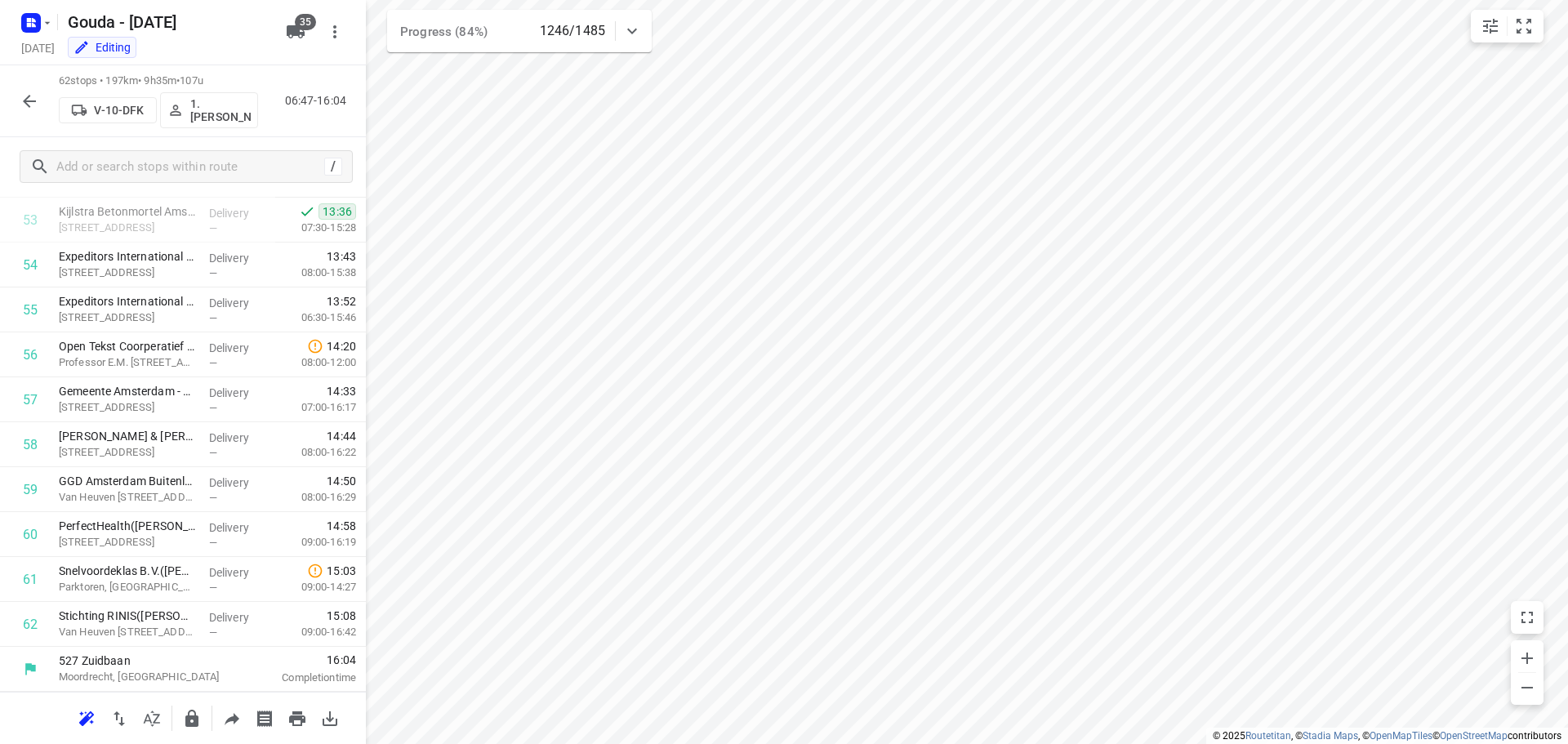
click at [28, 104] on icon "button" at bounding box center [29, 101] width 13 height 13
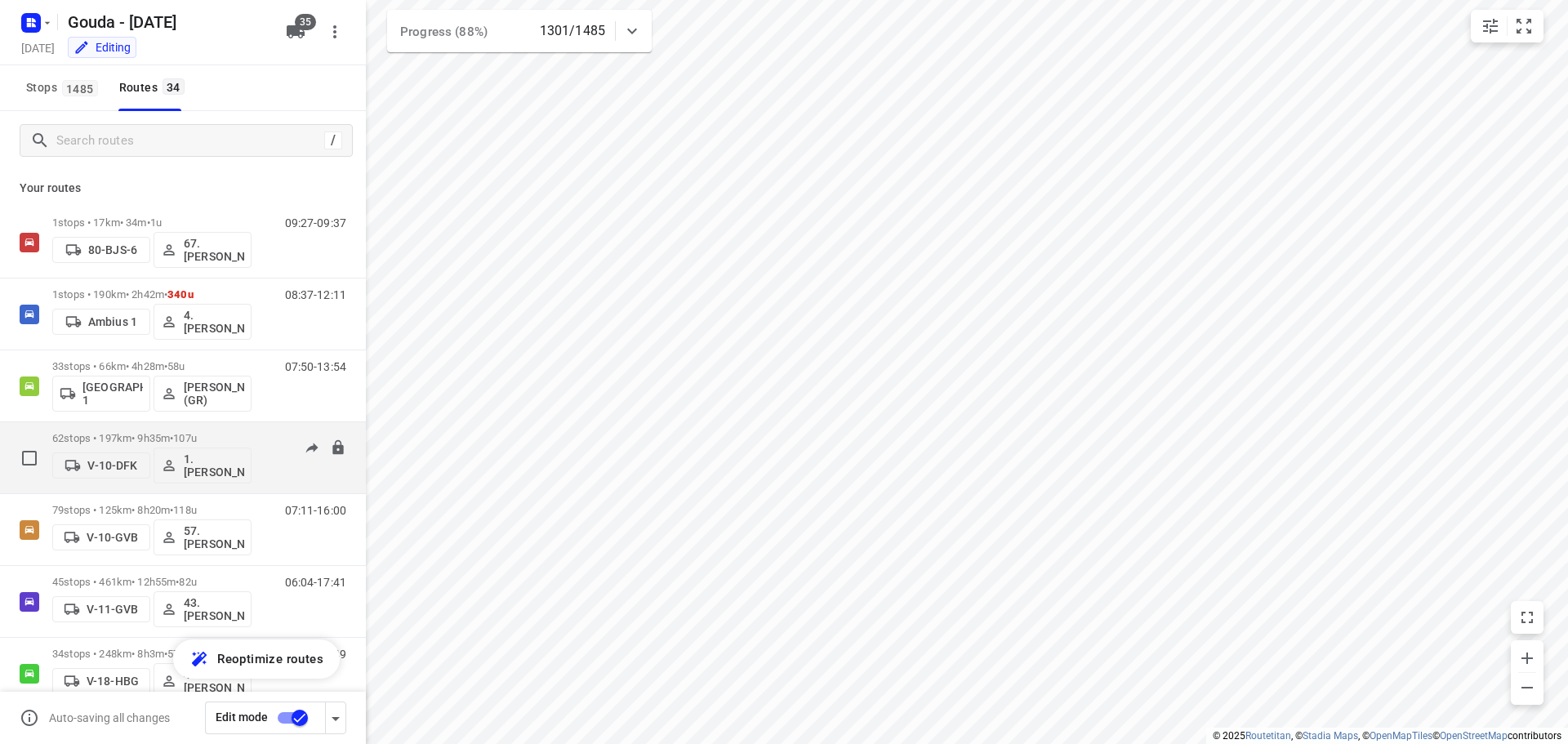
click at [93, 437] on p "62 stops • 197km • 9h35m • 107u" at bounding box center [152, 438] width 200 height 12
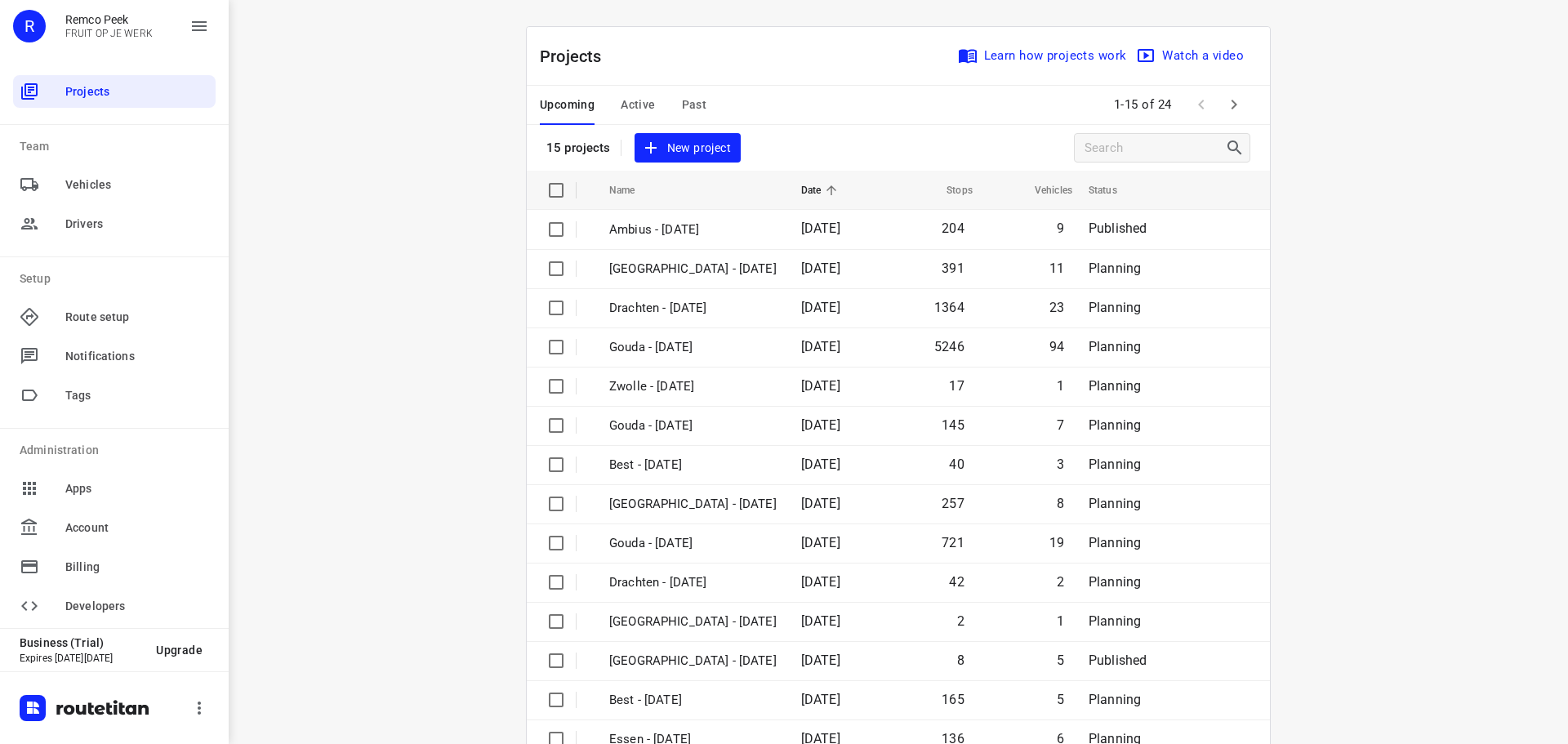
click at [633, 101] on span "Active" at bounding box center [638, 105] width 34 height 20
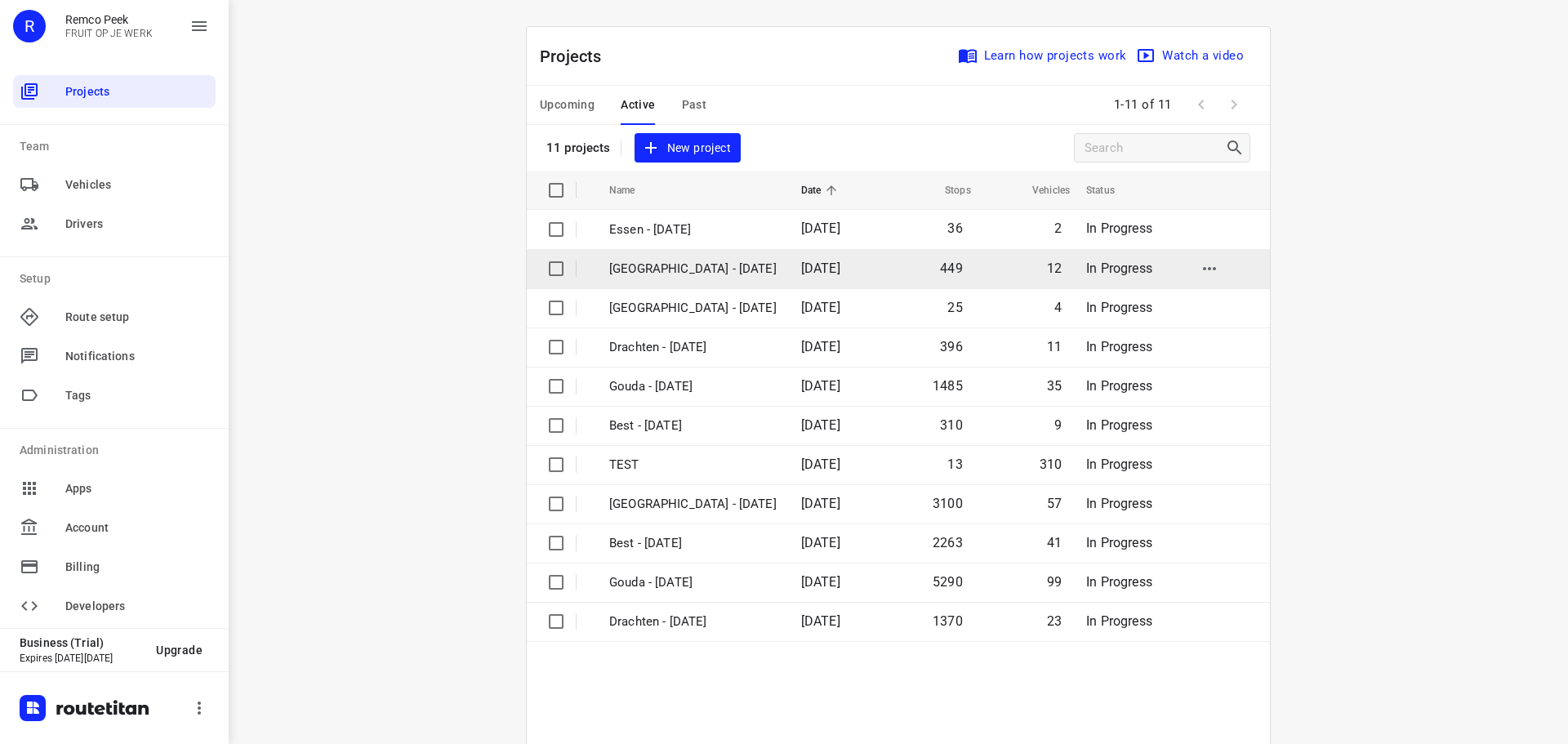
click at [660, 265] on p "[GEOGRAPHIC_DATA] - [DATE]" at bounding box center [692, 269] width 167 height 19
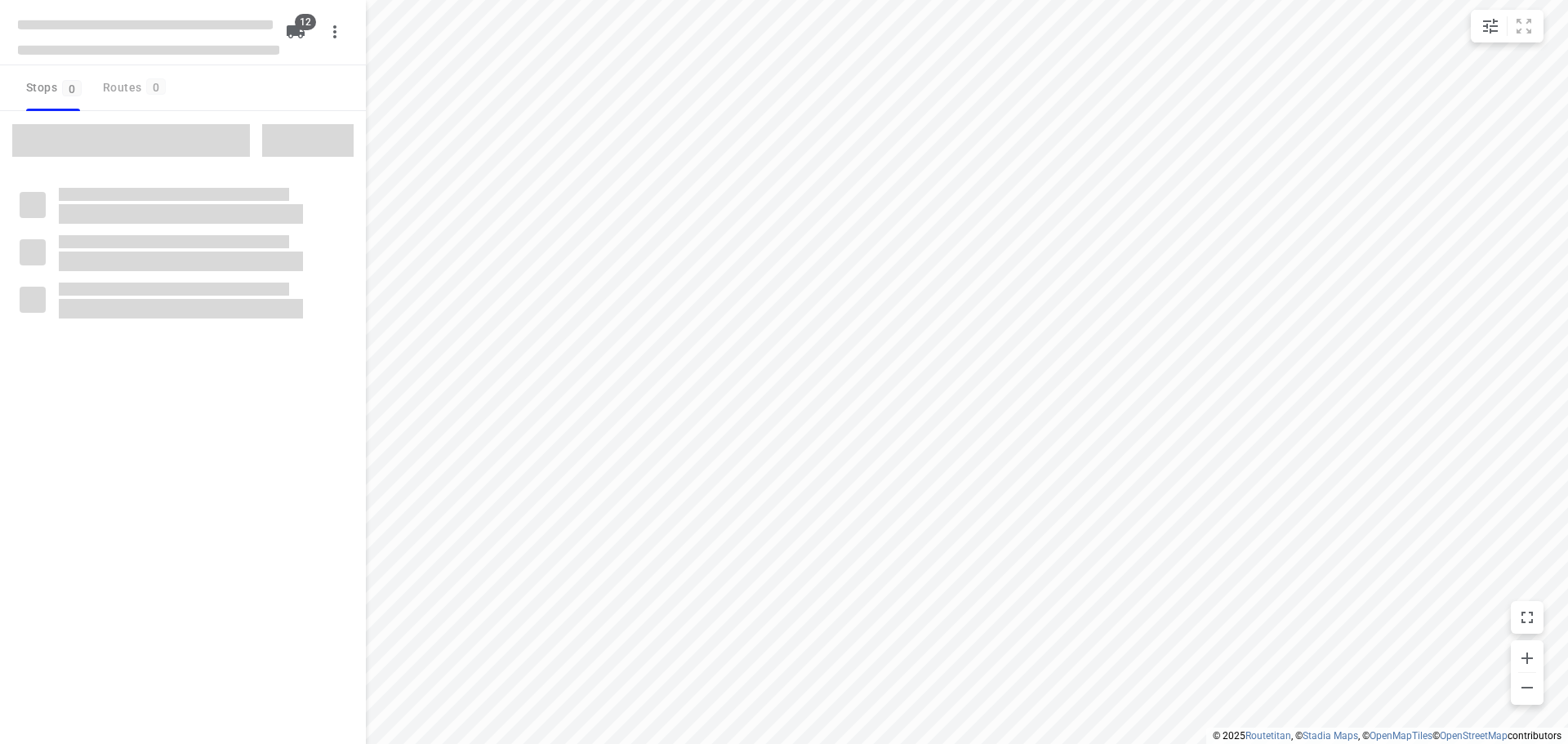
checkbox input "true"
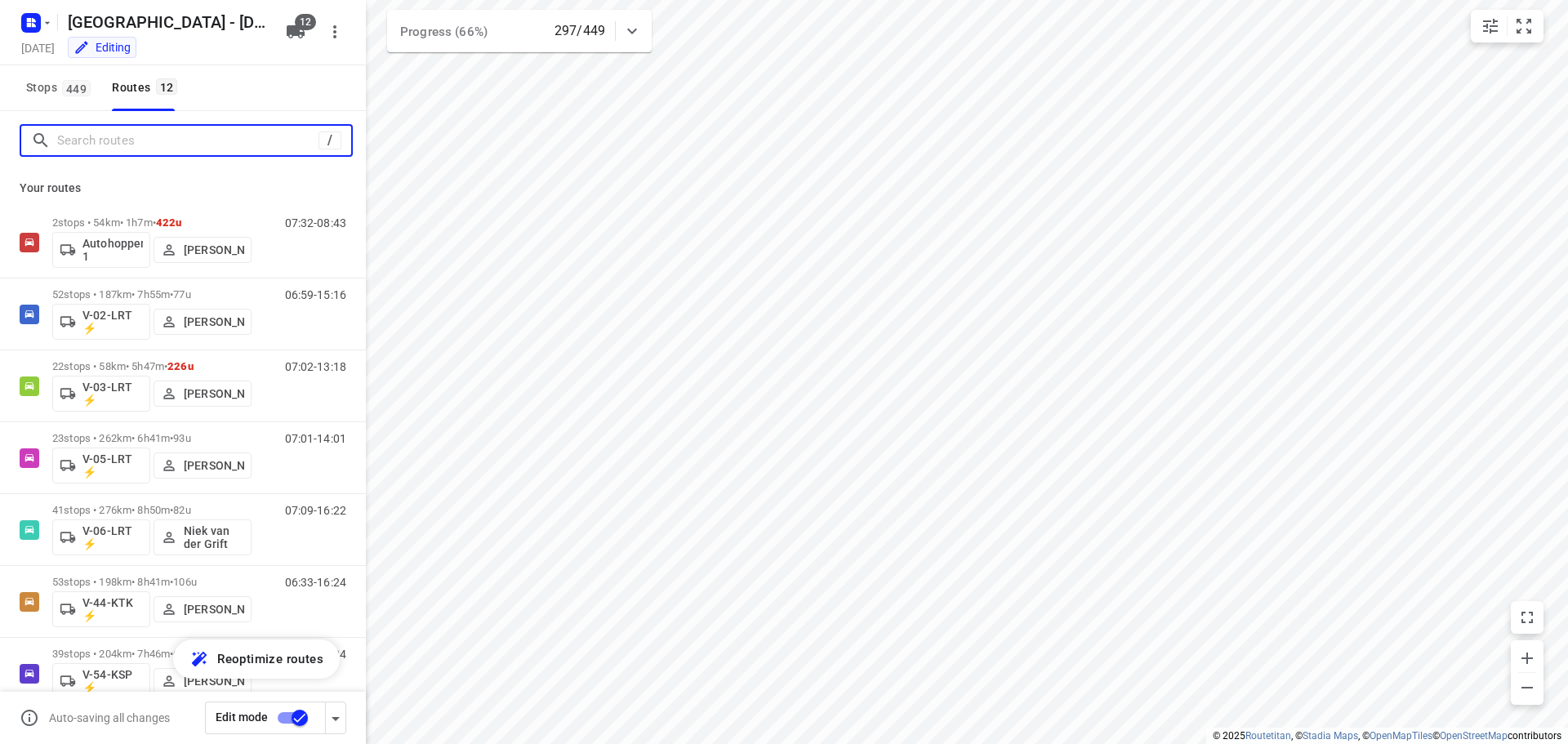
click at [173, 141] on input "Search routes" at bounding box center [188, 141] width 262 height 25
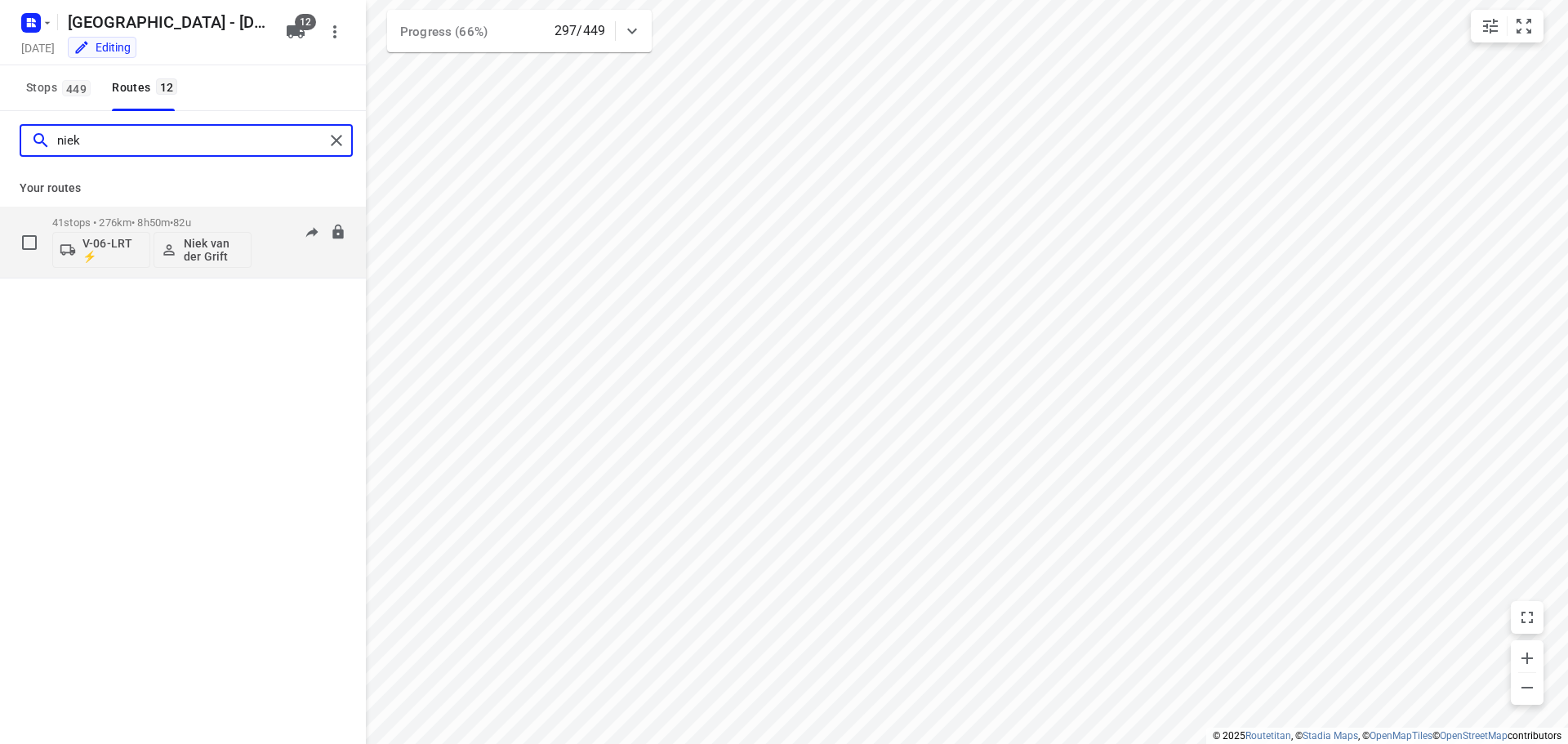
type input "niek"
click at [165, 226] on p "41 stops • 276km • 8h50m • 82u" at bounding box center [152, 223] width 200 height 12
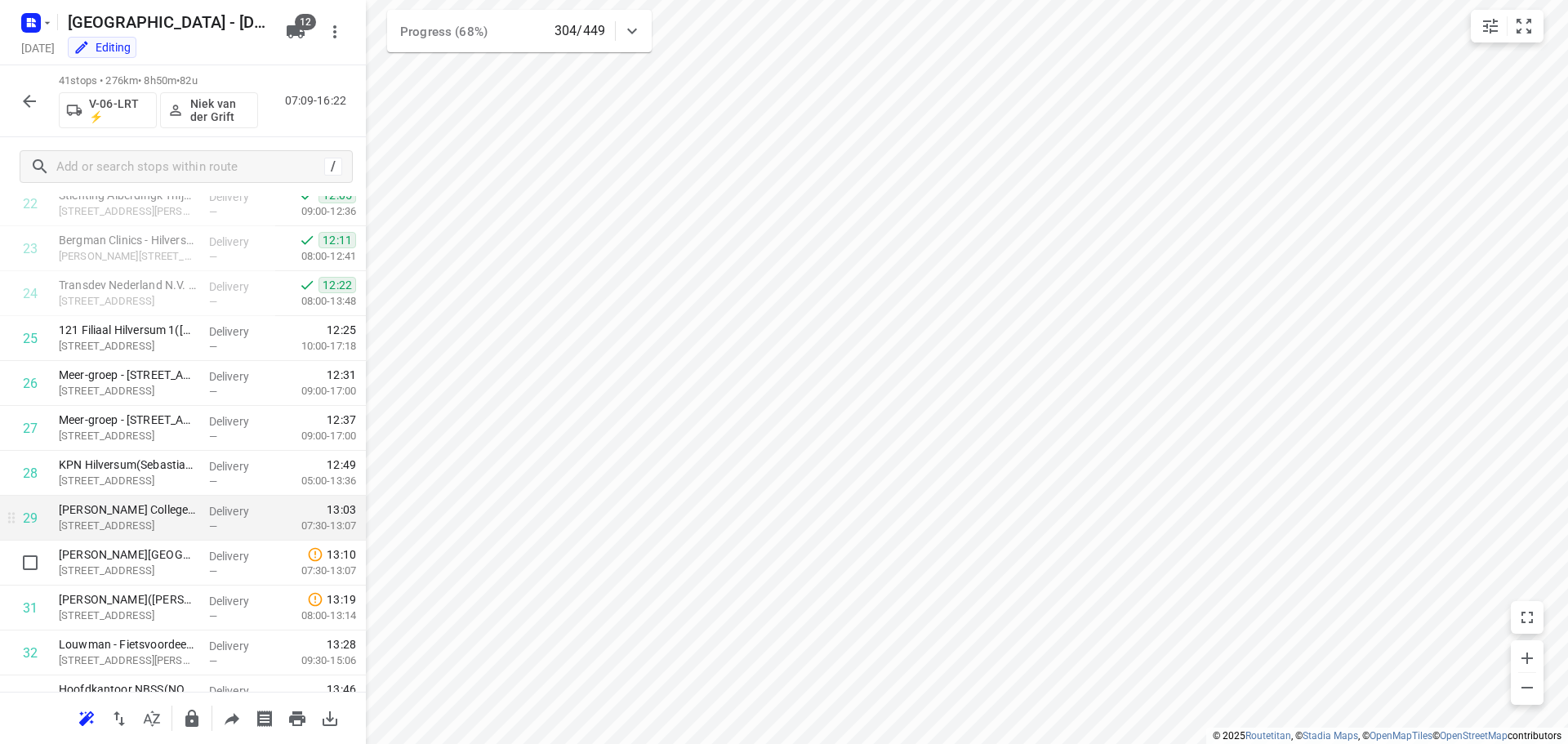
scroll to position [983, 0]
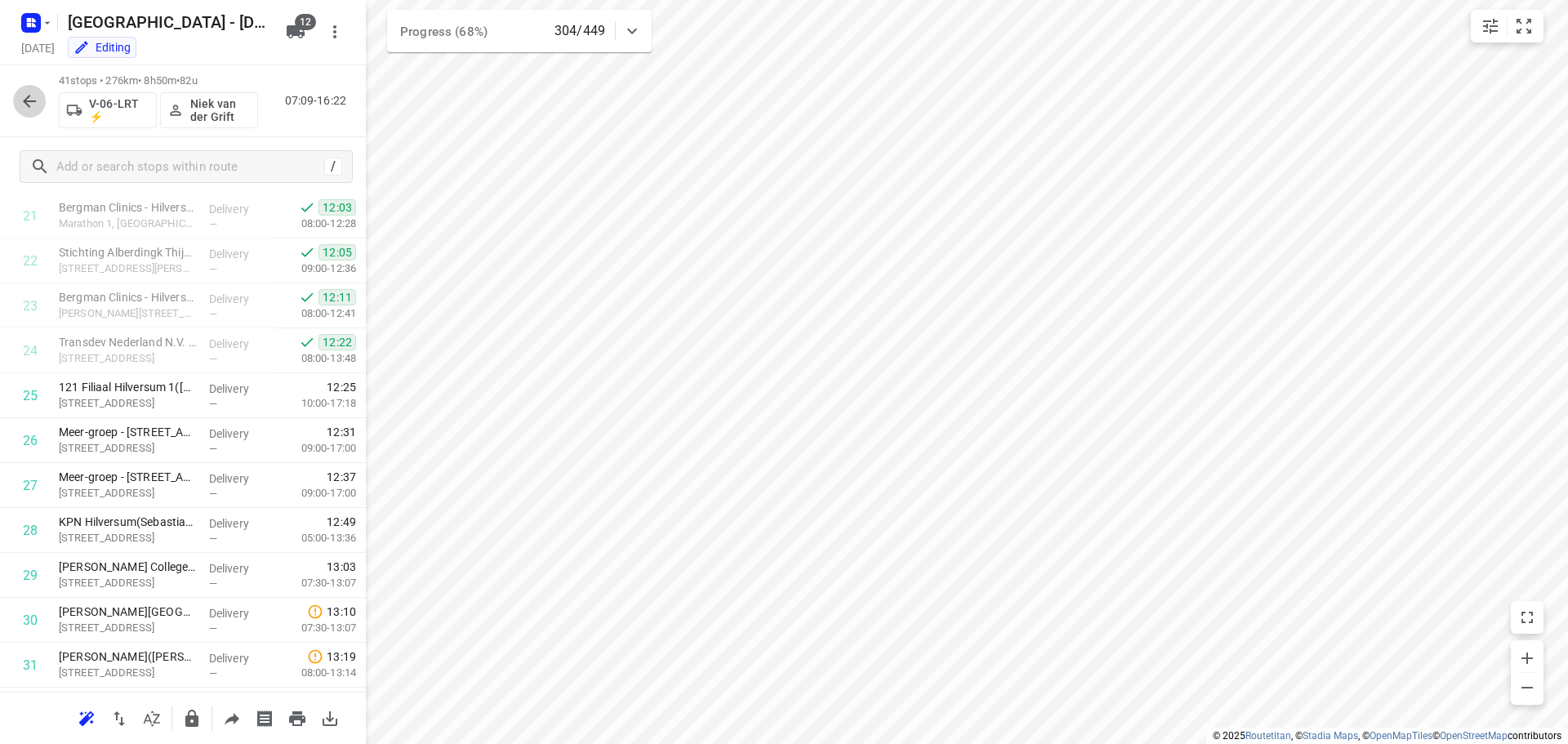
click at [27, 99] on icon "button" at bounding box center [29, 101] width 13 height 13
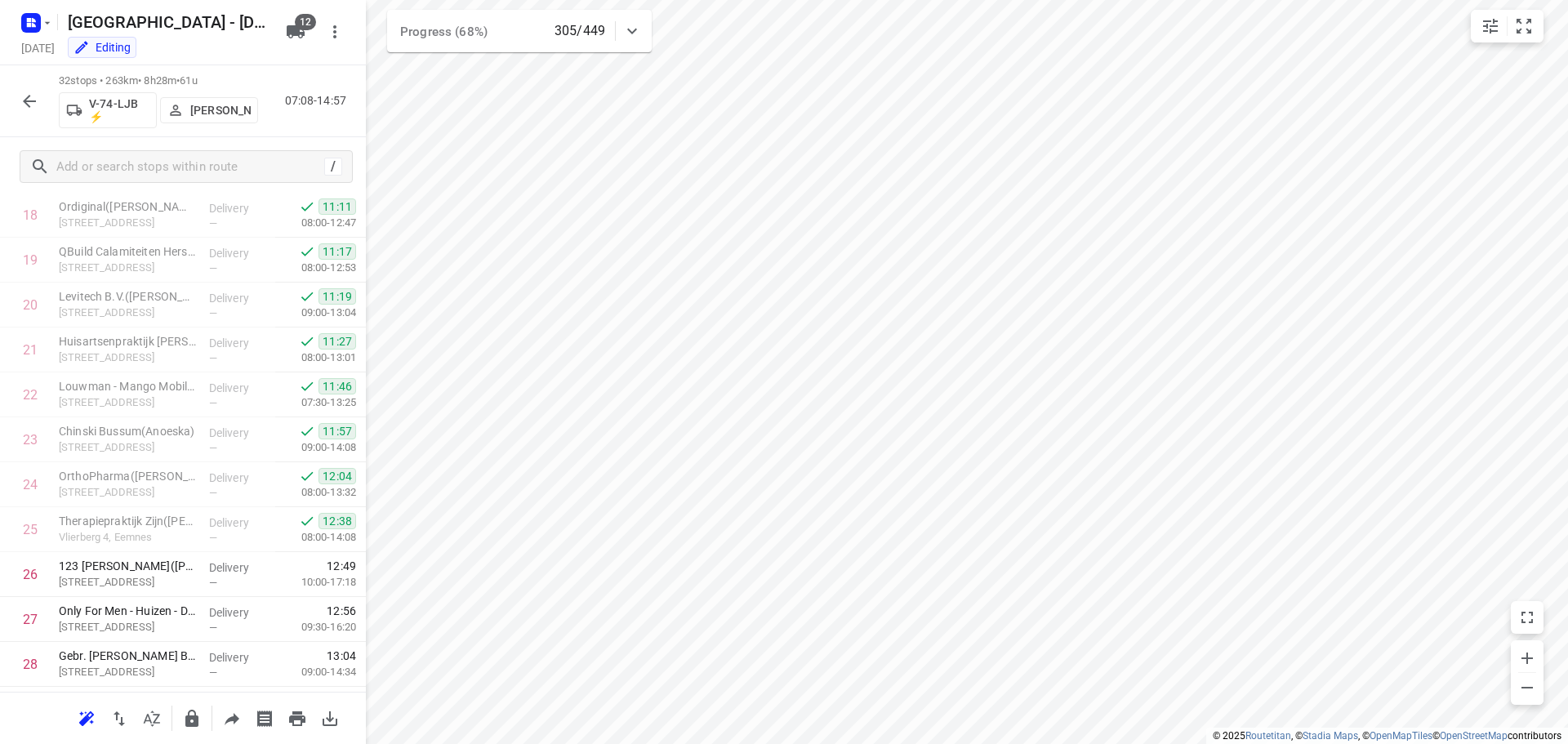
scroll to position [1068, 0]
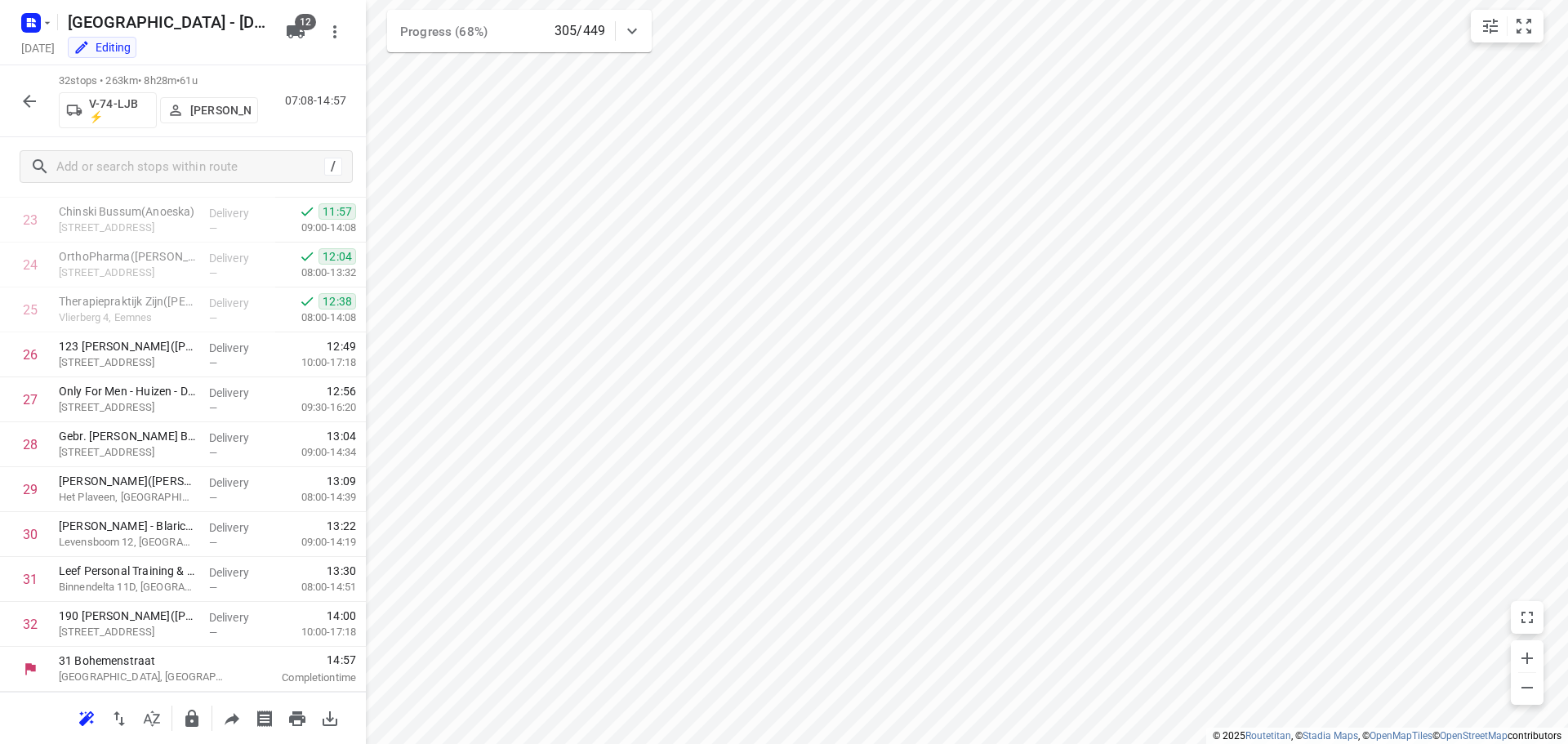
click at [25, 97] on icon "button" at bounding box center [29, 101] width 20 height 20
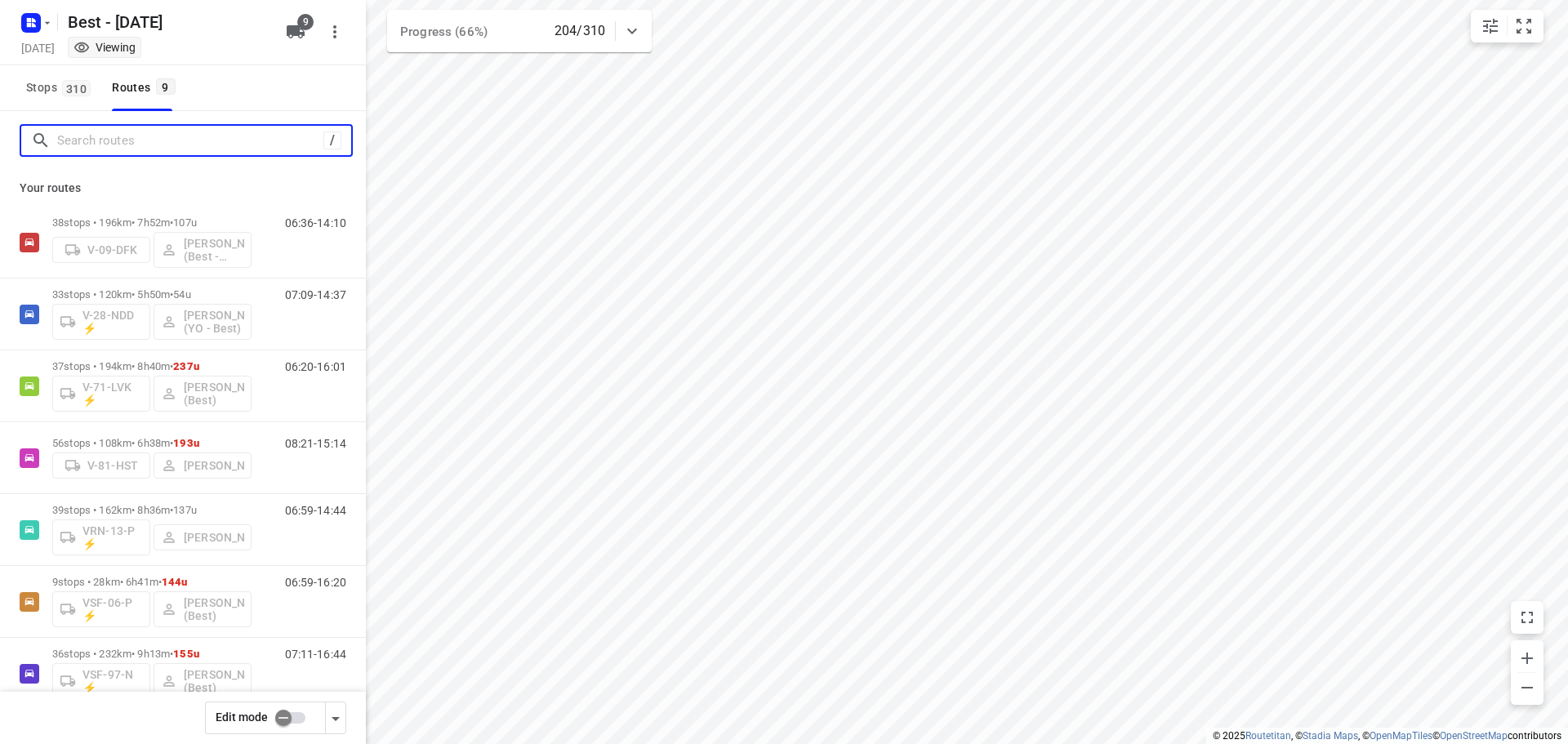
click at [101, 131] on input "Search routes" at bounding box center [190, 141] width 267 height 25
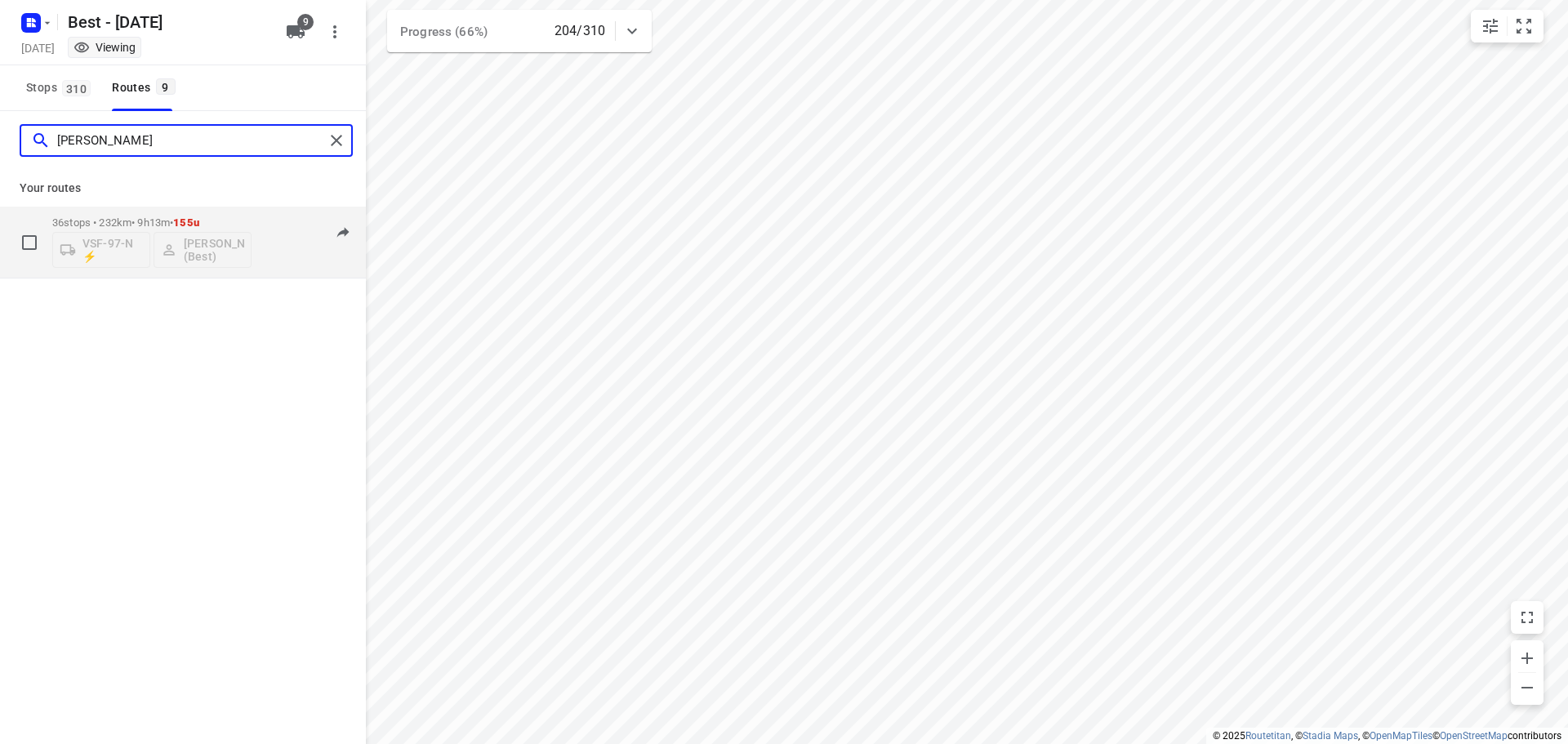
type input "lisa"
click at [88, 221] on p "36 stops • 232km • 9h13m • 155u" at bounding box center [152, 223] width 200 height 12
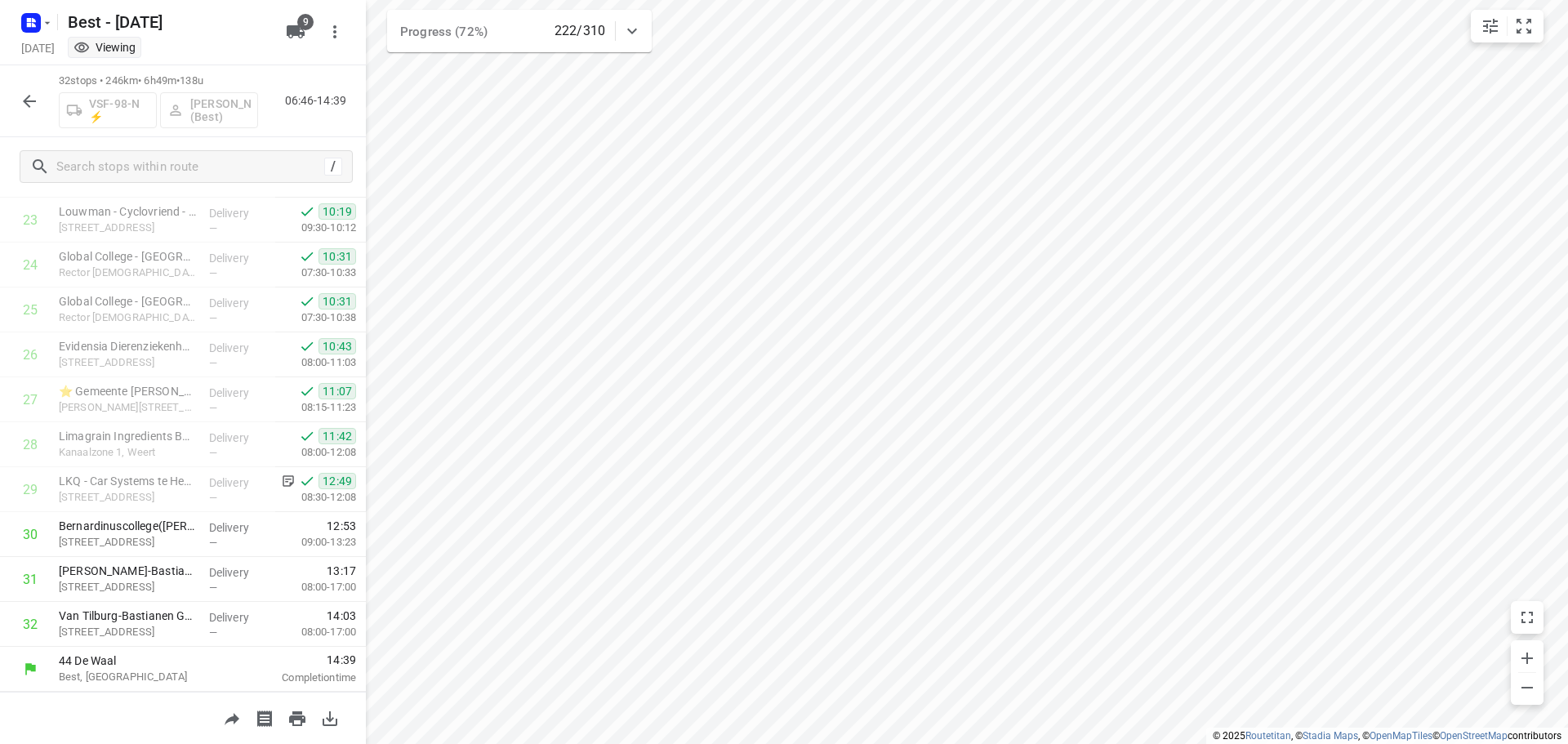
scroll to position [1068, 0]
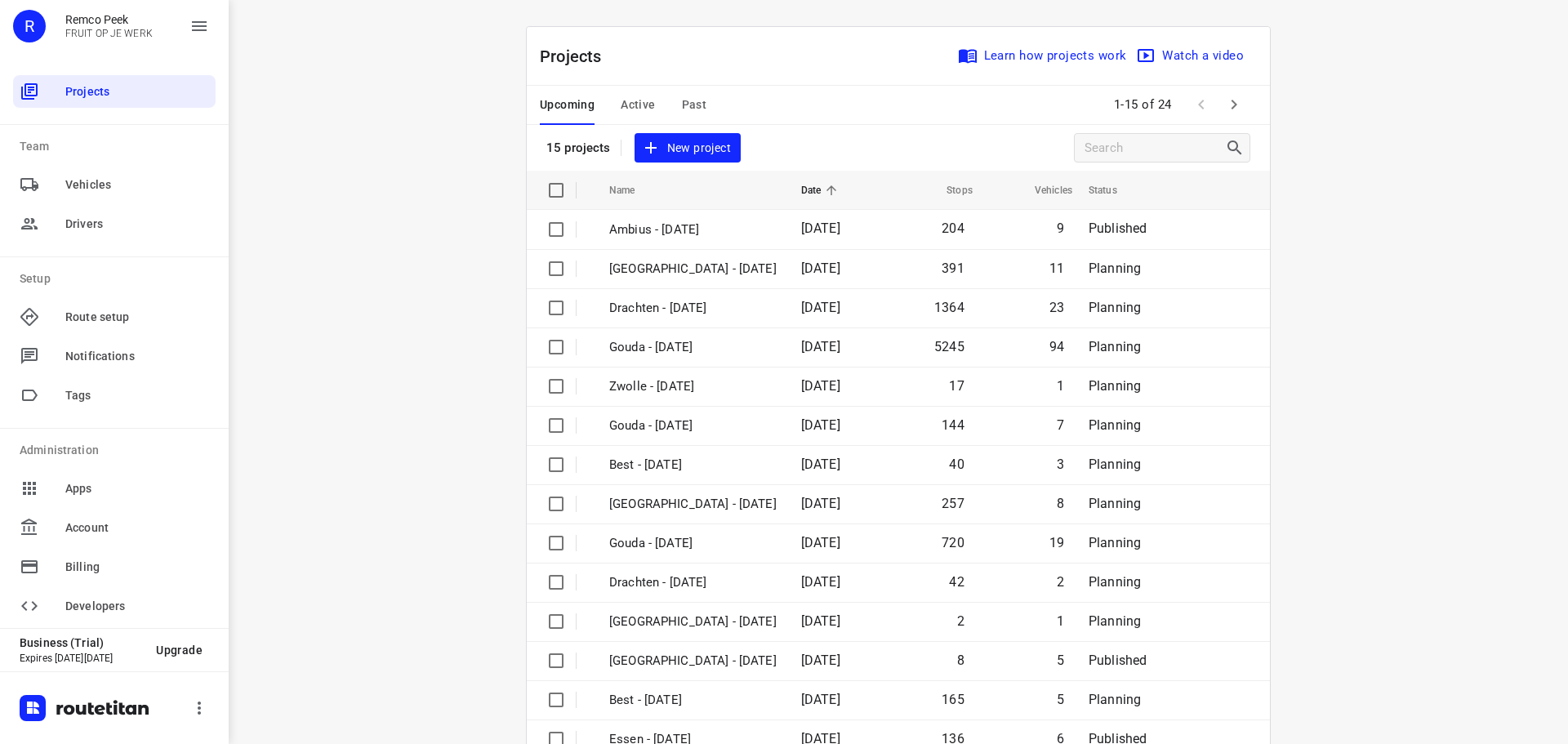
click at [610, 109] on div "Upcoming Active Past" at bounding box center [636, 105] width 193 height 39
click at [622, 108] on span "Active" at bounding box center [638, 105] width 34 height 20
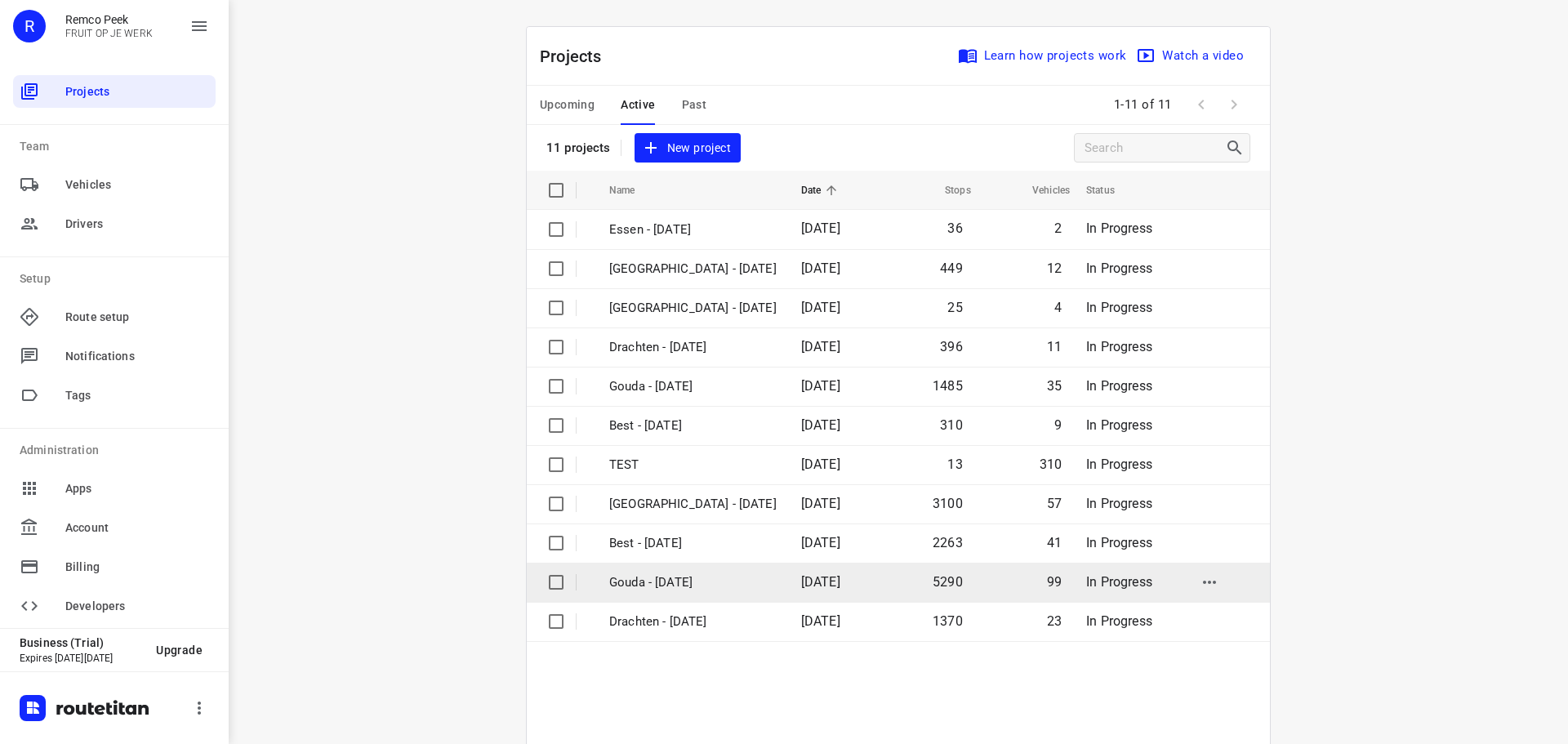
click at [658, 581] on p "Gouda - [DATE]" at bounding box center [692, 583] width 167 height 19
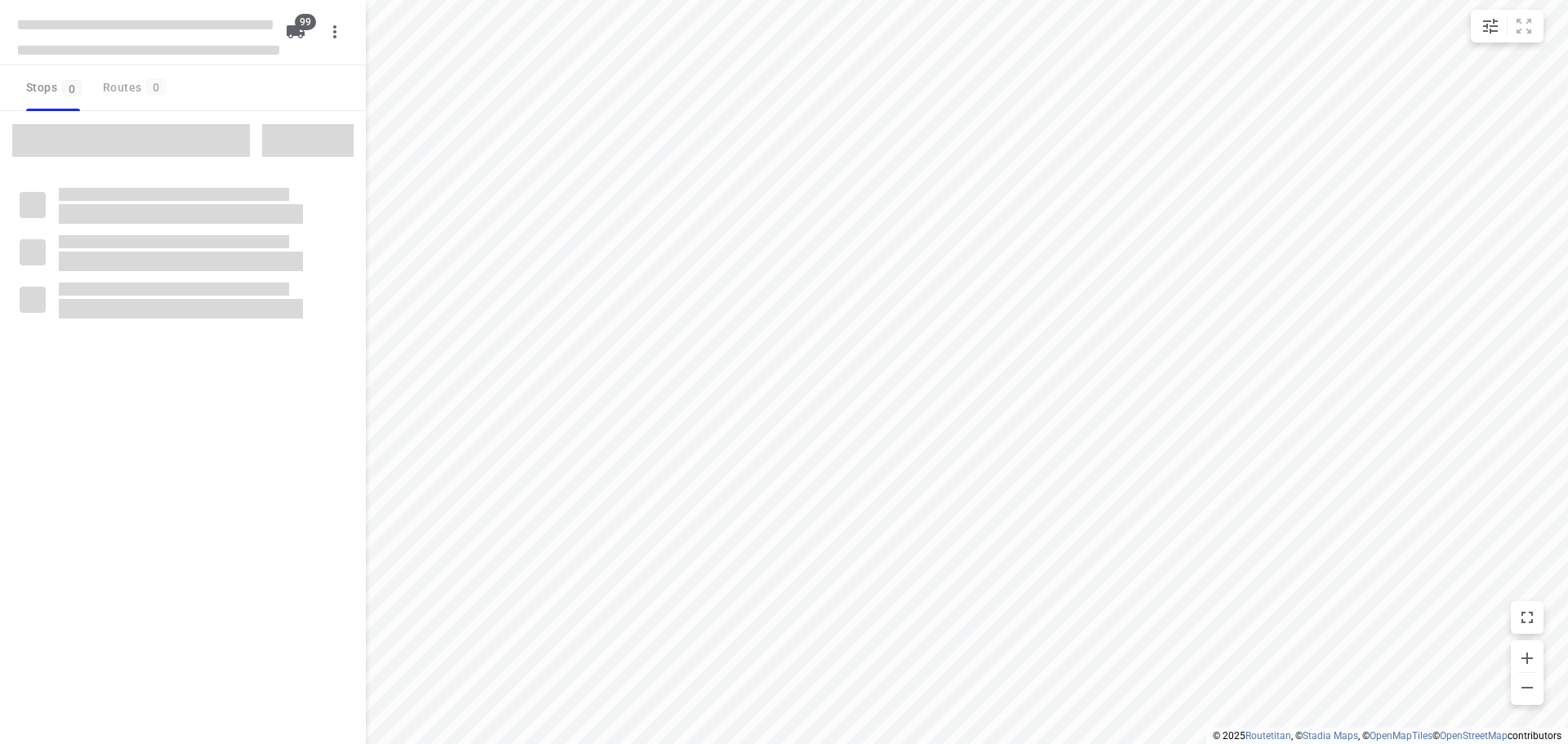
checkbox input "true"
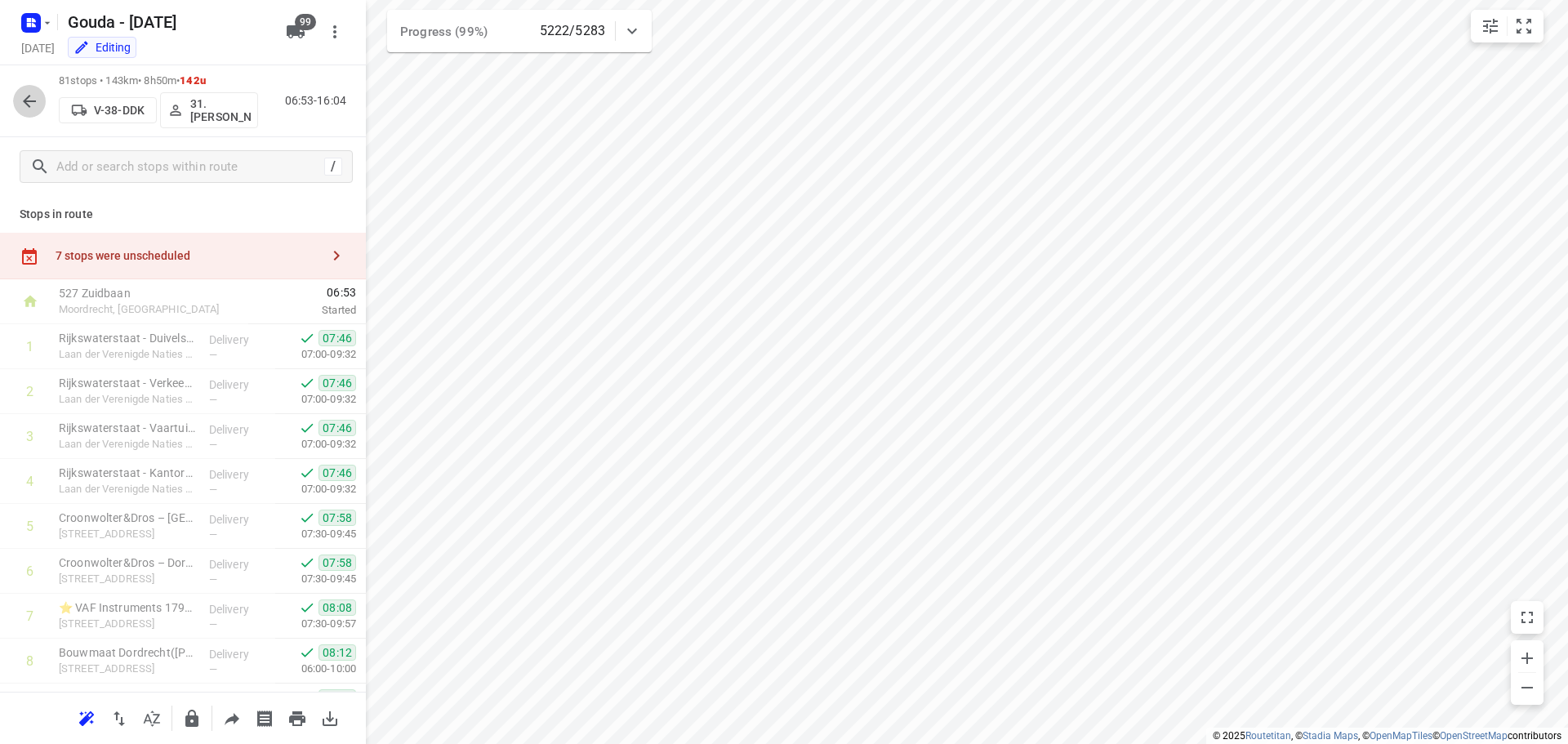
click at [29, 104] on icon "button" at bounding box center [29, 101] width 20 height 20
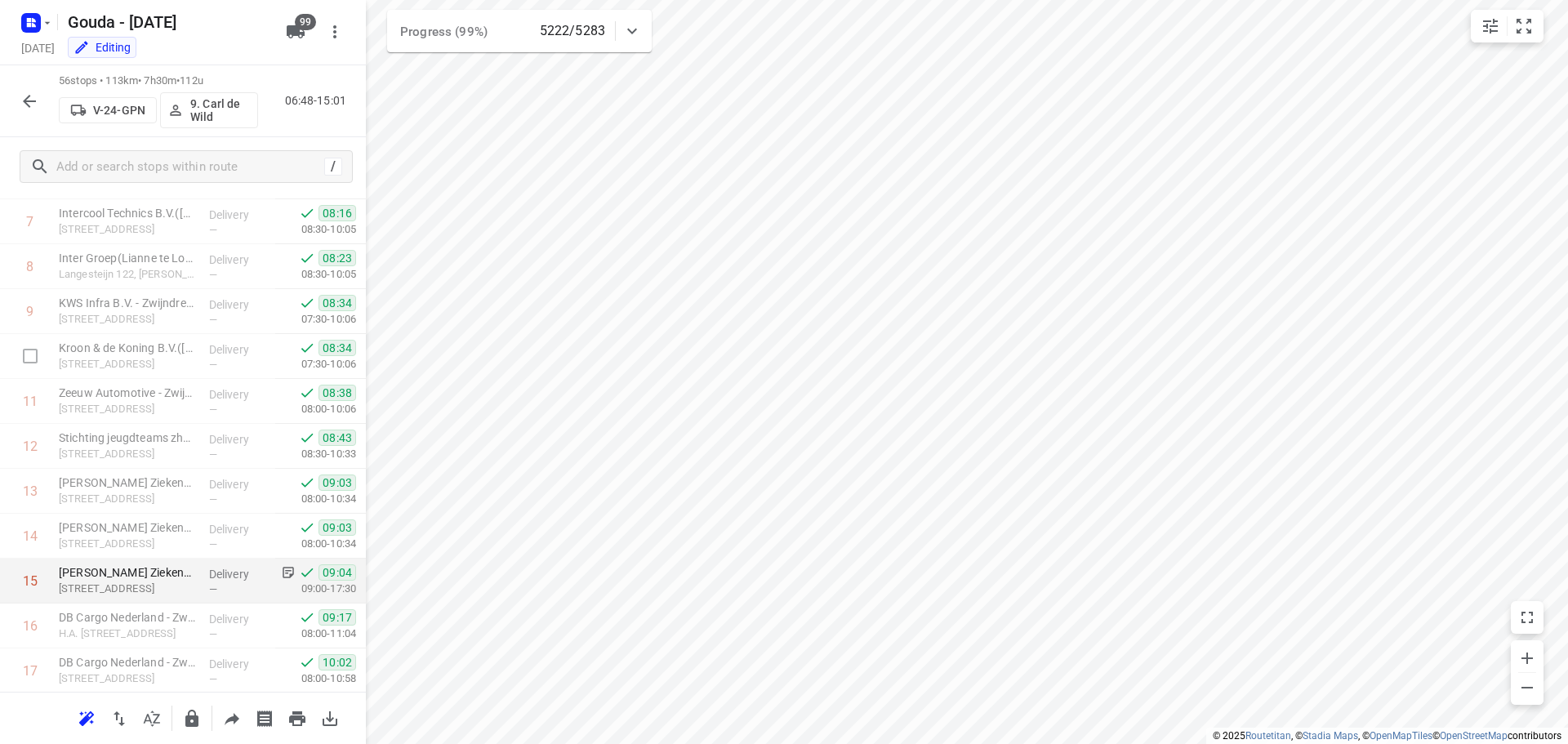
scroll to position [233, 0]
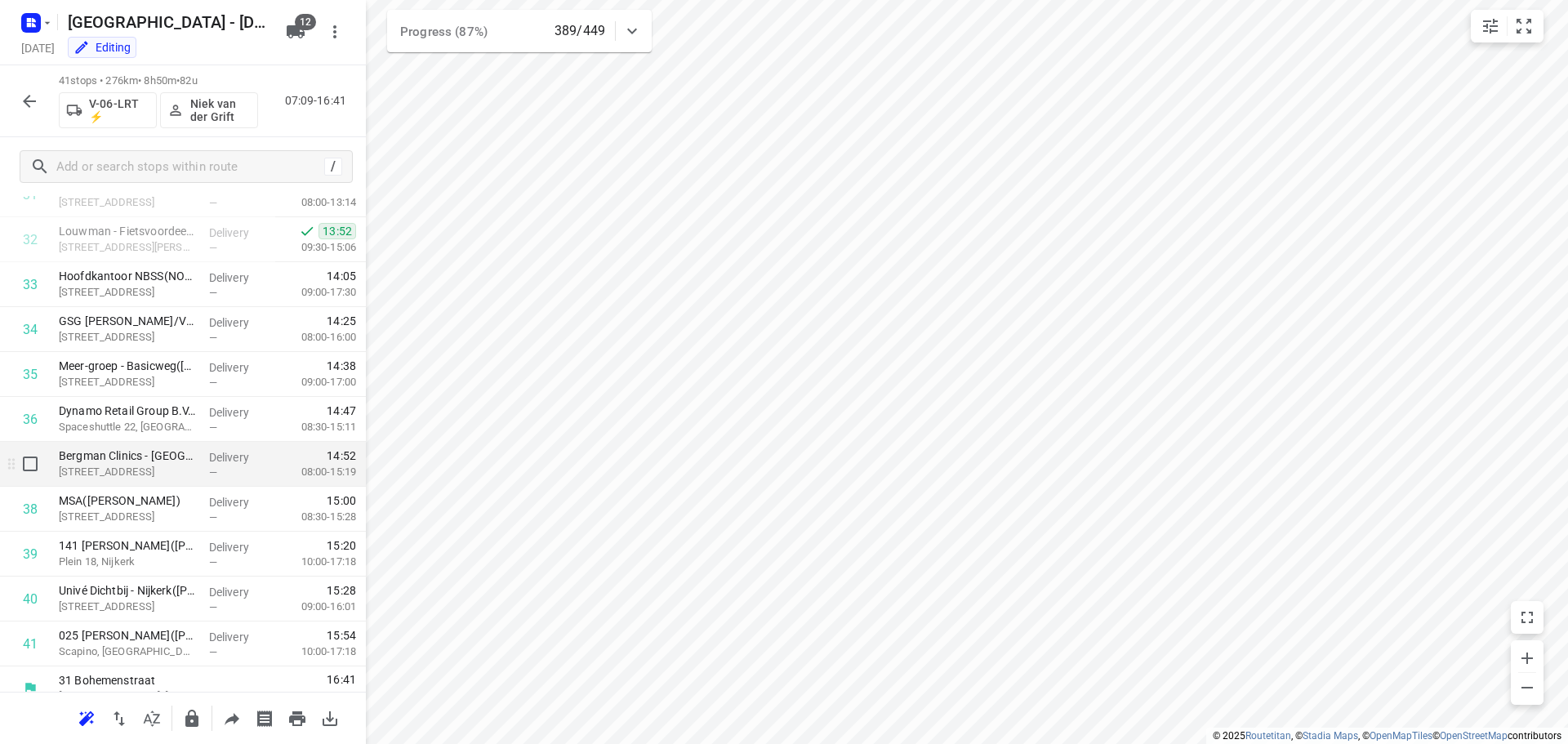
scroll to position [1473, 0]
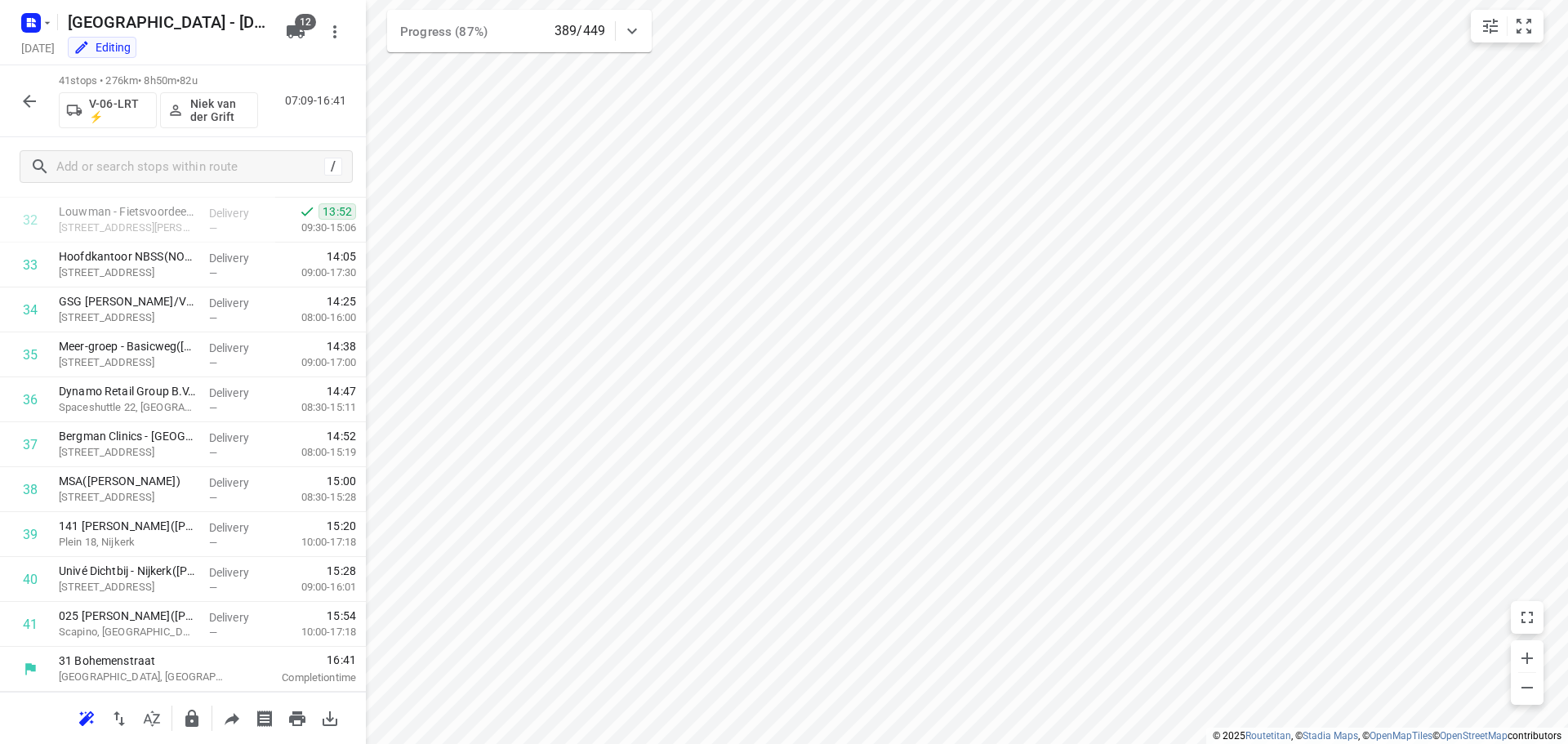
click at [23, 99] on icon "button" at bounding box center [29, 101] width 20 height 20
